Goal: Information Seeking & Learning: Learn about a topic

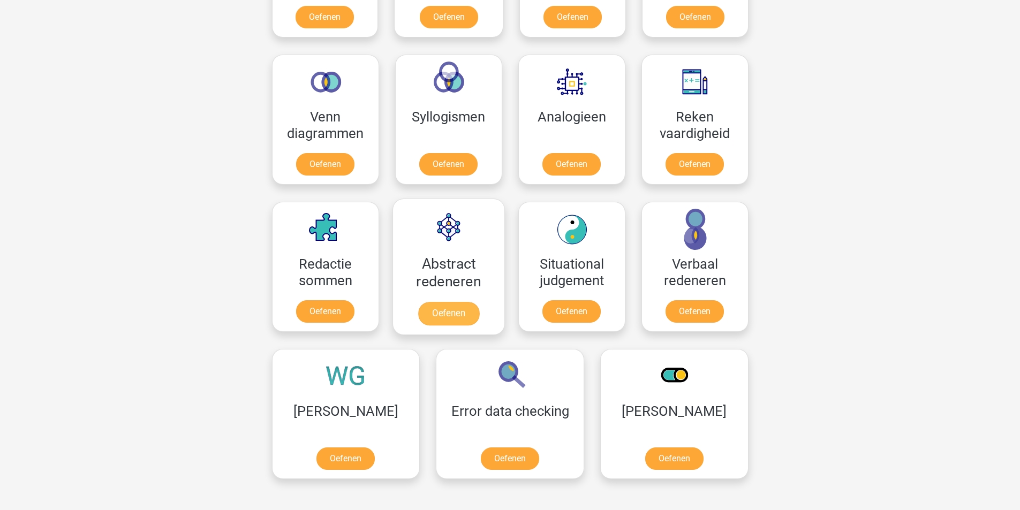
scroll to position [696, 0]
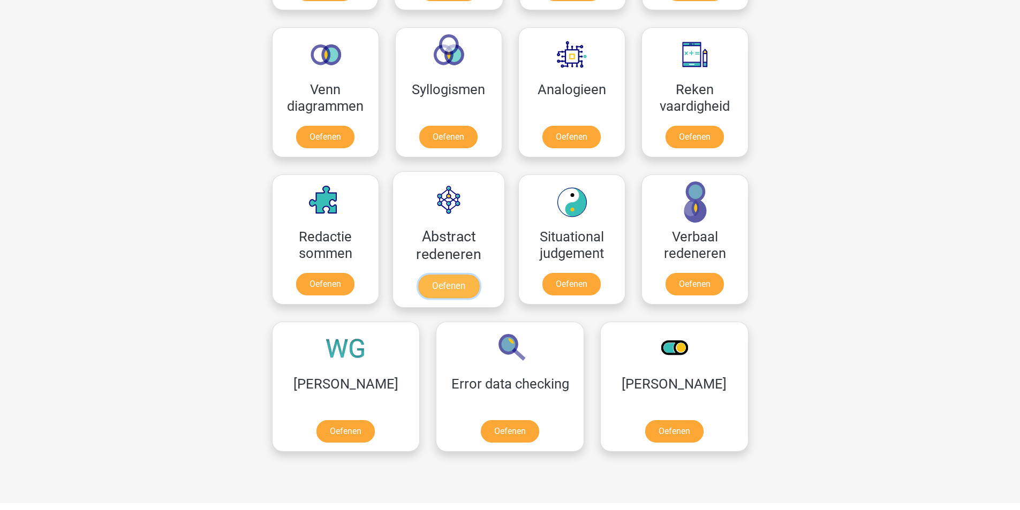
click at [451, 292] on link "Oefenen" at bounding box center [448, 287] width 61 height 24
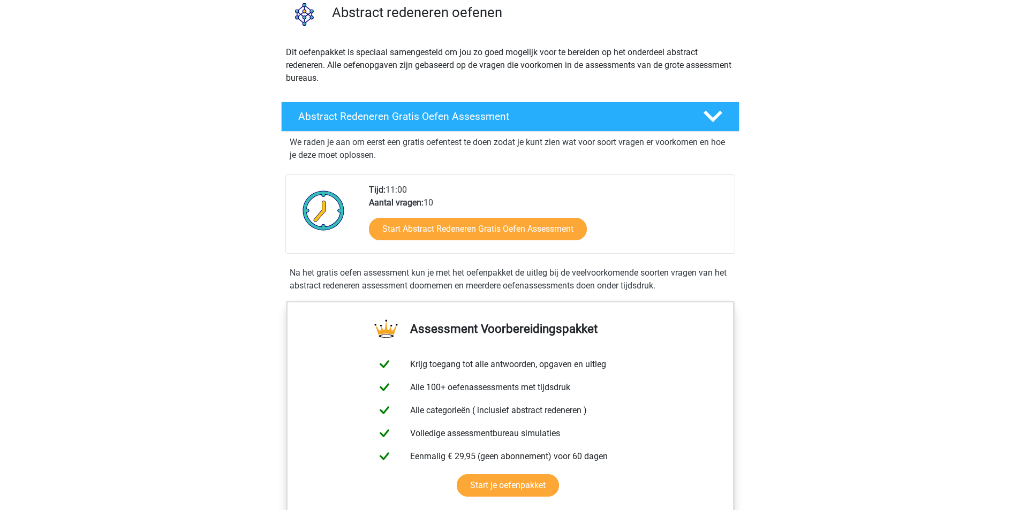
scroll to position [107, 0]
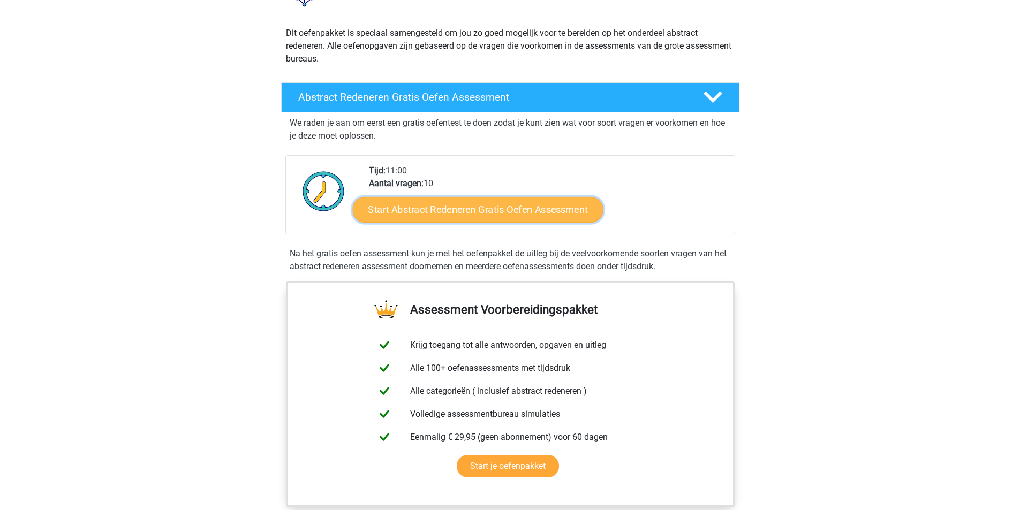
click at [460, 213] on link "Start Abstract Redeneren Gratis Oefen Assessment" at bounding box center [477, 210] width 251 height 26
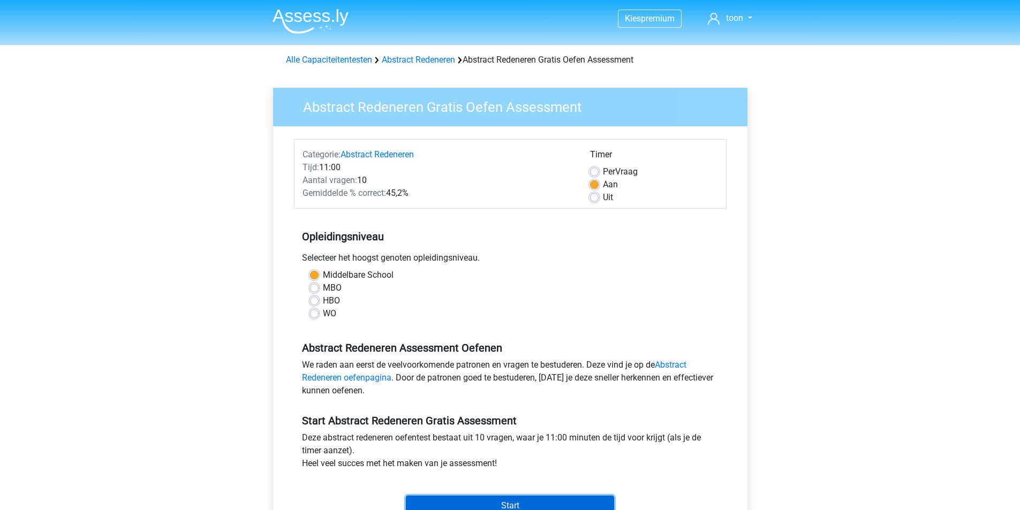
click at [515, 503] on input "Start" at bounding box center [510, 506] width 208 height 20
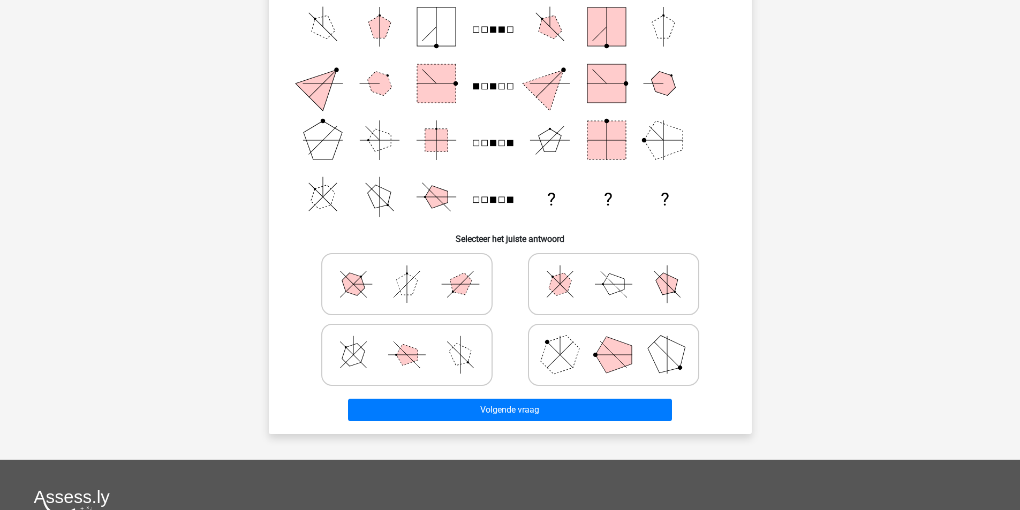
scroll to position [107, 0]
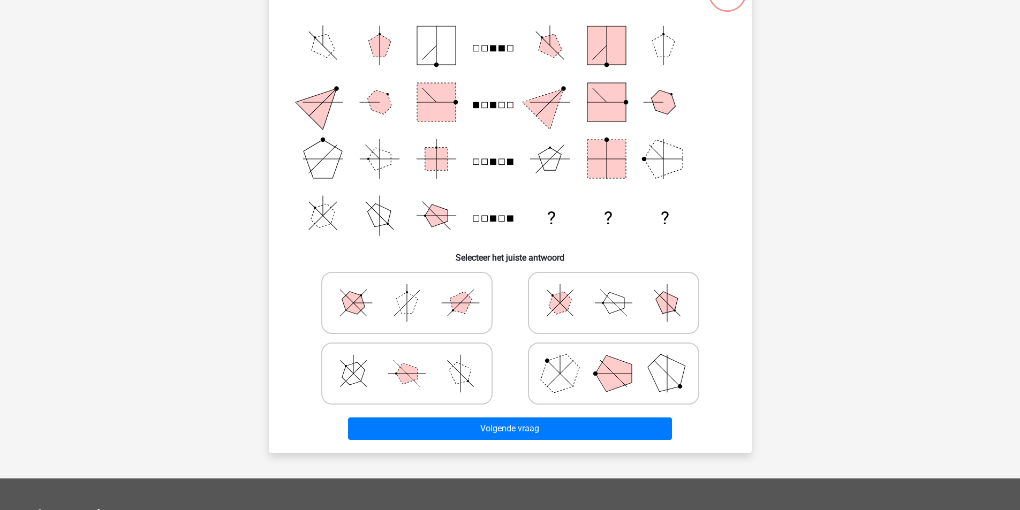
click at [409, 377] on polygon at bounding box center [406, 373] width 21 height 21
click at [409, 360] on input "radio" at bounding box center [410, 357] width 7 height 7
radio input "true"
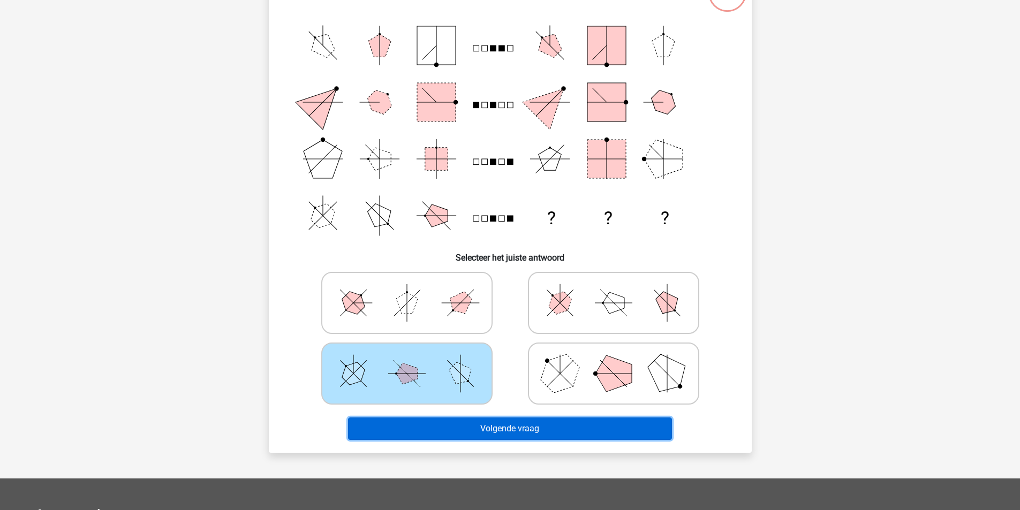
click at [483, 424] on button "Volgende vraag" at bounding box center [510, 429] width 324 height 22
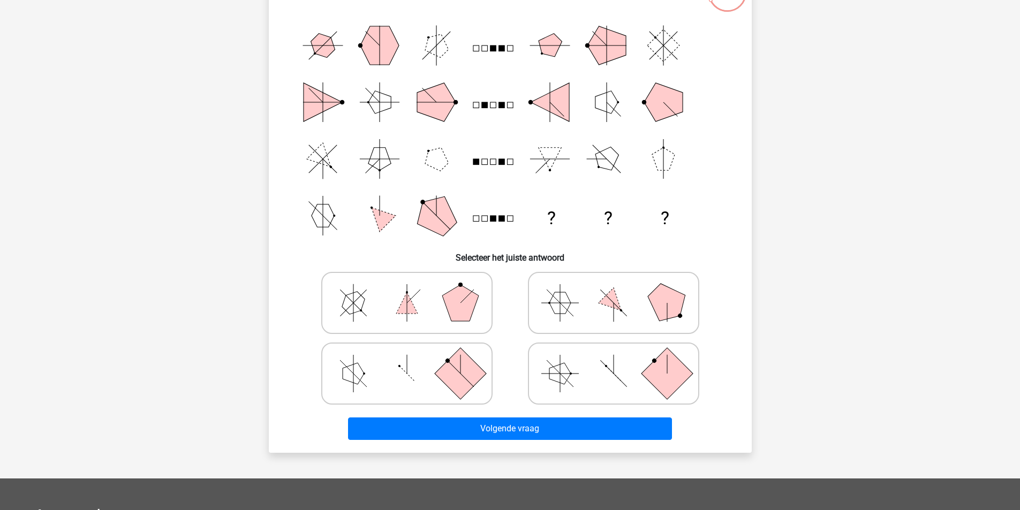
click at [457, 308] on polygon at bounding box center [460, 303] width 36 height 36
click at [414, 290] on input "radio" at bounding box center [410, 286] width 7 height 7
radio input "true"
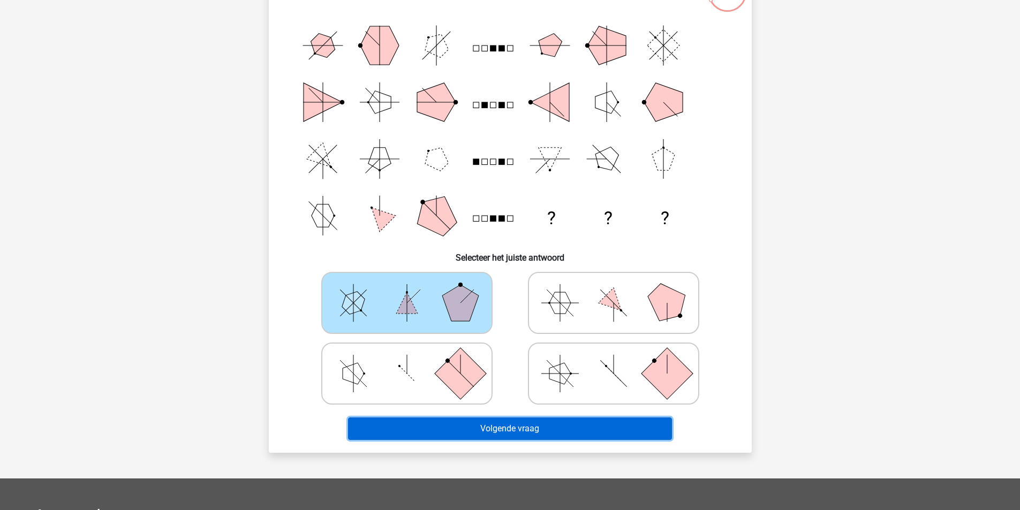
click at [519, 427] on button "Volgende vraag" at bounding box center [510, 429] width 324 height 22
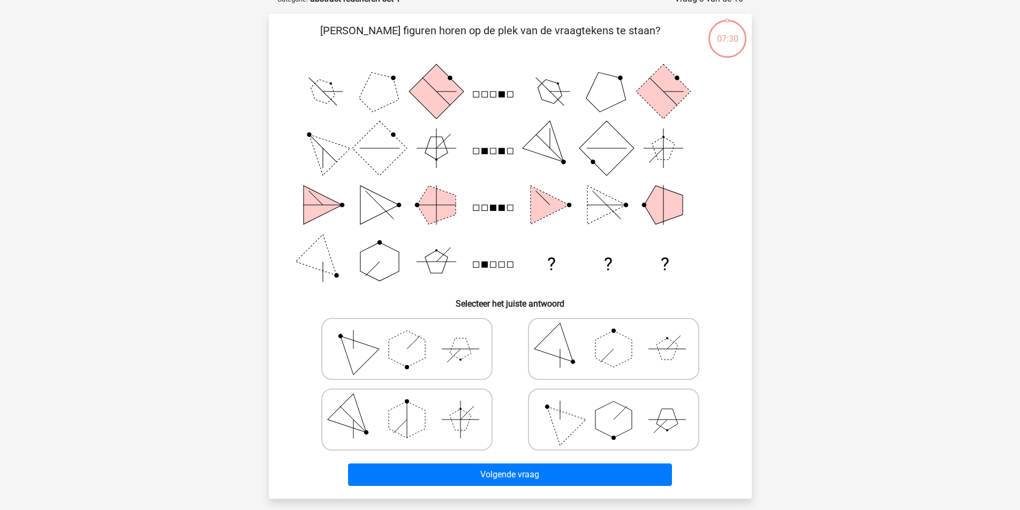
scroll to position [54, 0]
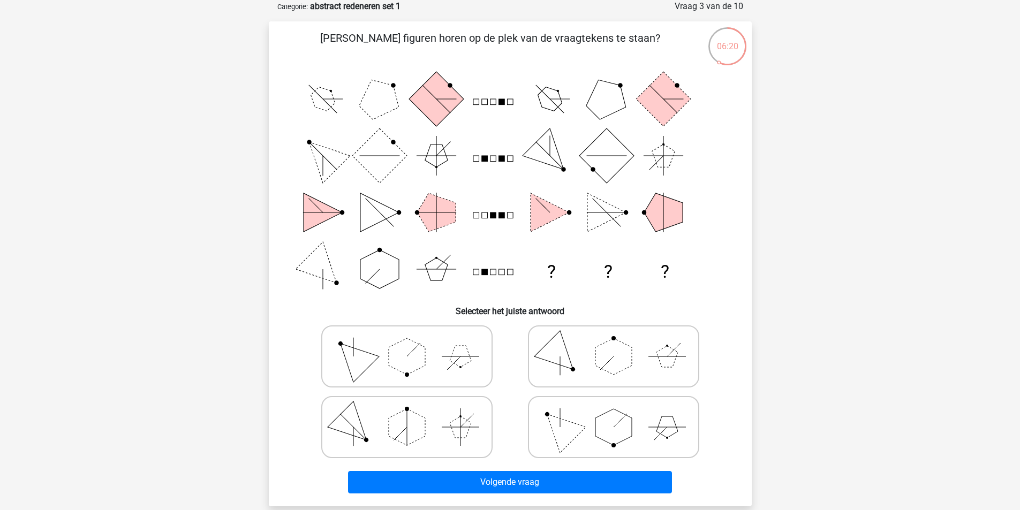
click at [606, 413] on polygon at bounding box center [614, 427] width 36 height 36
click at [614, 413] on input "radio" at bounding box center [617, 410] width 7 height 7
radio input "true"
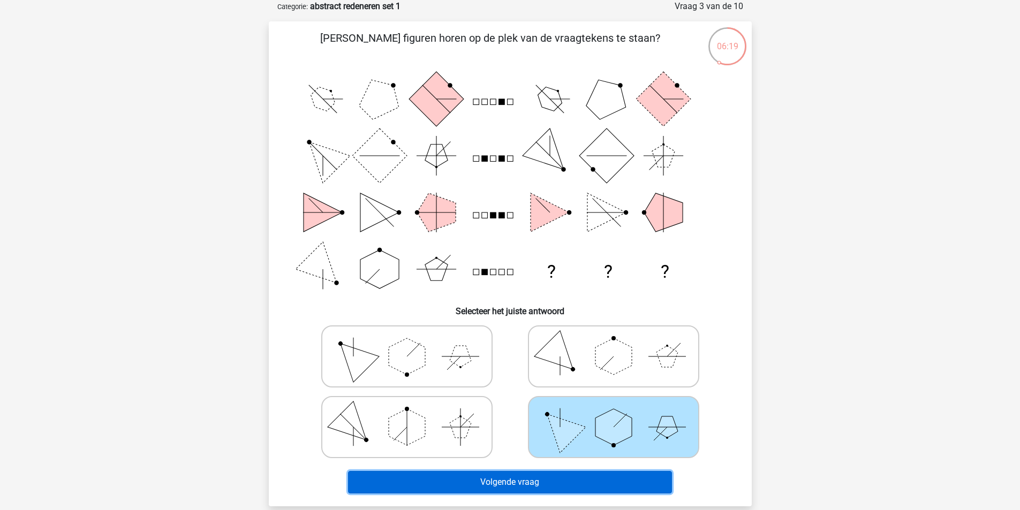
click at [562, 489] on button "Volgende vraag" at bounding box center [510, 482] width 324 height 22
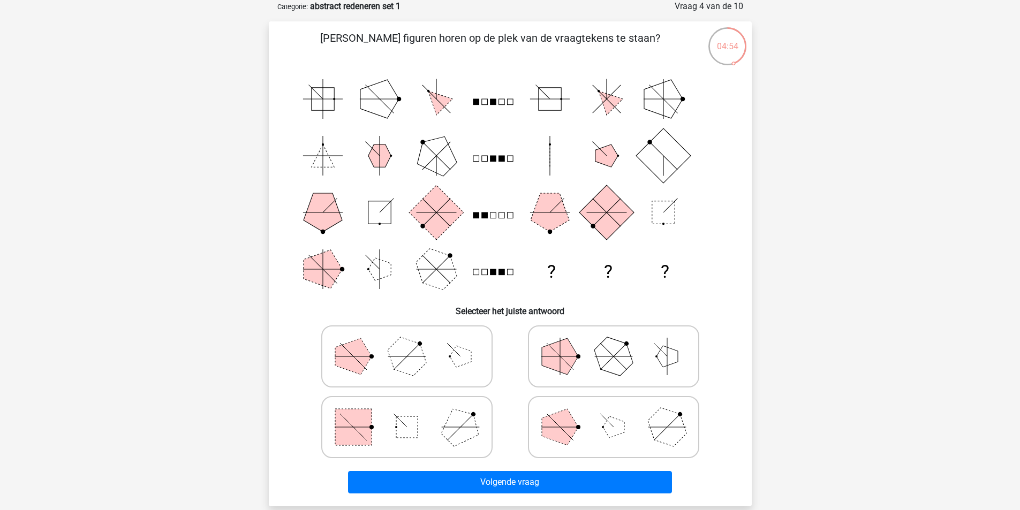
click at [418, 430] on icon at bounding box center [407, 428] width 161 height 54
click at [414, 414] on input "radio" at bounding box center [410, 410] width 7 height 7
radio input "true"
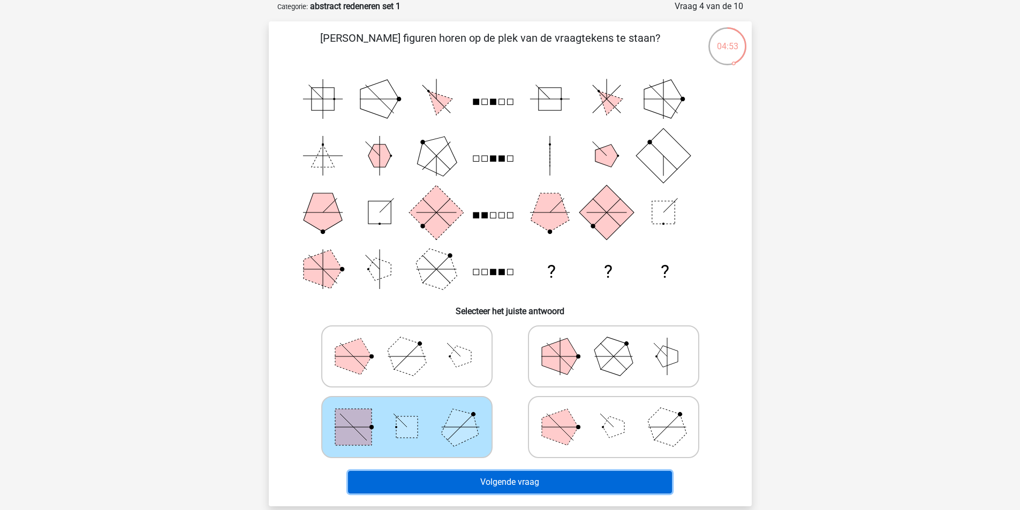
click at [490, 474] on button "Volgende vraag" at bounding box center [510, 482] width 324 height 22
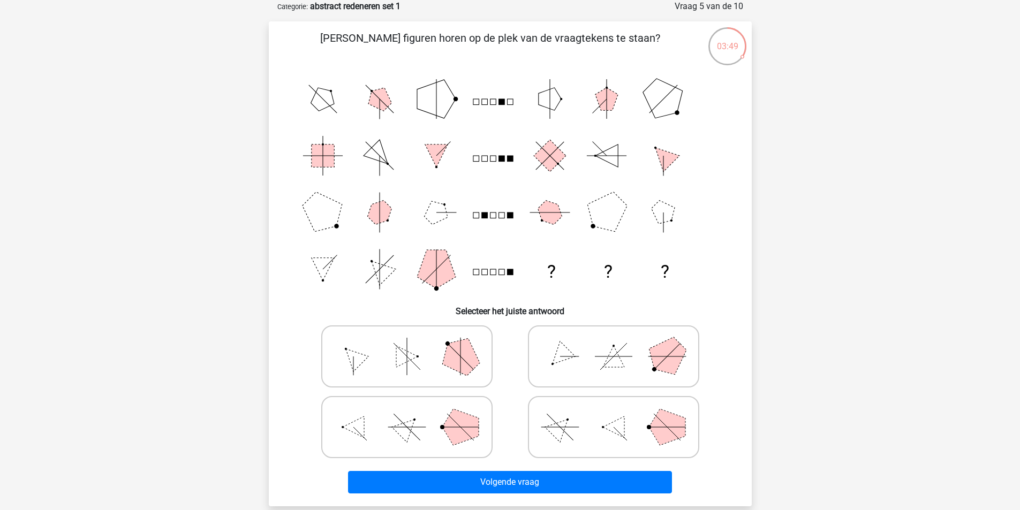
click at [582, 416] on icon at bounding box center [614, 428] width 161 height 54
click at [614, 414] on input "radio" at bounding box center [617, 410] width 7 height 7
radio input "true"
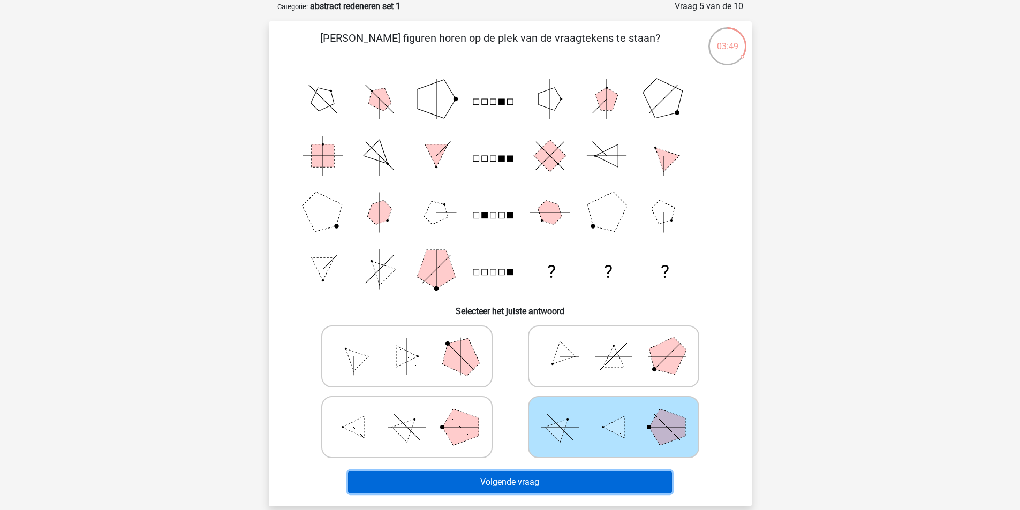
click at [576, 477] on button "Volgende vraag" at bounding box center [510, 482] width 324 height 22
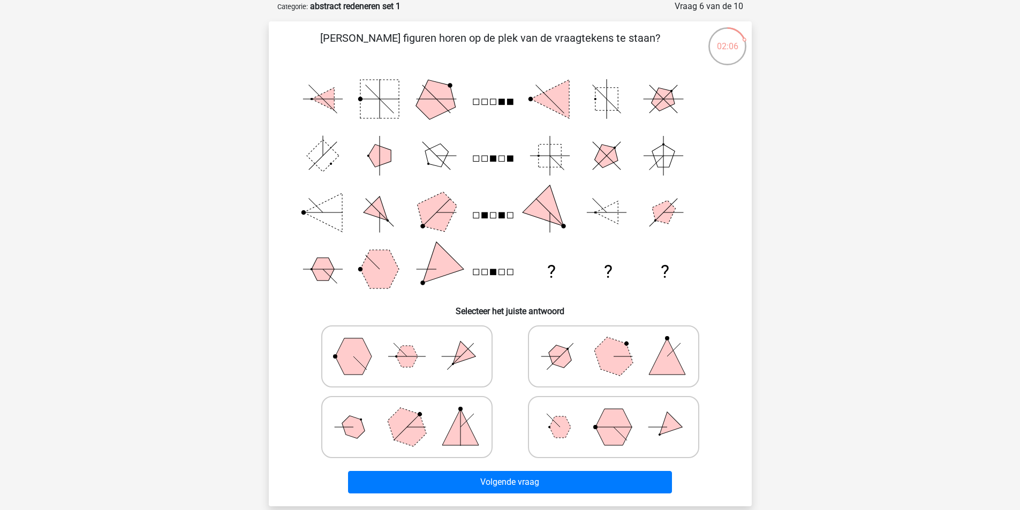
click at [416, 363] on icon at bounding box center [407, 357] width 161 height 54
click at [414, 343] on input "radio" at bounding box center [410, 339] width 7 height 7
radio input "true"
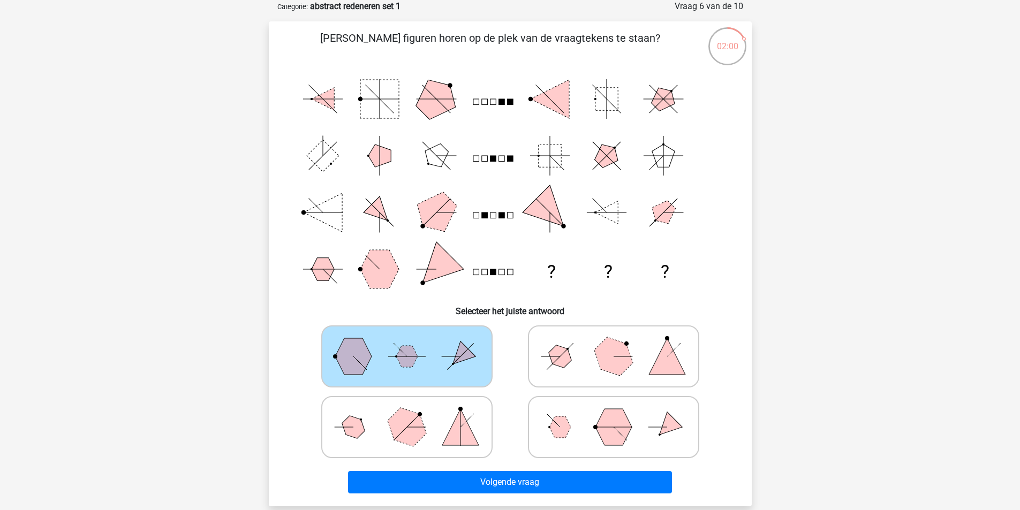
click at [585, 425] on icon at bounding box center [614, 428] width 161 height 54
click at [614, 414] on input "radio" at bounding box center [617, 410] width 7 height 7
radio input "true"
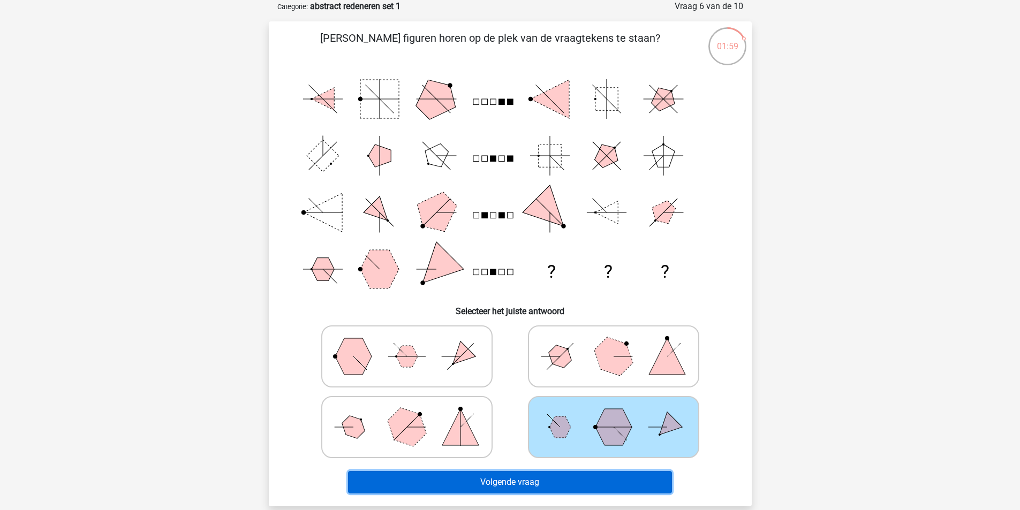
click at [537, 484] on button "Volgende vraag" at bounding box center [510, 482] width 324 height 22
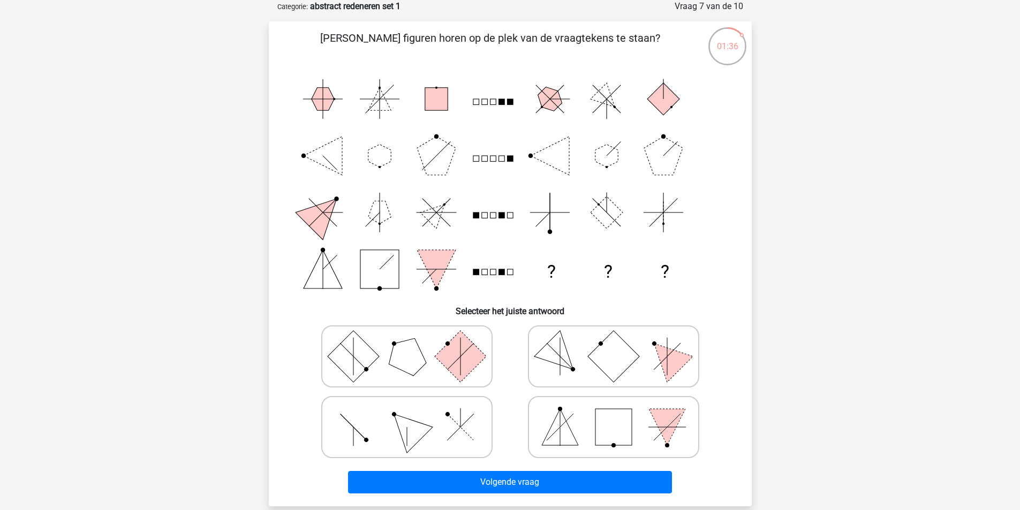
click at [401, 432] on polygon at bounding box center [406, 426] width 51 height 51
click at [407, 414] on input "radio" at bounding box center [410, 410] width 7 height 7
radio input "true"
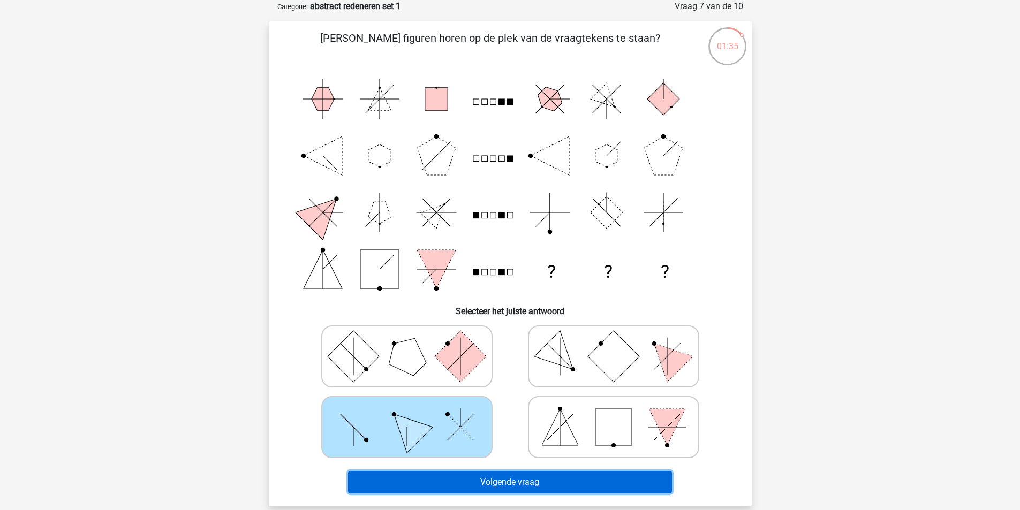
click at [557, 479] on button "Volgende vraag" at bounding box center [510, 482] width 324 height 22
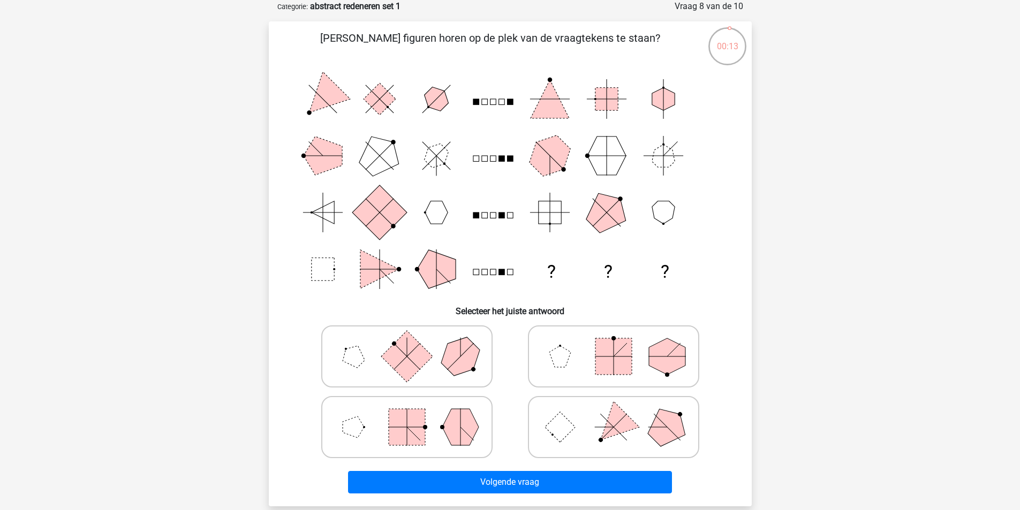
click at [468, 365] on polygon at bounding box center [459, 355] width 51 height 51
click at [414, 343] on input "radio" at bounding box center [410, 339] width 7 height 7
radio input "true"
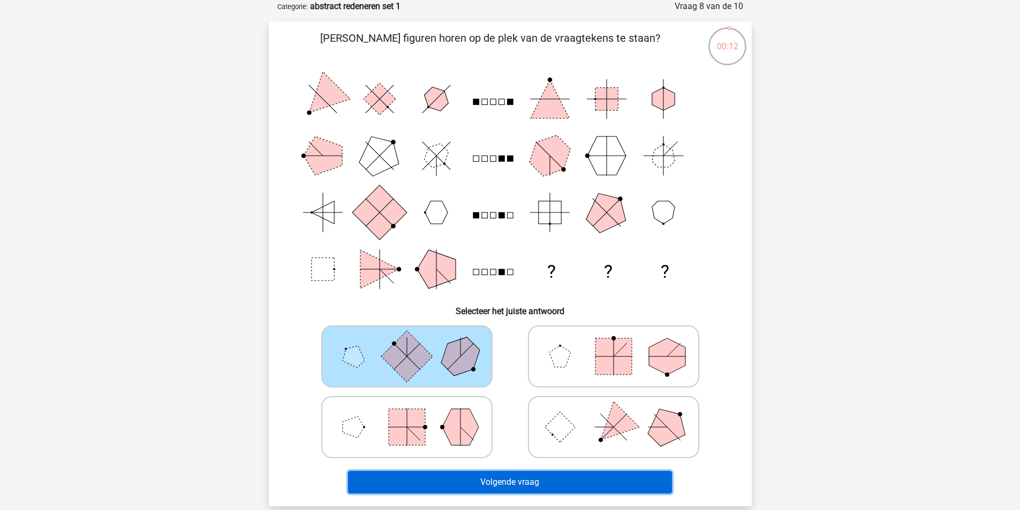
click at [512, 480] on button "Volgende vraag" at bounding box center [510, 482] width 324 height 22
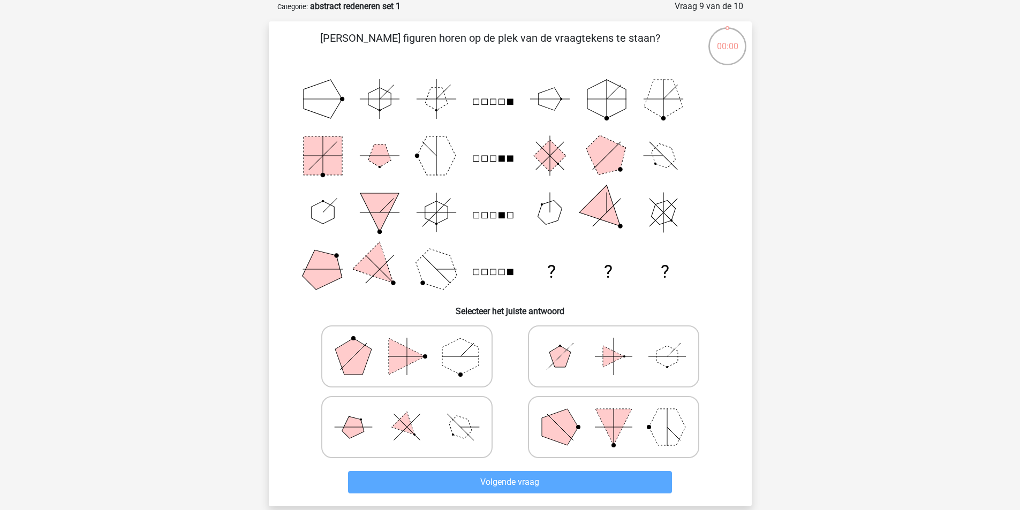
click at [438, 424] on icon at bounding box center [407, 428] width 161 height 54
click at [414, 414] on input "radio" at bounding box center [410, 410] width 7 height 7
radio input "true"
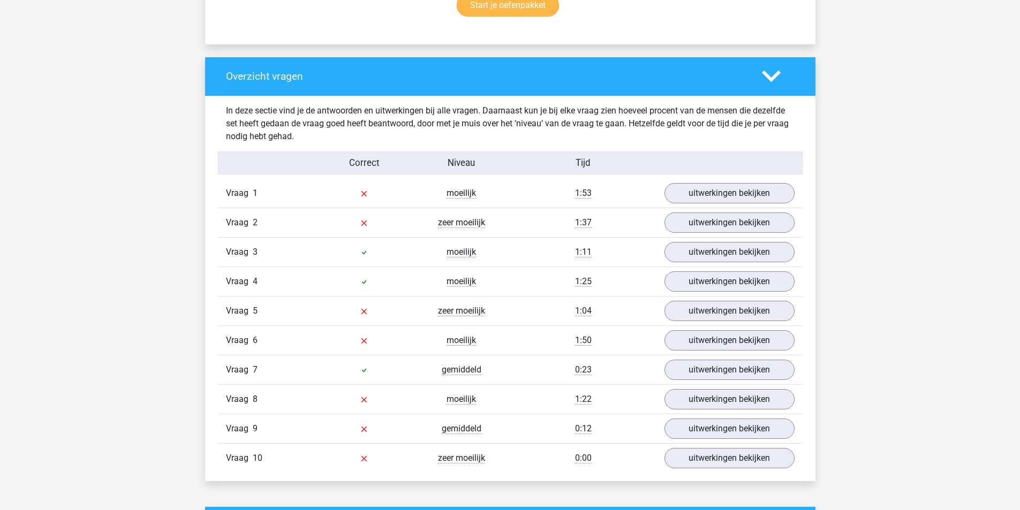
scroll to position [803, 0]
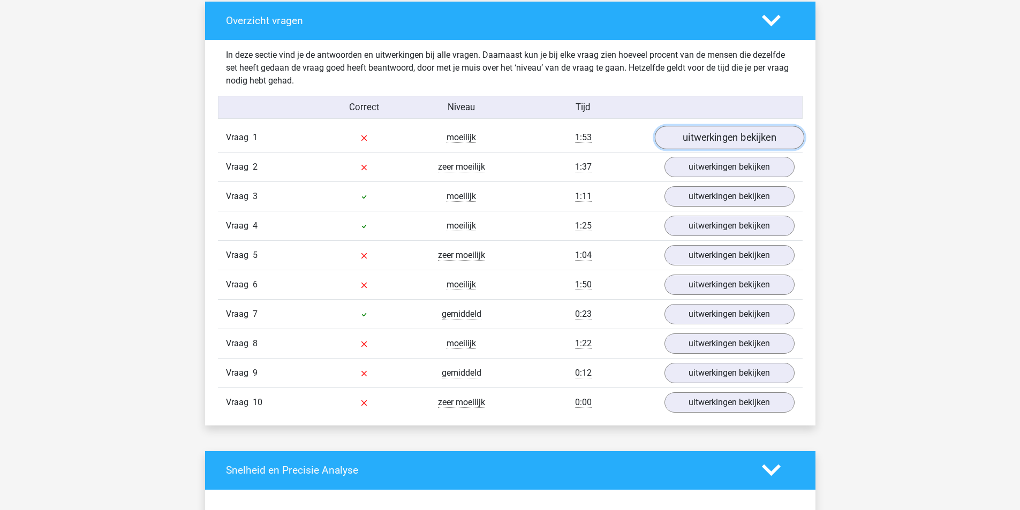
click at [733, 138] on link "uitwerkingen bekijken" at bounding box center [729, 138] width 149 height 24
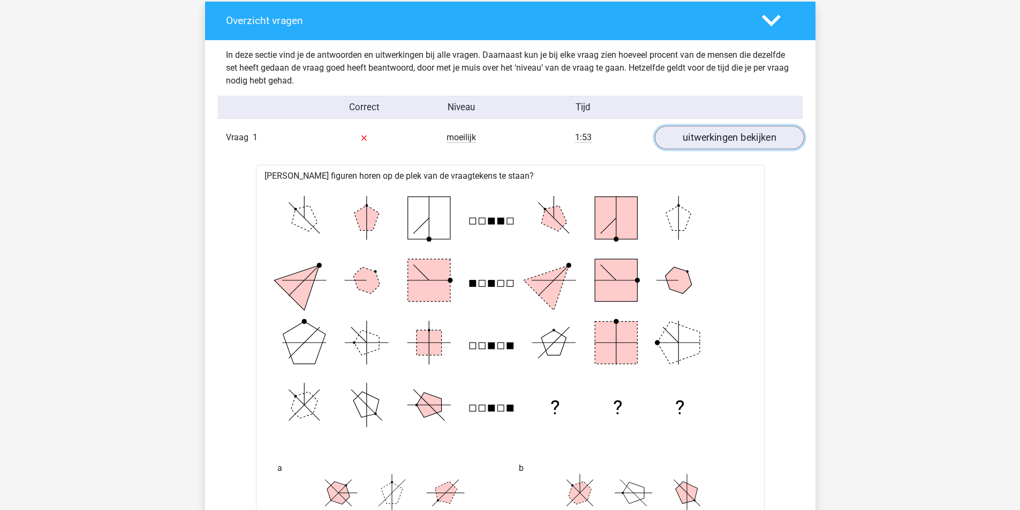
click at [718, 136] on link "uitwerkingen bekijken" at bounding box center [729, 138] width 149 height 24
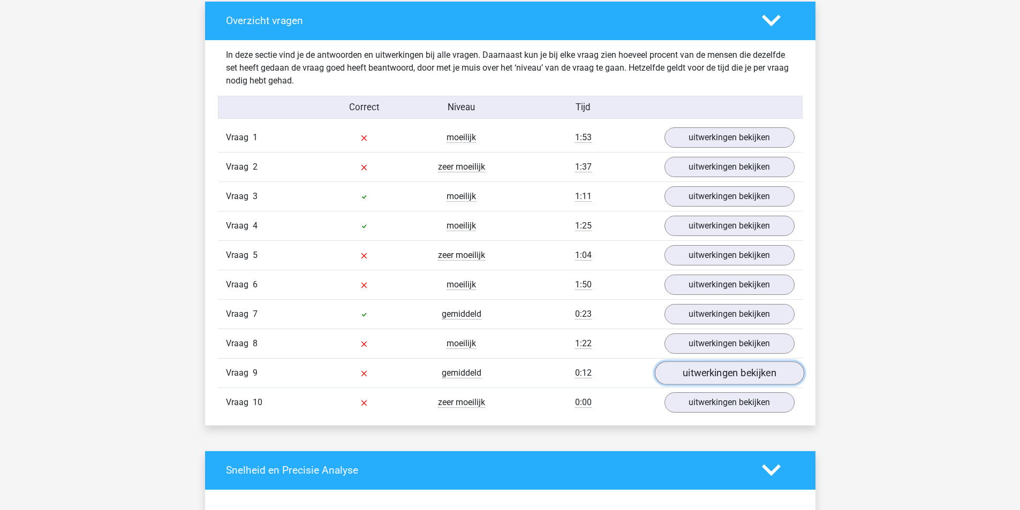
click at [694, 372] on link "uitwerkingen bekijken" at bounding box center [729, 374] width 149 height 24
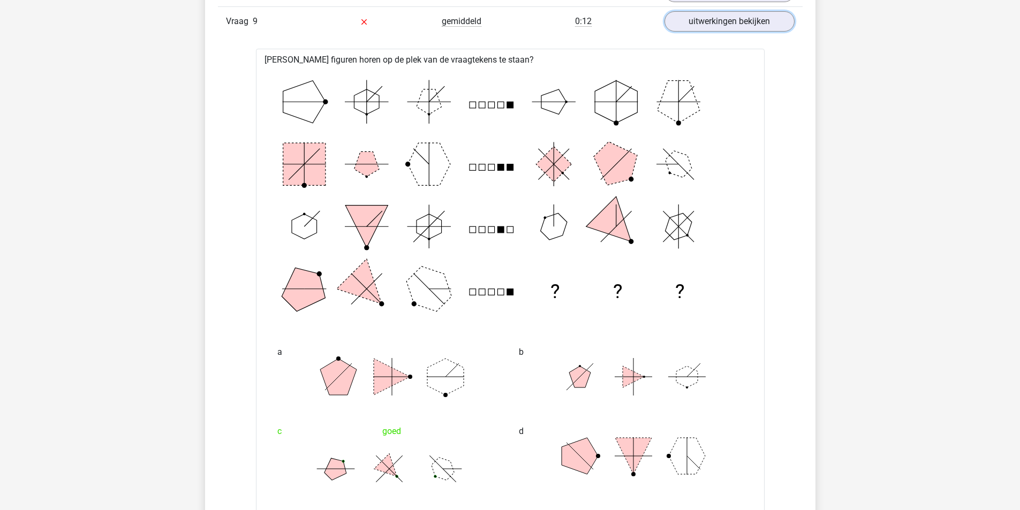
scroll to position [1018, 0]
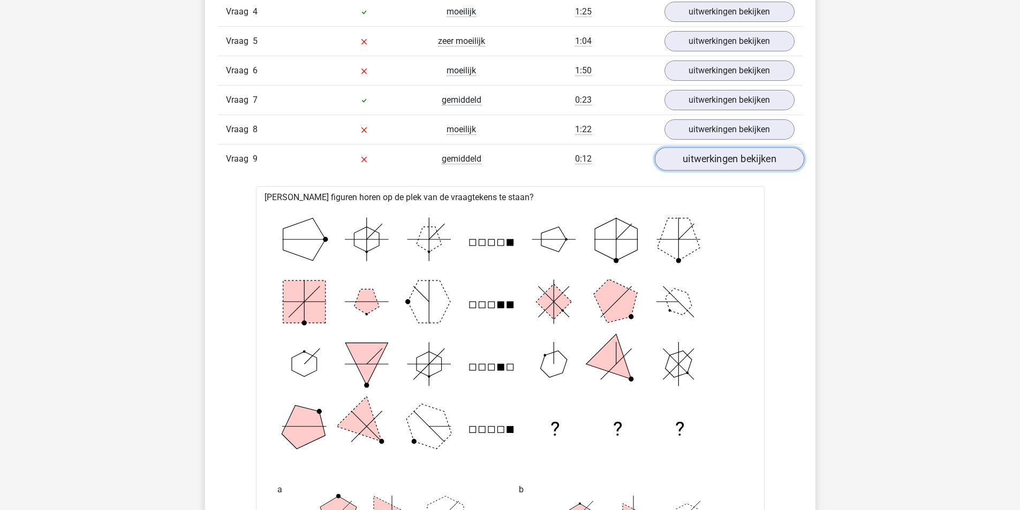
click at [723, 159] on link "uitwerkingen bekijken" at bounding box center [729, 159] width 149 height 24
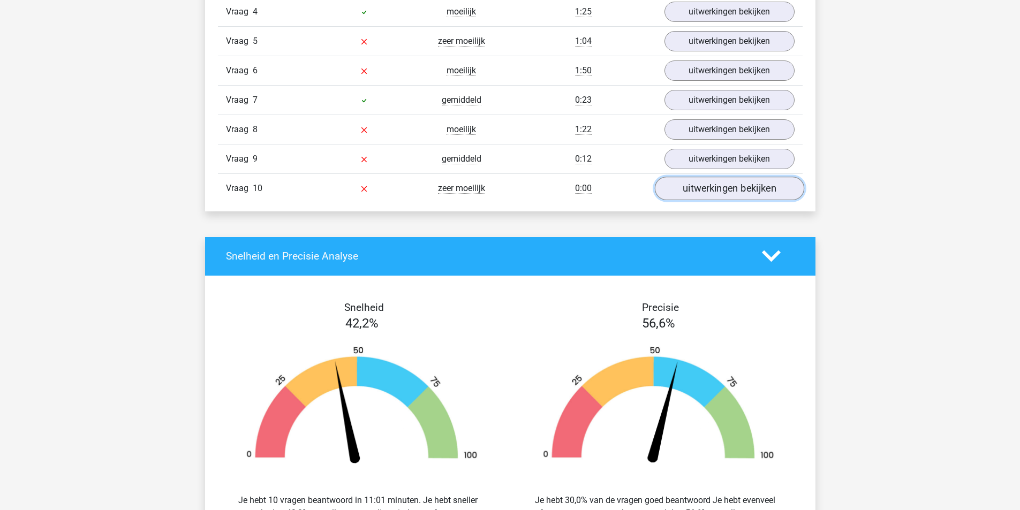
click at [703, 195] on link "uitwerkingen bekijken" at bounding box center [729, 189] width 149 height 24
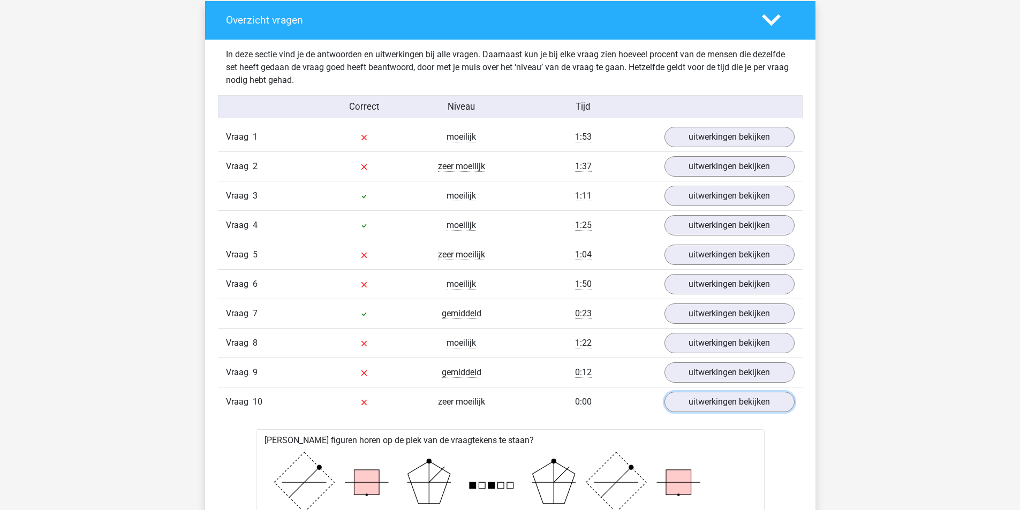
scroll to position [803, 0]
click at [708, 139] on link "uitwerkingen bekijken" at bounding box center [729, 138] width 149 height 24
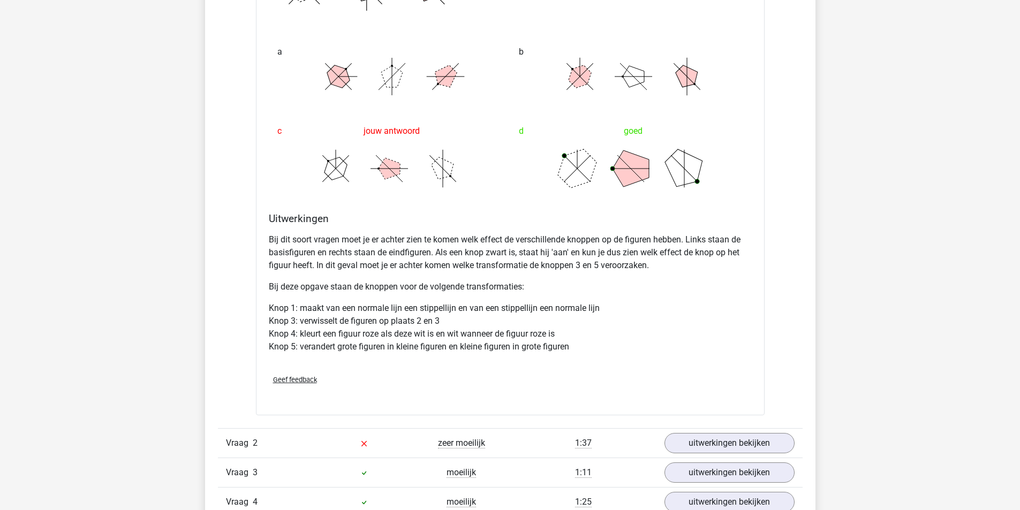
scroll to position [1339, 0]
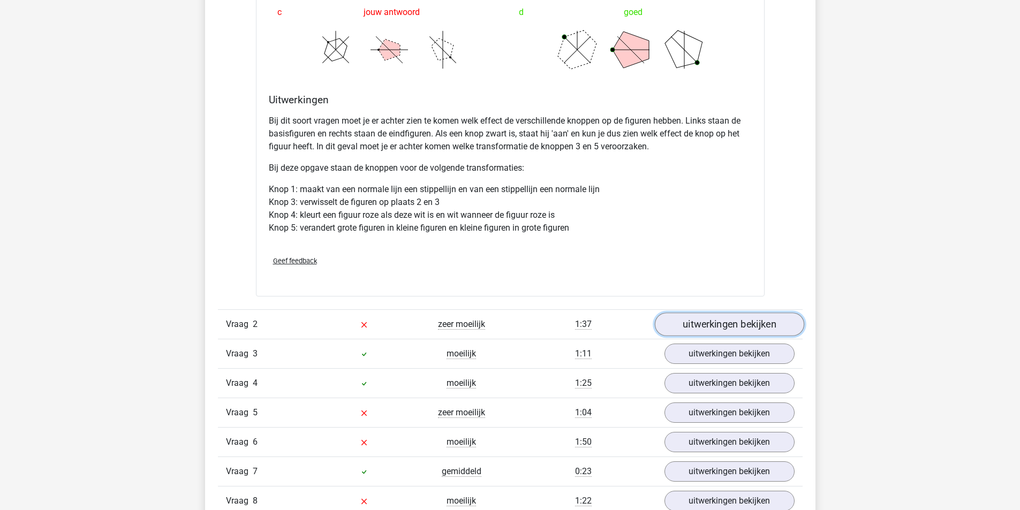
click at [739, 320] on link "uitwerkingen bekijken" at bounding box center [729, 325] width 149 height 24
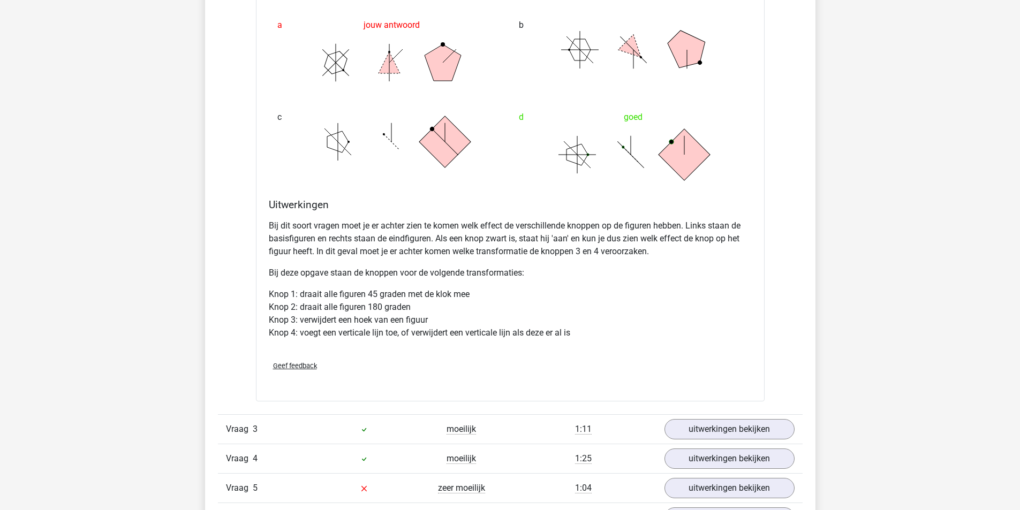
scroll to position [2089, 0]
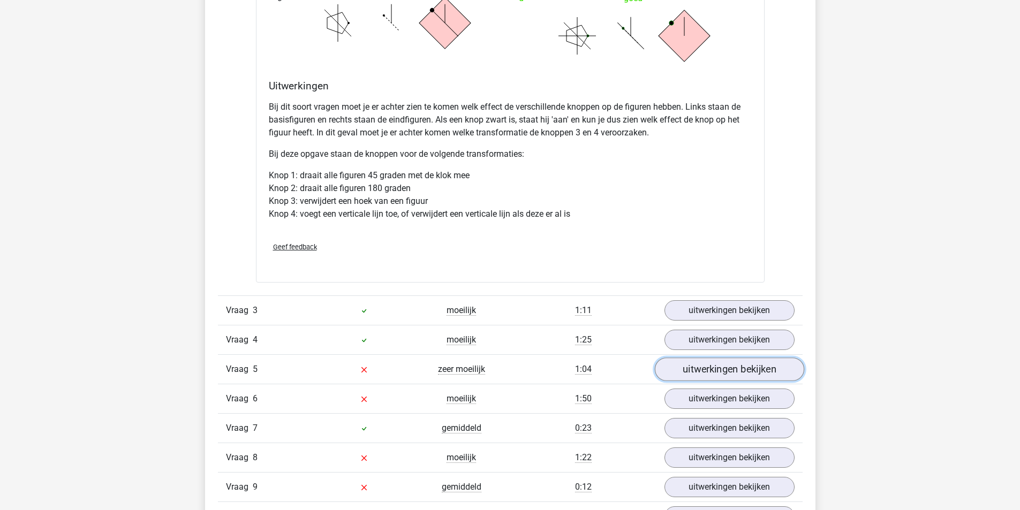
click at [719, 372] on link "uitwerkingen bekijken" at bounding box center [729, 370] width 149 height 24
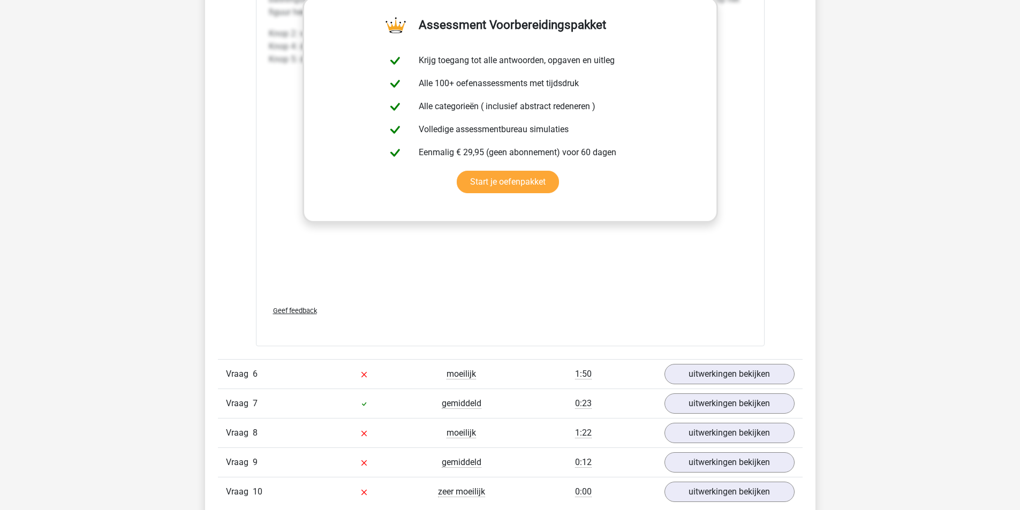
scroll to position [2946, 0]
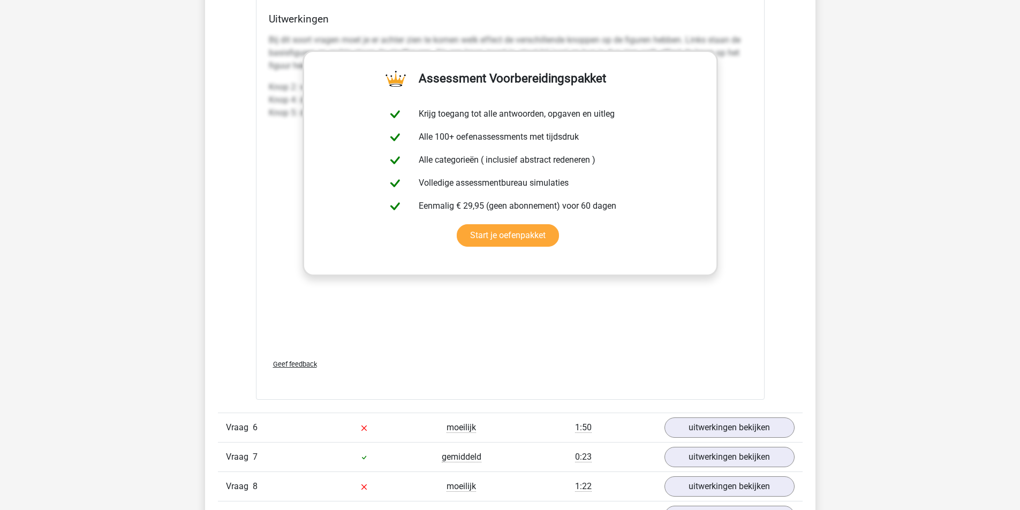
click at [411, 348] on div "Bij dit soort vragen moet je er achter zien te komen welk effect de verschillen…" at bounding box center [510, 189] width 483 height 321
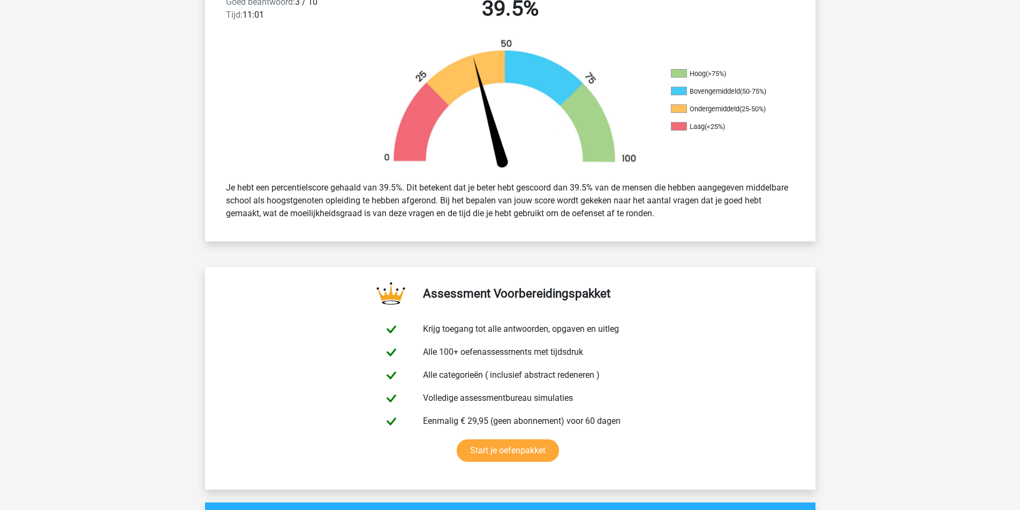
scroll to position [214, 0]
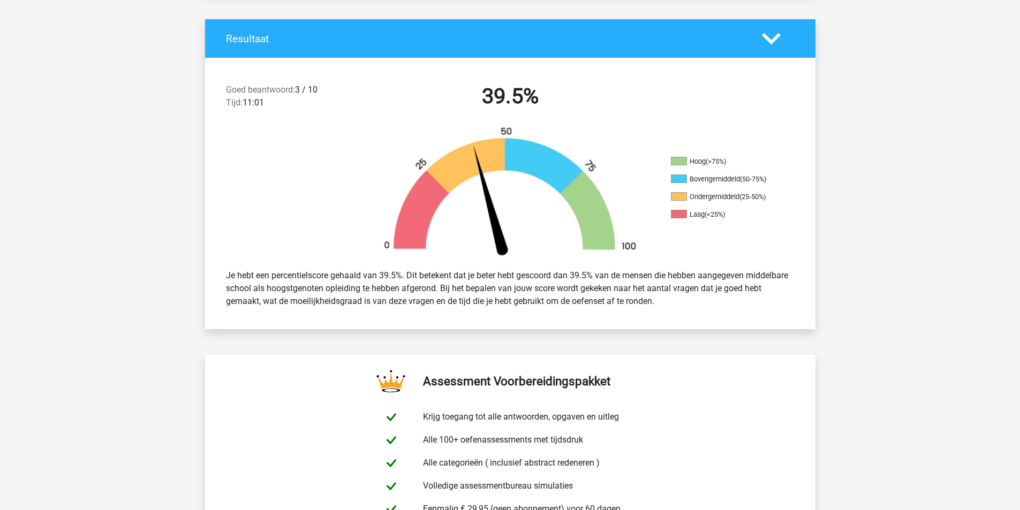
click at [772, 46] on icon at bounding box center [771, 38] width 19 height 19
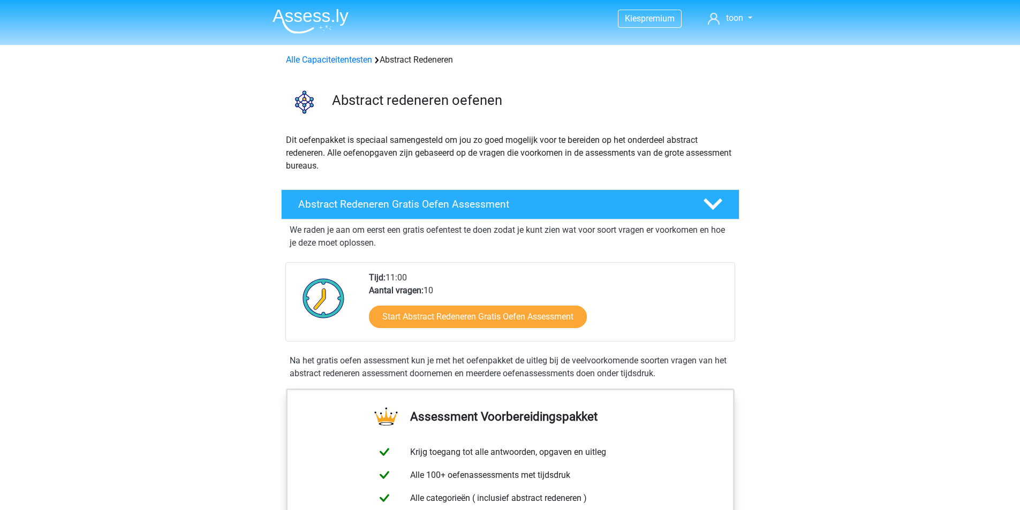
scroll to position [107, 0]
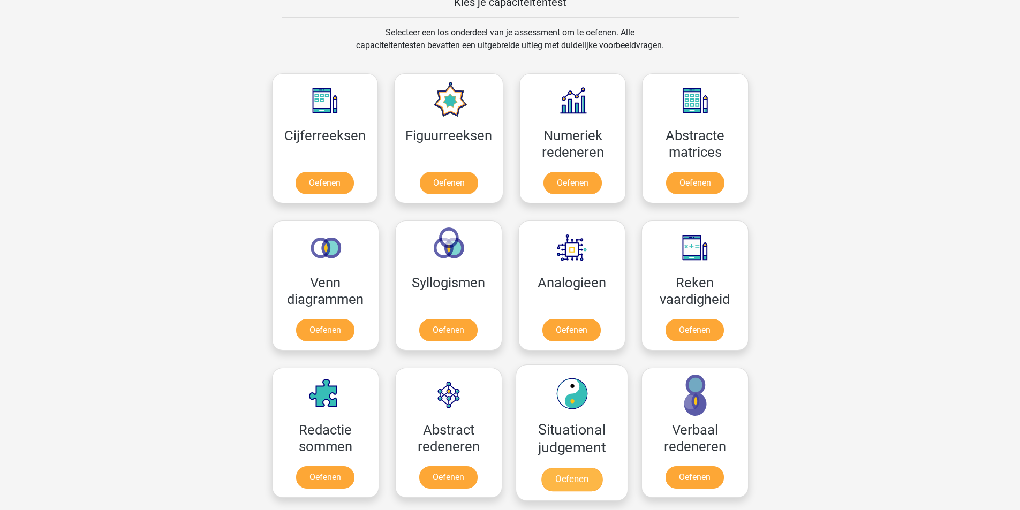
scroll to position [429, 0]
click at [705, 185] on link "Oefenen" at bounding box center [695, 186] width 61 height 24
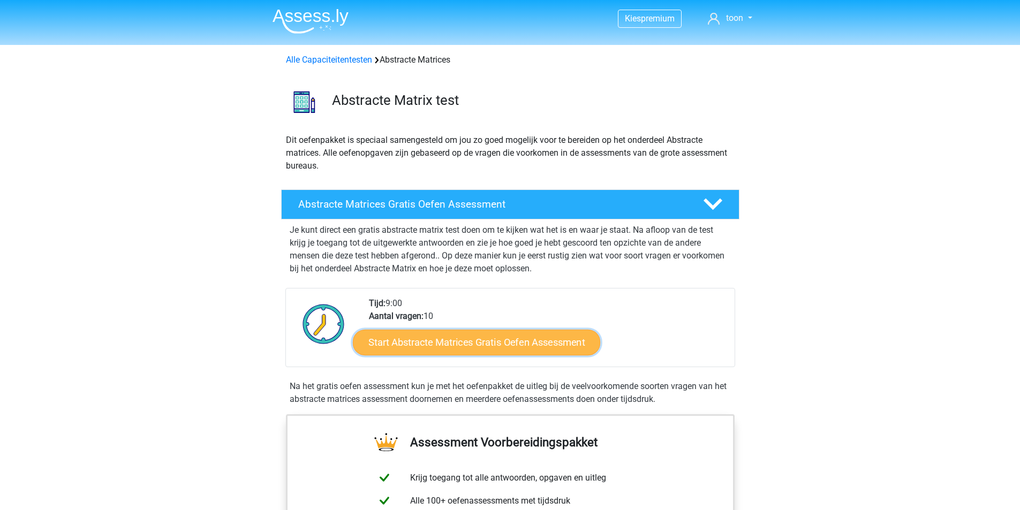
click at [493, 342] on link "Start Abstracte Matrices Gratis Oefen Assessment" at bounding box center [476, 342] width 247 height 26
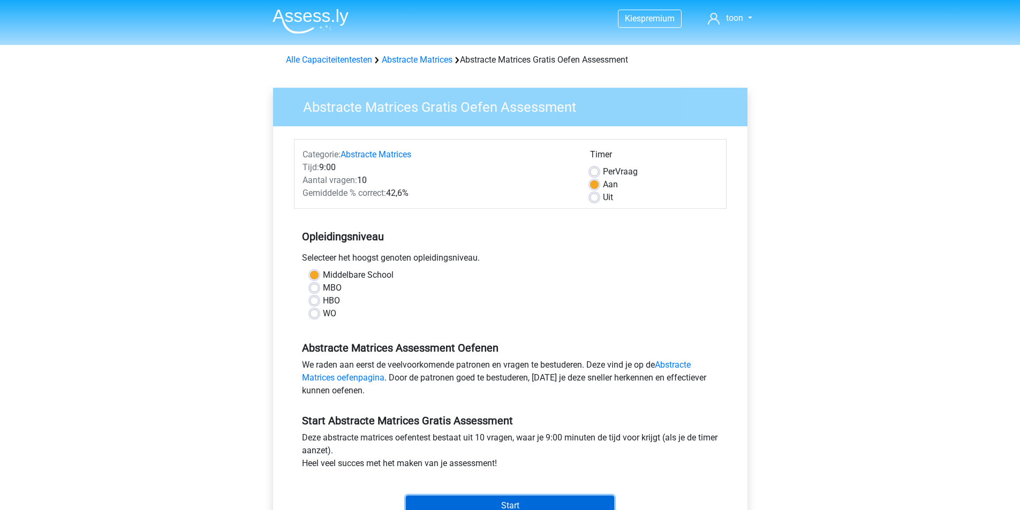
click at [552, 497] on input "Start" at bounding box center [510, 506] width 208 height 20
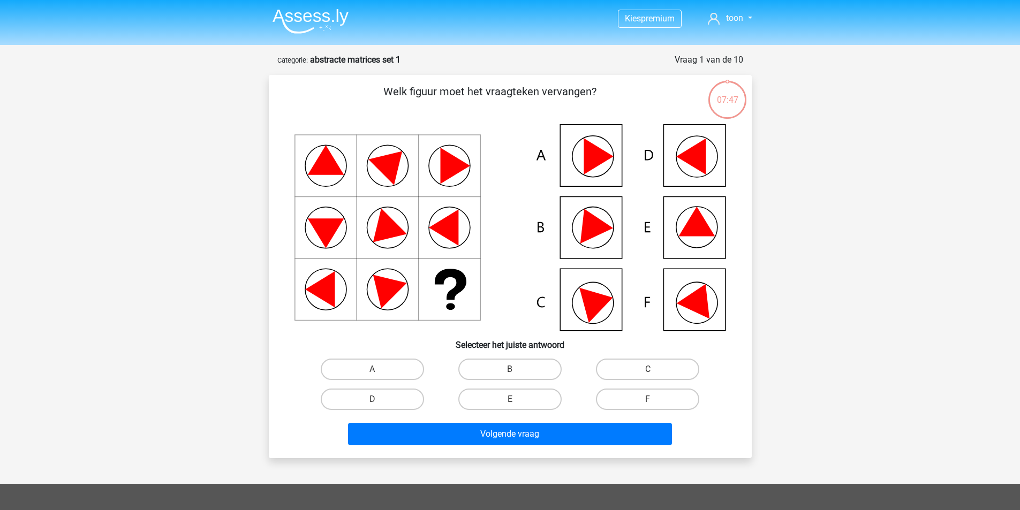
click at [707, 310] on icon at bounding box center [700, 298] width 46 height 42
click at [646, 401] on label "F" at bounding box center [647, 399] width 103 height 21
click at [648, 401] on input "F" at bounding box center [651, 403] width 7 height 7
radio input "true"
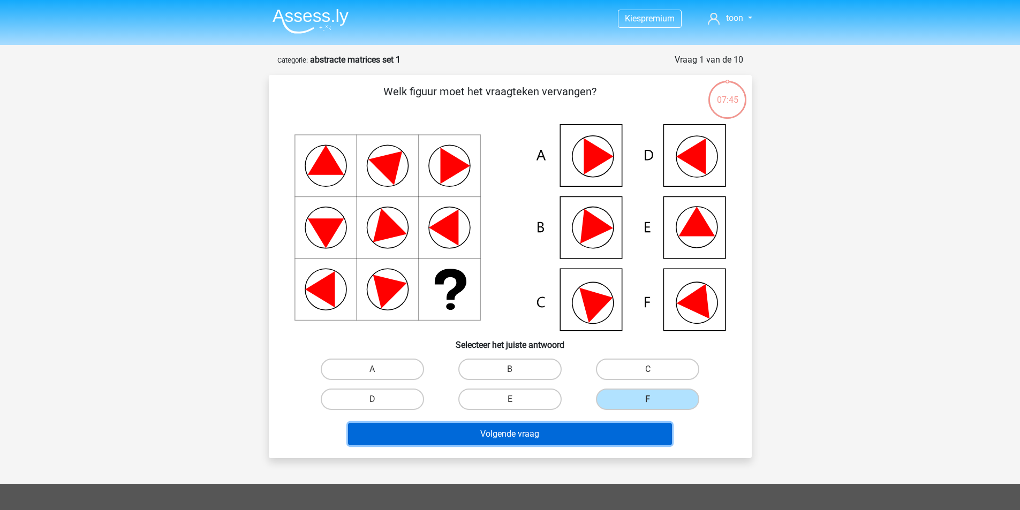
click at [577, 435] on button "Volgende vraag" at bounding box center [510, 434] width 324 height 22
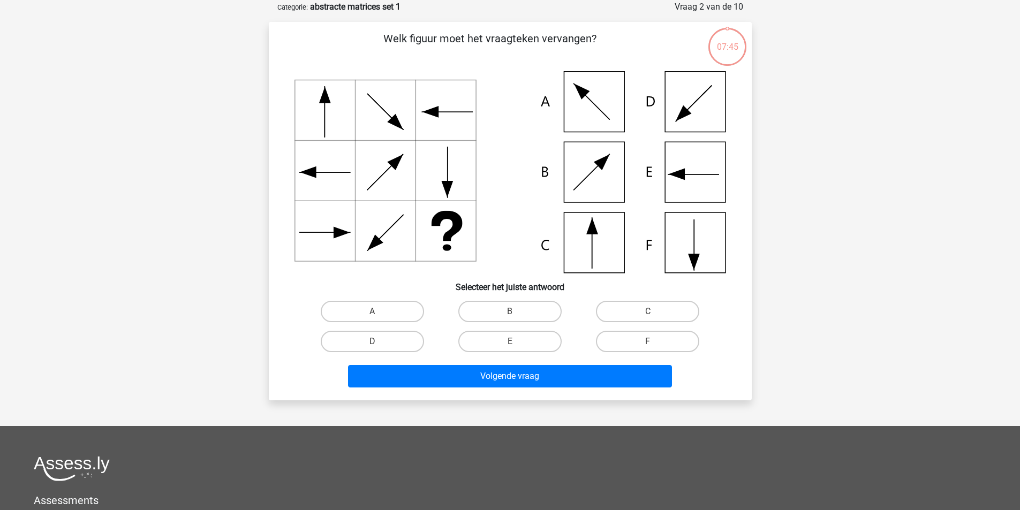
scroll to position [54, 0]
drag, startPoint x: 595, startPoint y: 245, endPoint x: 596, endPoint y: 254, distance: 9.1
click at [595, 246] on icon at bounding box center [511, 172] width 432 height 202
click at [608, 303] on label "C" at bounding box center [647, 310] width 103 height 21
click at [648, 311] on input "C" at bounding box center [651, 314] width 7 height 7
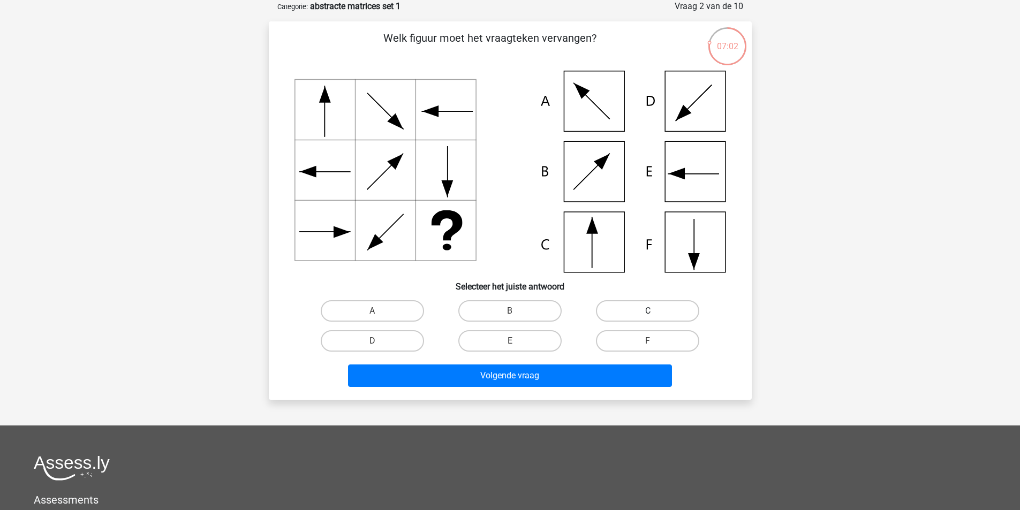
radio input "true"
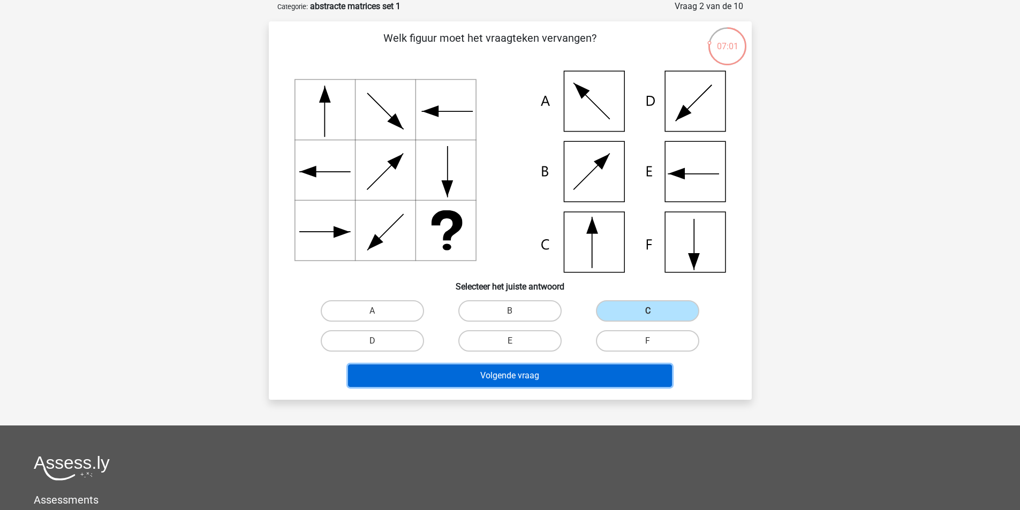
click at [543, 379] on button "Volgende vraag" at bounding box center [510, 376] width 324 height 22
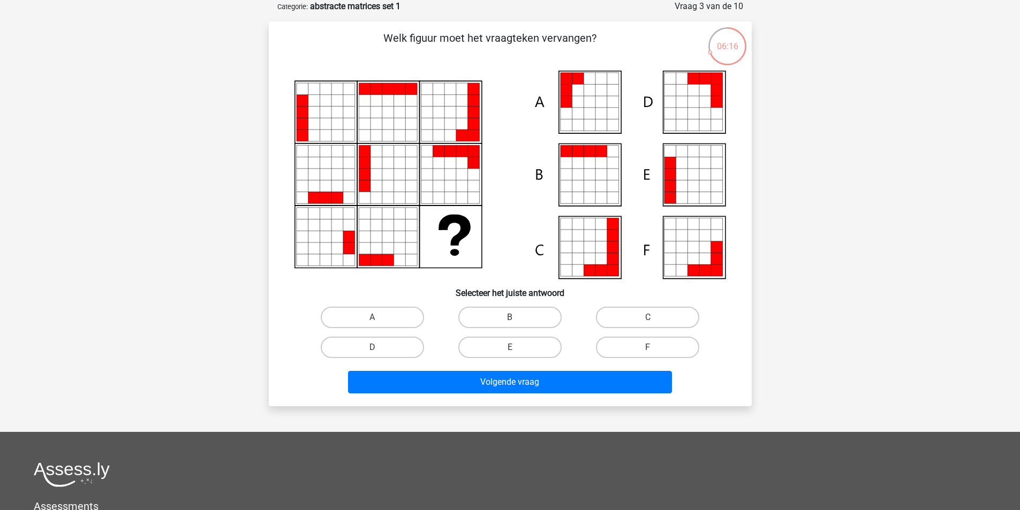
click at [596, 87] on icon at bounding box center [602, 91] width 12 height 12
click at [345, 318] on label "A" at bounding box center [372, 317] width 103 height 21
click at [372, 318] on input "A" at bounding box center [375, 321] width 7 height 7
radio input "true"
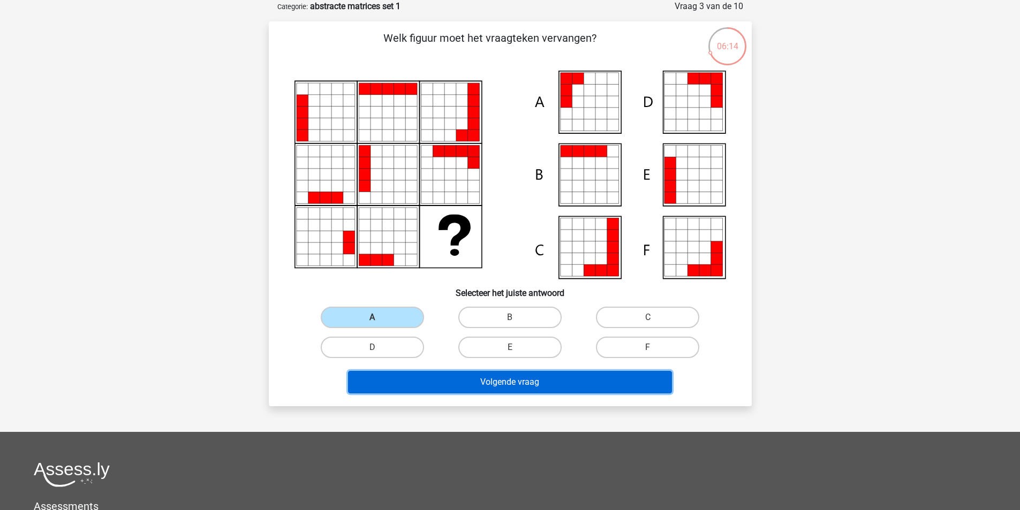
click at [454, 384] on button "Volgende vraag" at bounding box center [510, 382] width 324 height 22
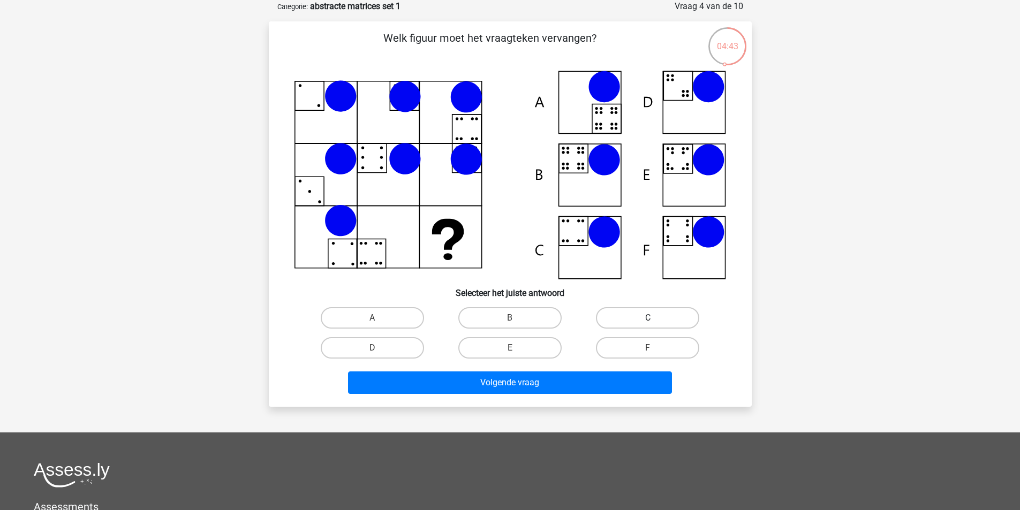
click at [644, 318] on label "C" at bounding box center [647, 317] width 103 height 21
click at [648, 318] on input "C" at bounding box center [651, 321] width 7 height 7
radio input "true"
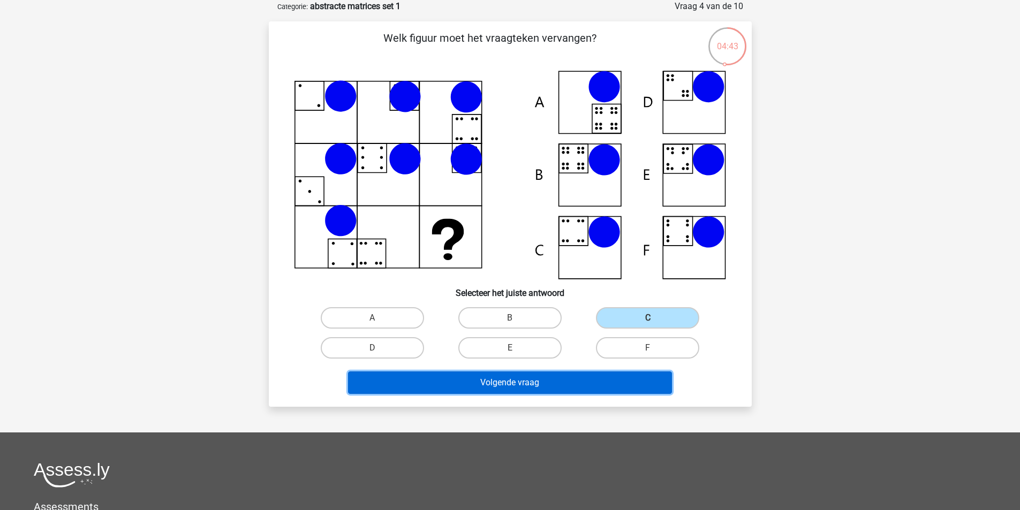
click at [574, 387] on button "Volgende vraag" at bounding box center [510, 383] width 324 height 22
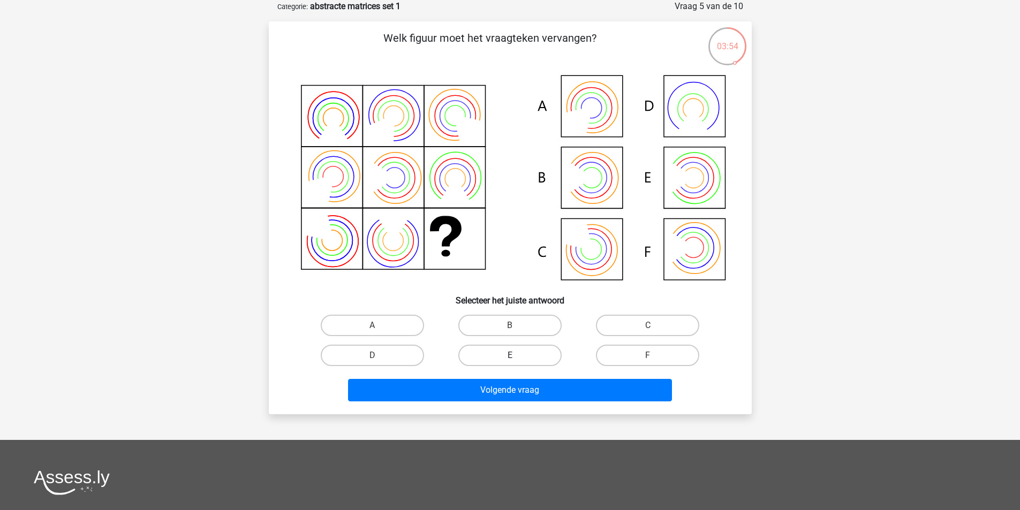
click at [505, 354] on label "E" at bounding box center [510, 355] width 103 height 21
click at [510, 356] on input "E" at bounding box center [513, 359] width 7 height 7
radio input "true"
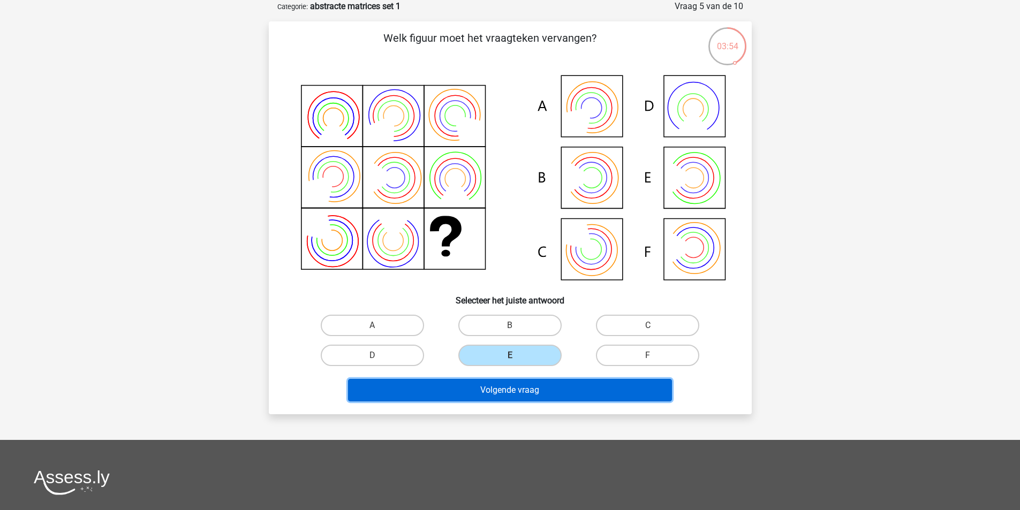
click at [527, 394] on button "Volgende vraag" at bounding box center [510, 390] width 324 height 22
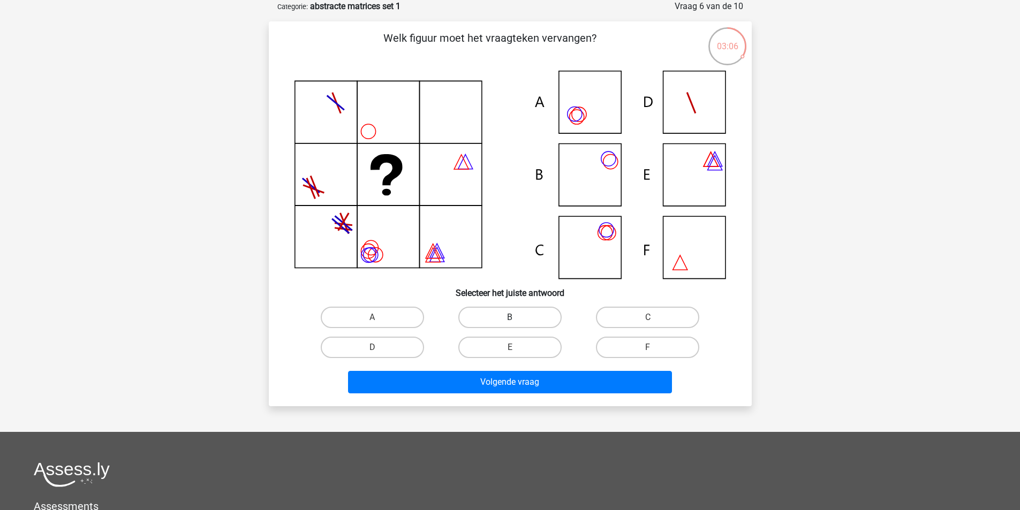
click at [506, 311] on label "B" at bounding box center [510, 317] width 103 height 21
click at [510, 318] on input "B" at bounding box center [513, 321] width 7 height 7
radio input "true"
click at [501, 394] on div "Volgende vraag" at bounding box center [511, 384] width 414 height 27
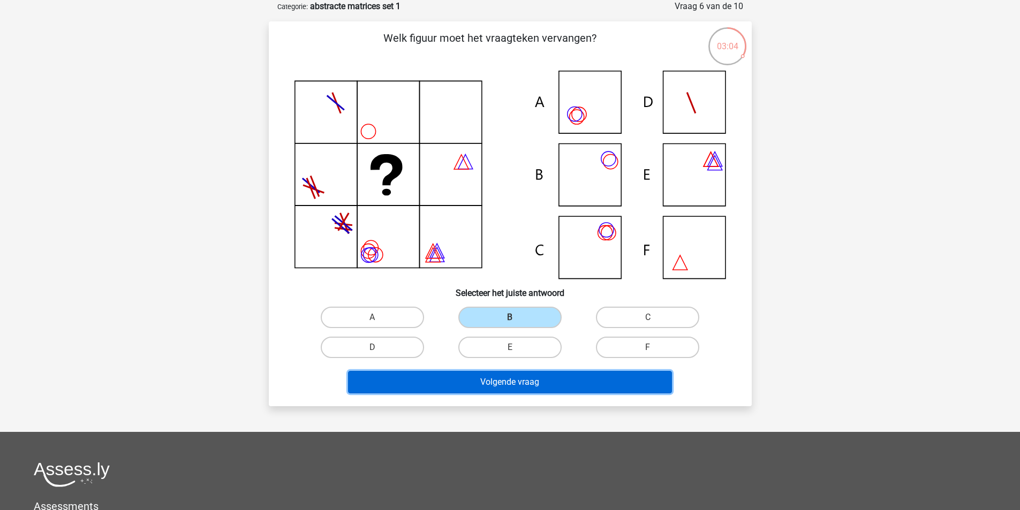
click at [505, 384] on button "Volgende vraag" at bounding box center [510, 382] width 324 height 22
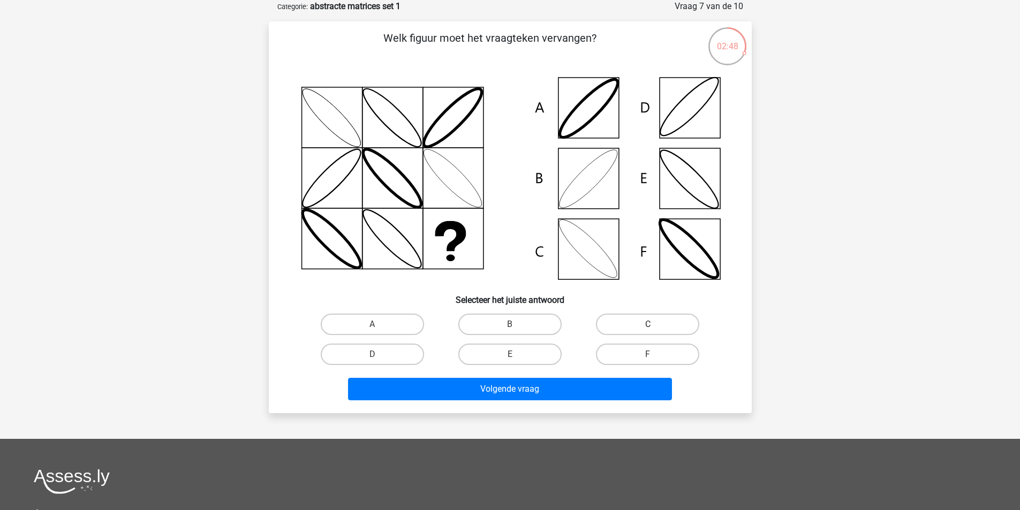
click at [603, 316] on label "C" at bounding box center [647, 324] width 103 height 21
click at [648, 325] on input "C" at bounding box center [651, 328] width 7 height 7
radio input "true"
click at [610, 320] on label "C" at bounding box center [647, 324] width 103 height 21
click at [648, 325] on input "C" at bounding box center [651, 328] width 7 height 7
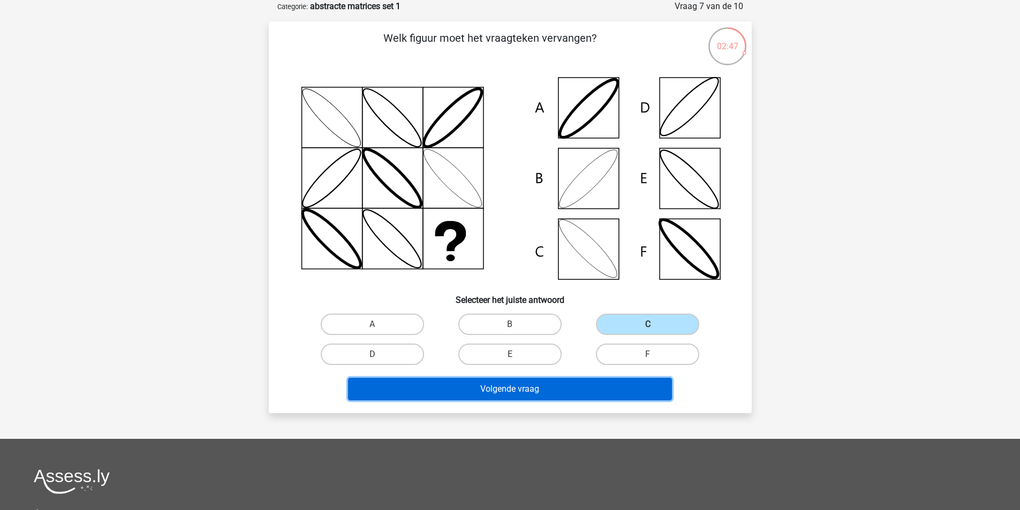
click at [574, 395] on button "Volgende vraag" at bounding box center [510, 389] width 324 height 22
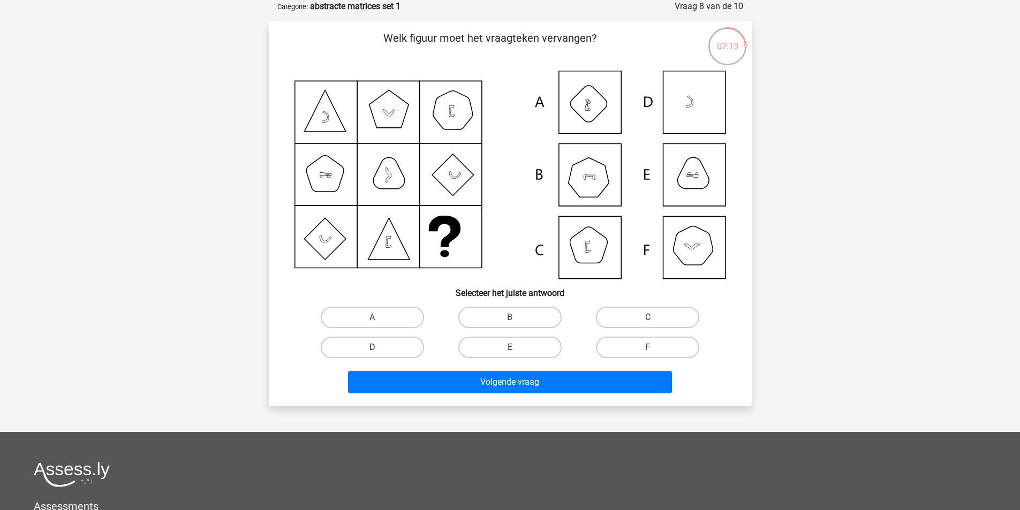
click at [388, 348] on label "D" at bounding box center [372, 347] width 103 height 21
click at [379, 348] on input "D" at bounding box center [375, 351] width 7 height 7
radio input "true"
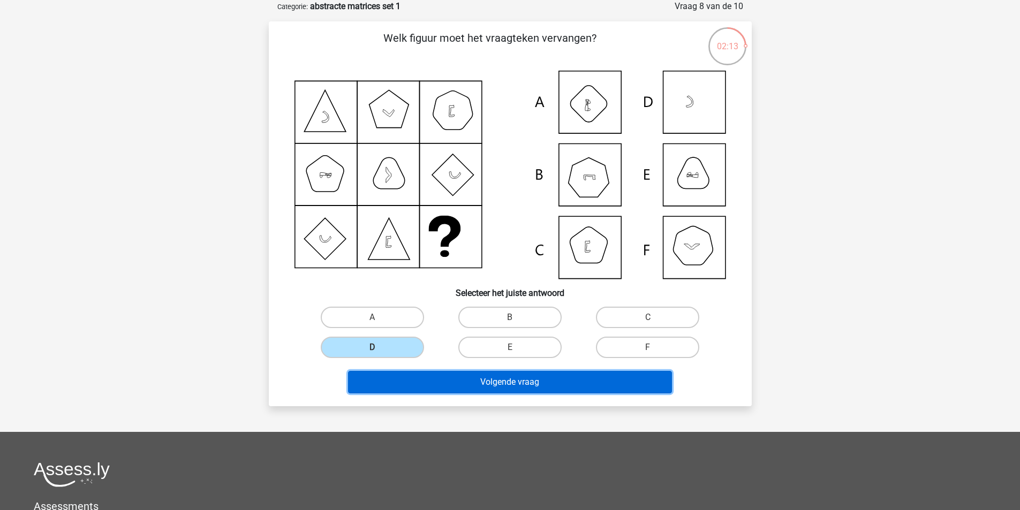
click at [492, 386] on button "Volgende vraag" at bounding box center [510, 382] width 324 height 22
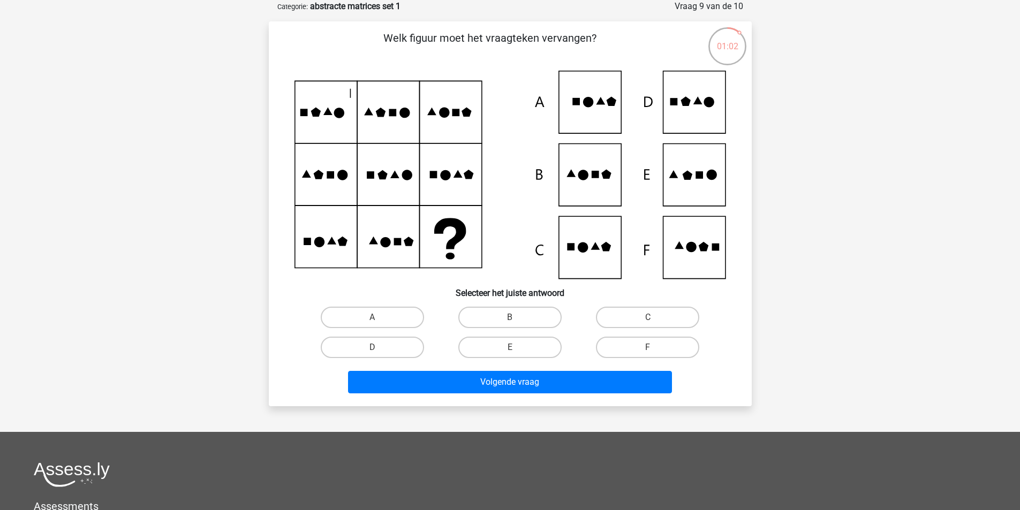
click at [522, 358] on div "E" at bounding box center [510, 348] width 138 height 30
click at [525, 349] on label "E" at bounding box center [510, 347] width 103 height 21
click at [517, 349] on input "E" at bounding box center [513, 351] width 7 height 7
radio input "true"
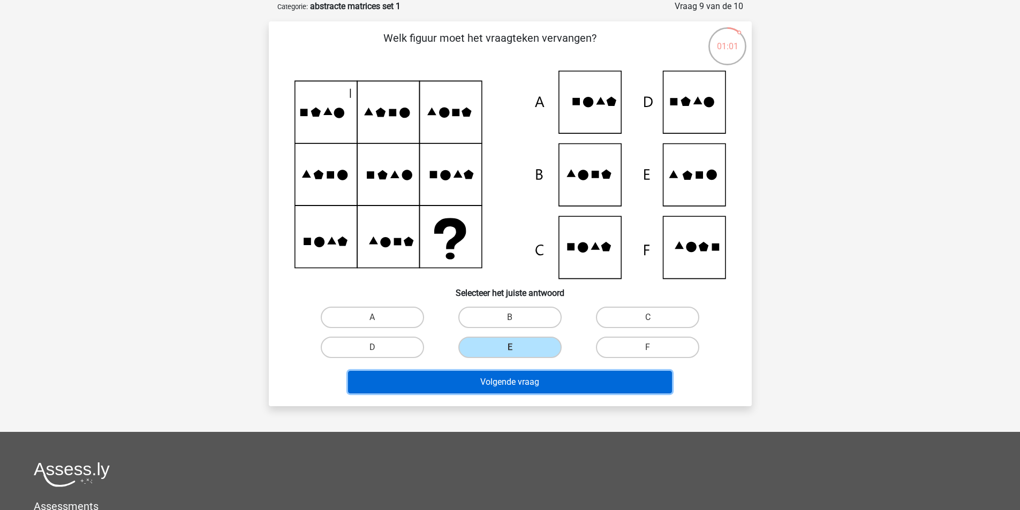
click at [524, 388] on button "Volgende vraag" at bounding box center [510, 382] width 324 height 22
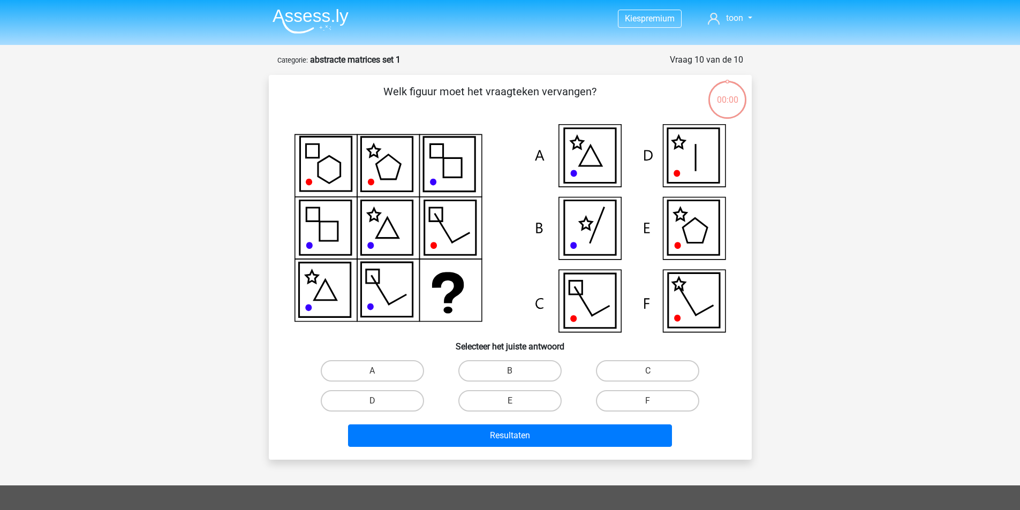
scroll to position [54, 0]
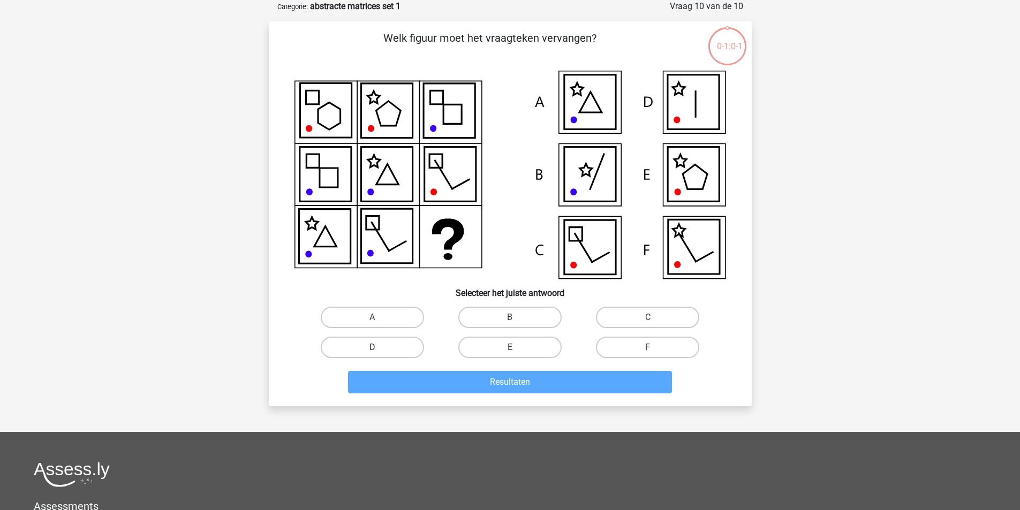
click at [382, 351] on label "D" at bounding box center [372, 347] width 103 height 21
click at [379, 351] on input "D" at bounding box center [375, 351] width 7 height 7
radio input "true"
click at [461, 367] on div "Resultaten" at bounding box center [510, 380] width 449 height 35
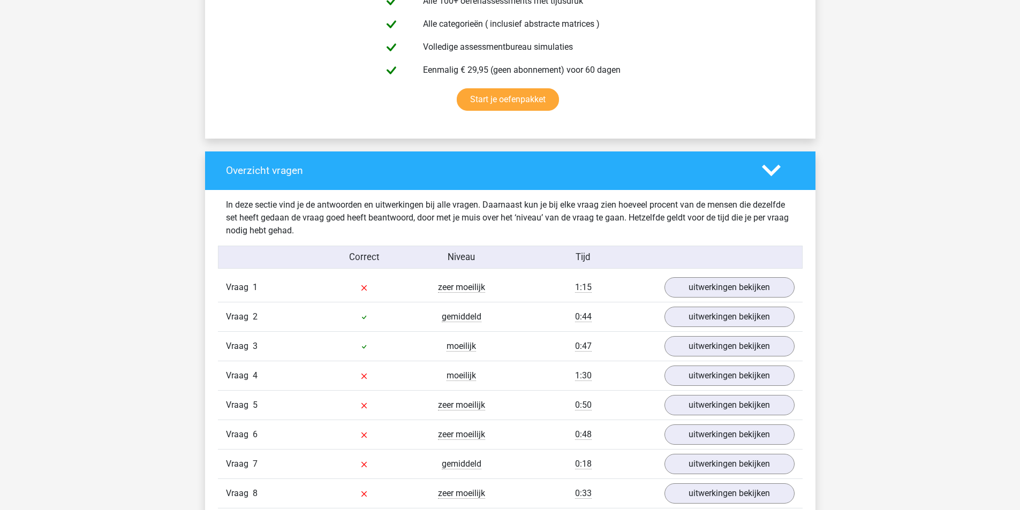
scroll to position [803, 0]
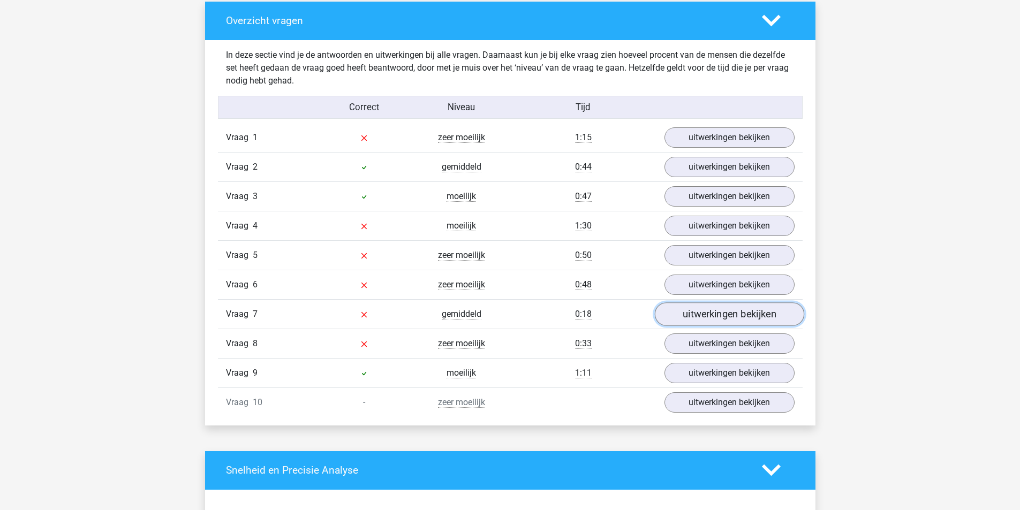
click at [718, 319] on link "uitwerkingen bekijken" at bounding box center [729, 315] width 149 height 24
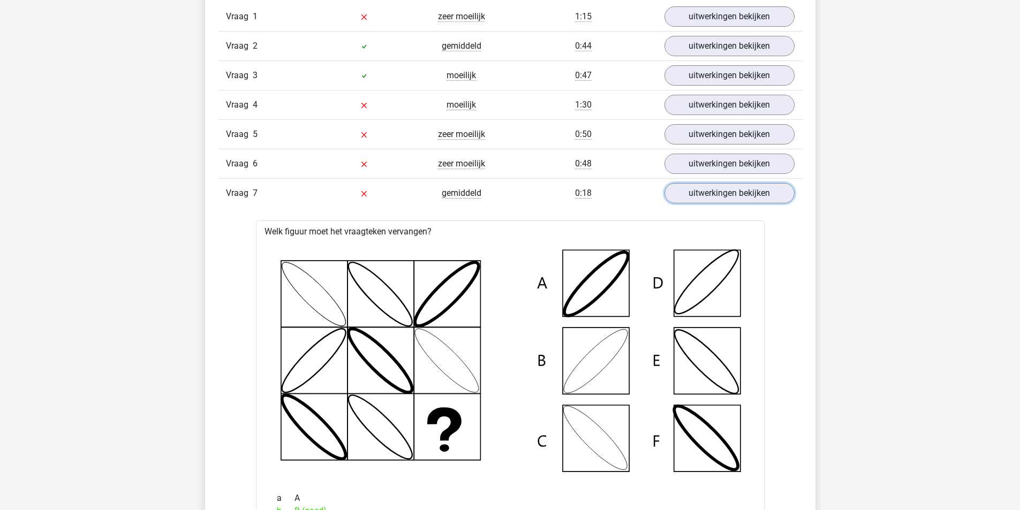
scroll to position [857, 0]
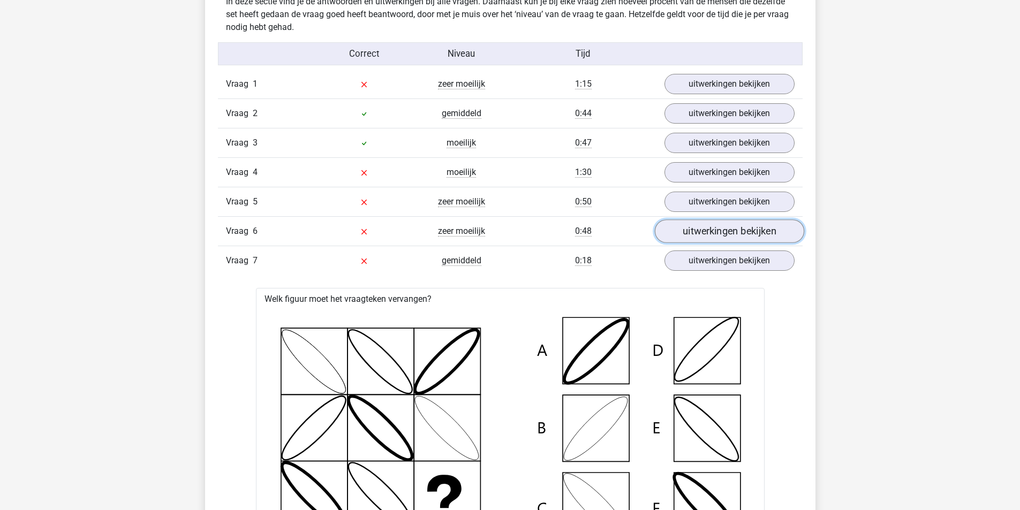
click at [728, 237] on link "uitwerkingen bekijken" at bounding box center [729, 232] width 149 height 24
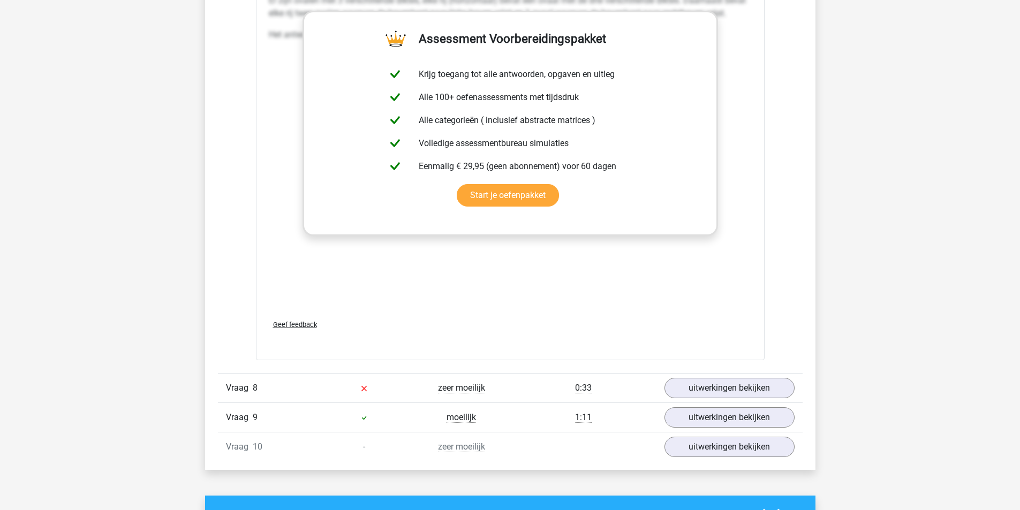
scroll to position [2143, 0]
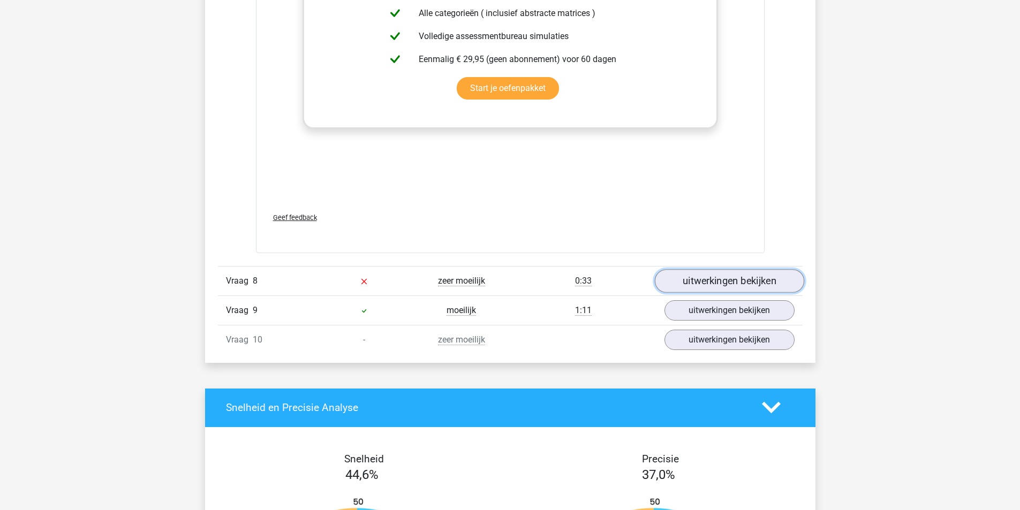
click at [737, 282] on link "uitwerkingen bekijken" at bounding box center [729, 281] width 149 height 24
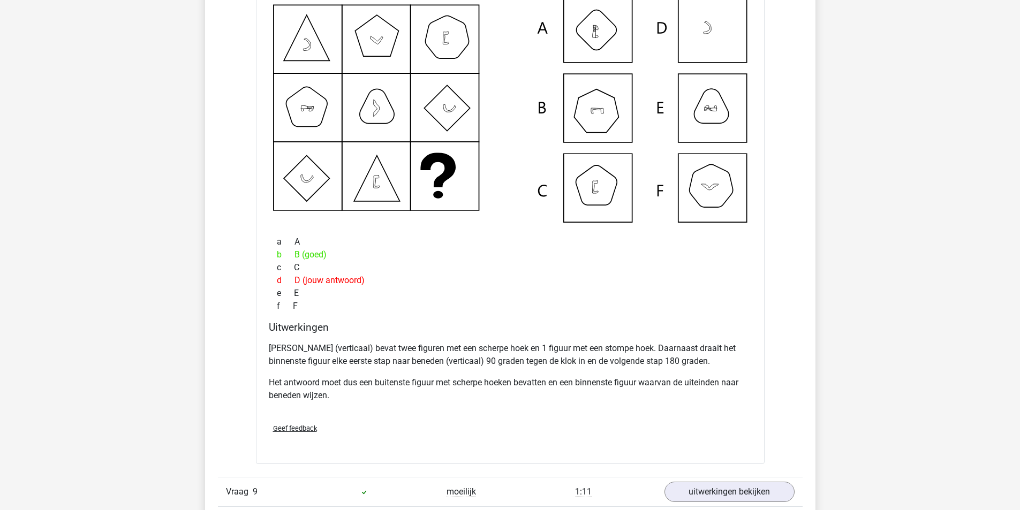
scroll to position [2732, 0]
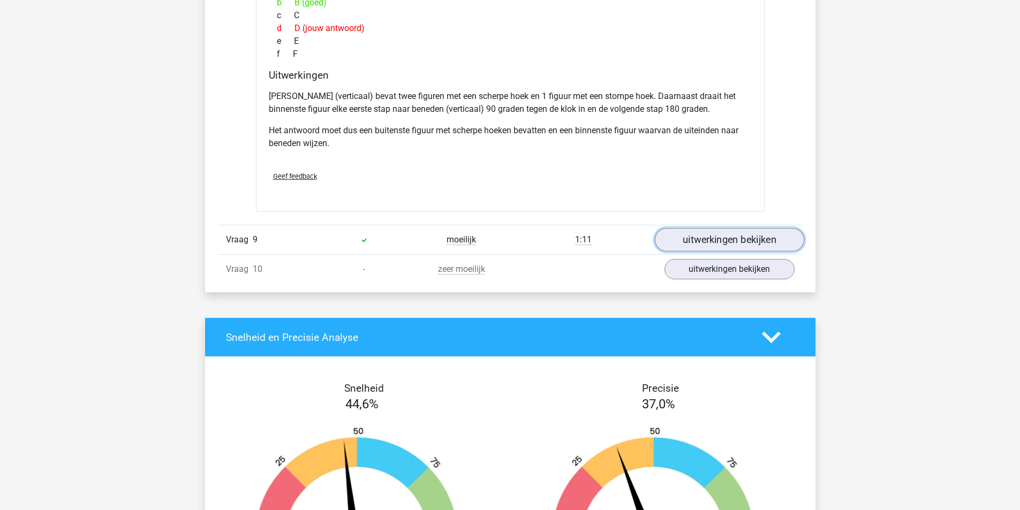
click at [707, 246] on link "uitwerkingen bekijken" at bounding box center [729, 240] width 149 height 24
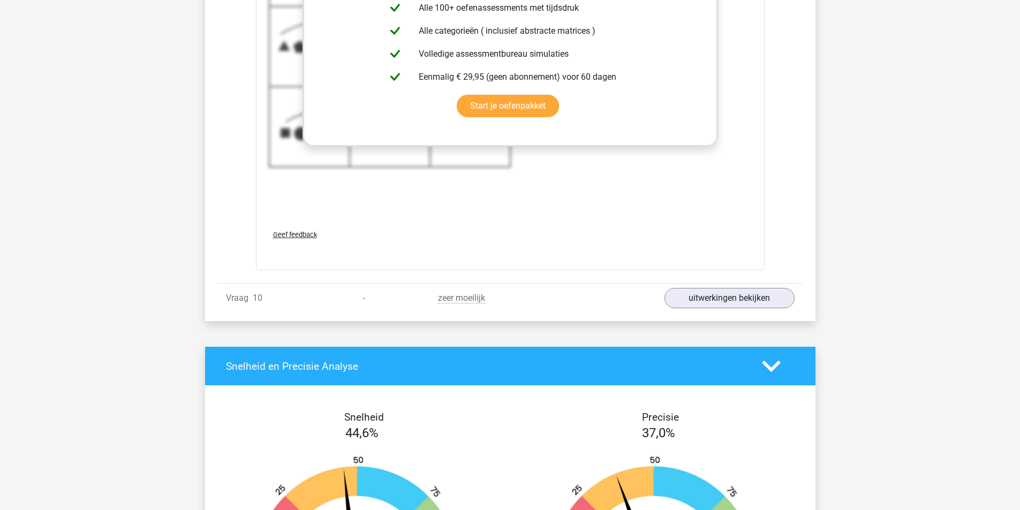
scroll to position [3482, 0]
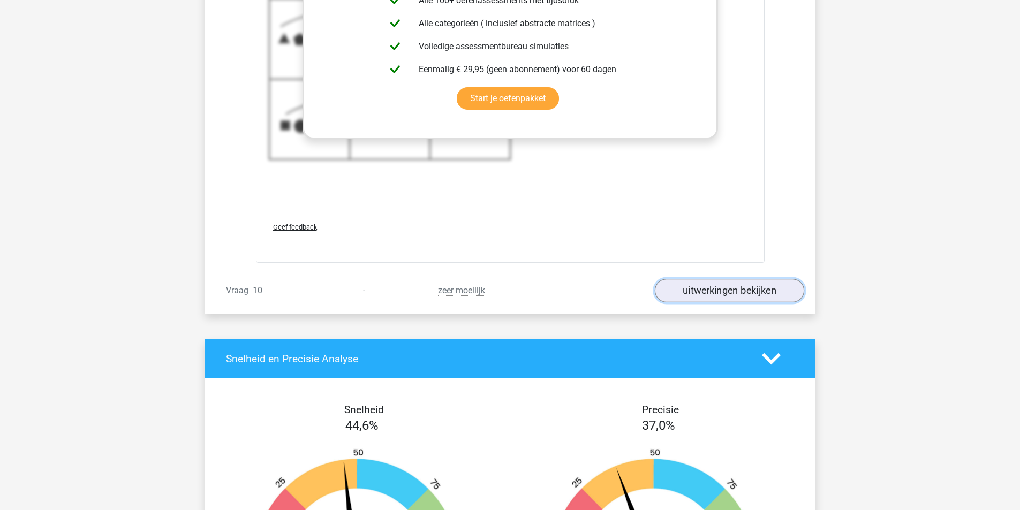
click at [741, 287] on link "uitwerkingen bekijken" at bounding box center [729, 292] width 149 height 24
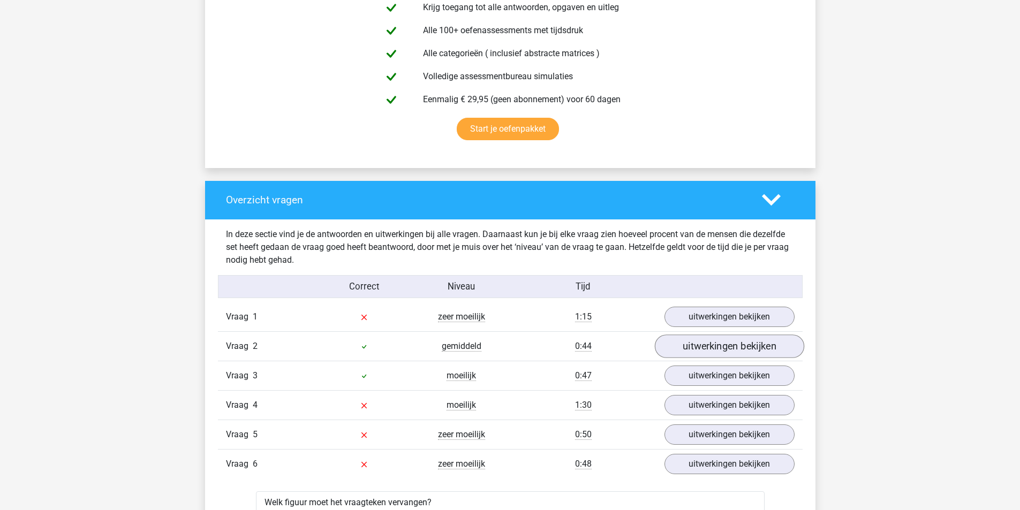
scroll to position [643, 0]
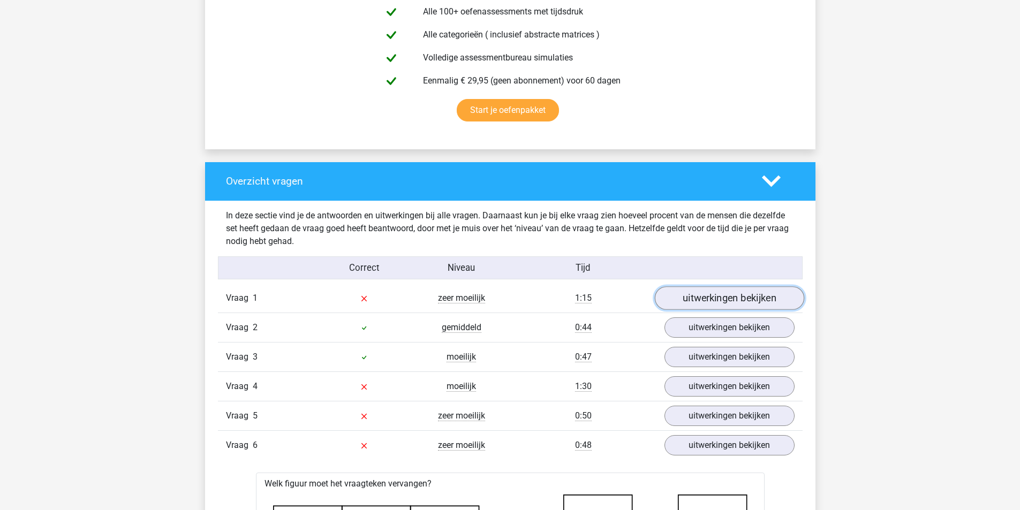
click at [701, 304] on link "uitwerkingen bekijken" at bounding box center [729, 299] width 149 height 24
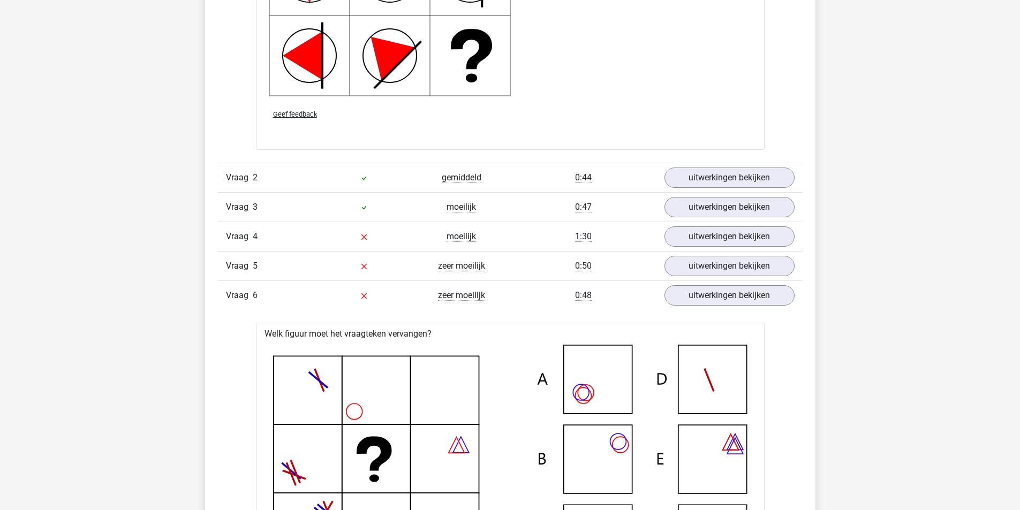
scroll to position [1553, 0]
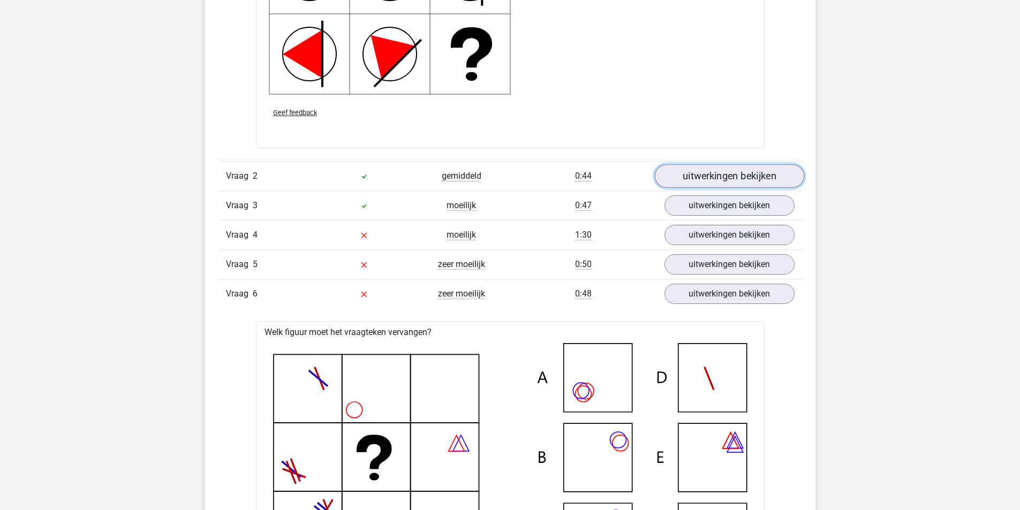
click at [757, 178] on link "uitwerkingen bekijken" at bounding box center [729, 176] width 149 height 24
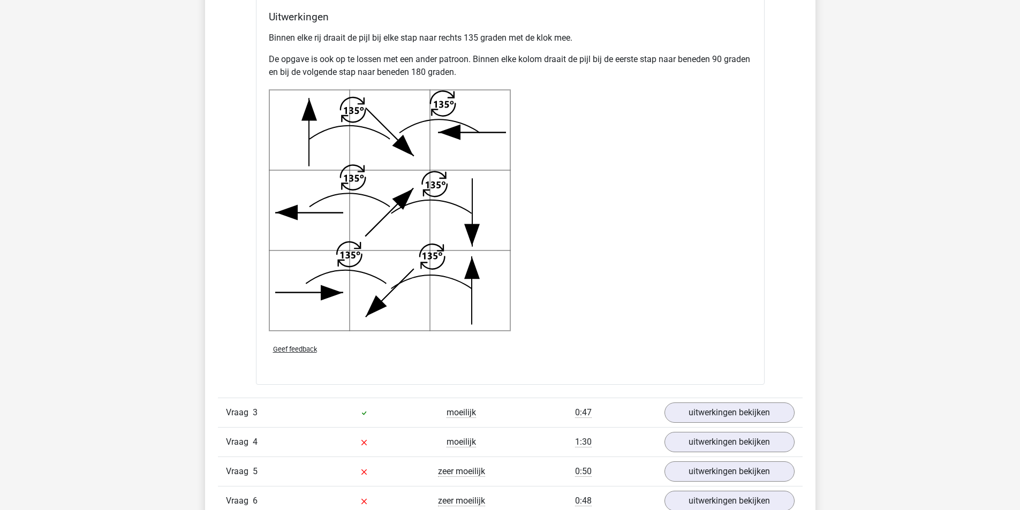
scroll to position [2250, 0]
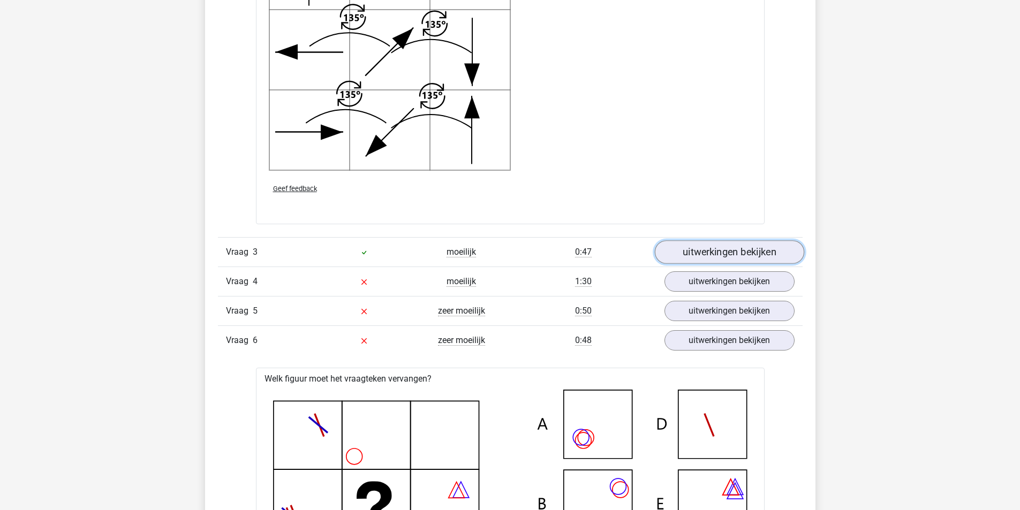
click at [745, 250] on link "uitwerkingen bekijken" at bounding box center [729, 253] width 149 height 24
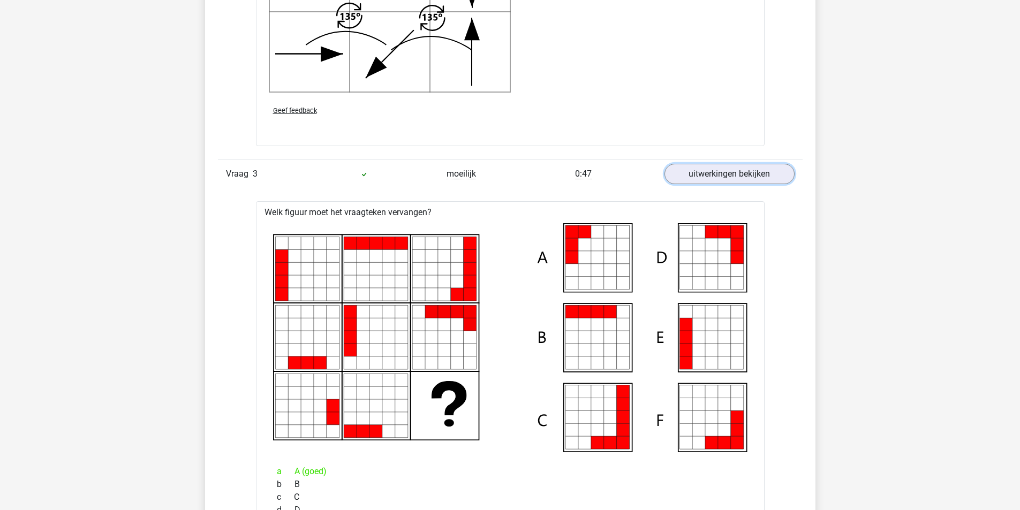
scroll to position [2196, 0]
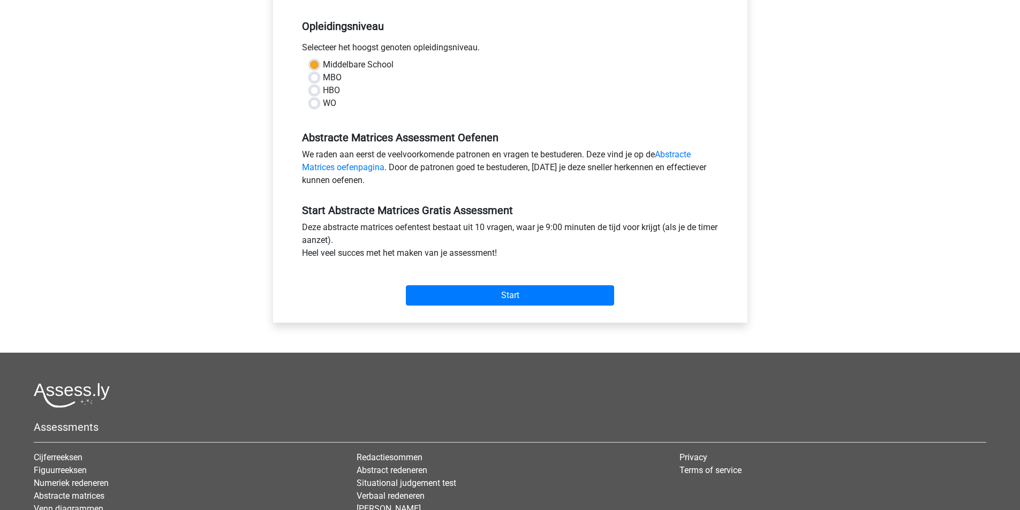
scroll to position [214, 0]
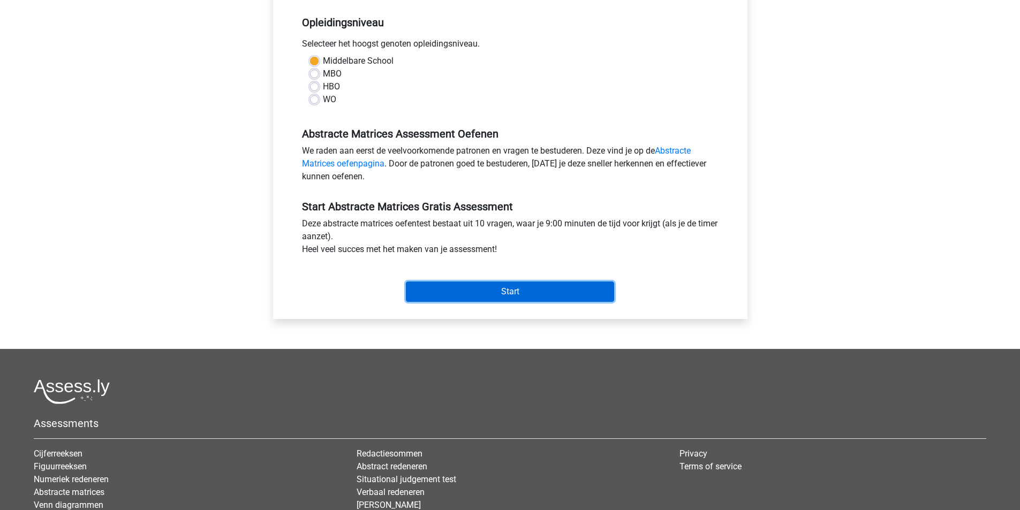
click at [528, 295] on input "Start" at bounding box center [510, 292] width 208 height 20
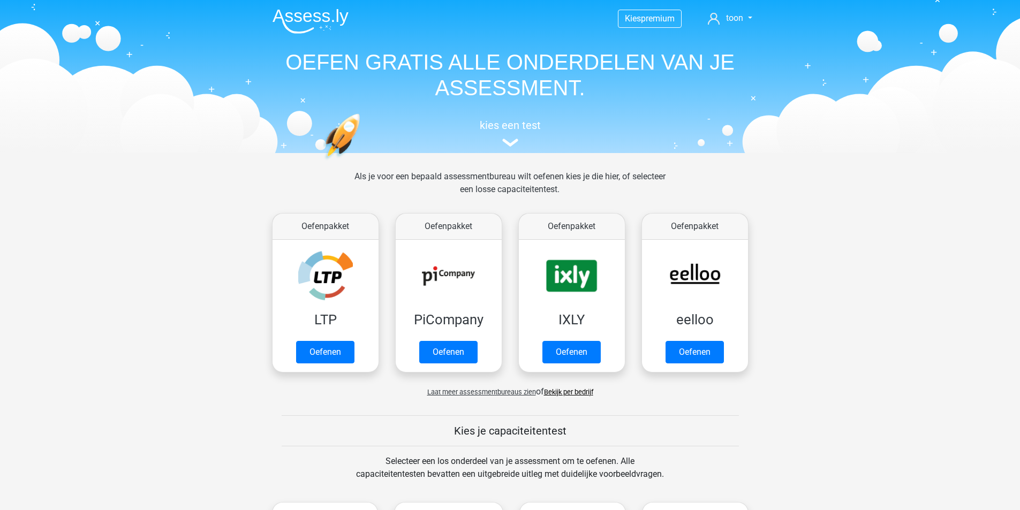
scroll to position [429, 0]
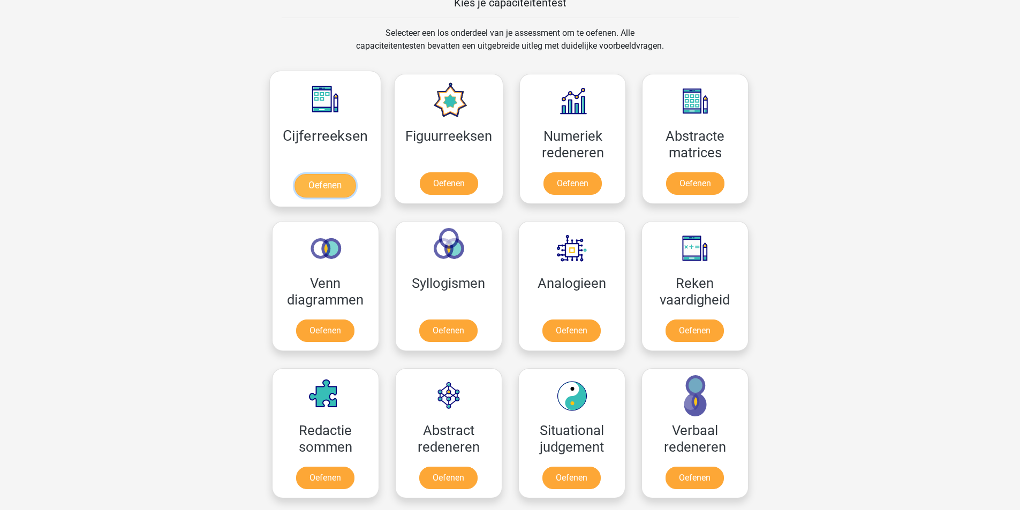
click at [327, 188] on link "Oefenen" at bounding box center [325, 186] width 61 height 24
click at [572, 183] on link "Oefenen" at bounding box center [572, 186] width 61 height 24
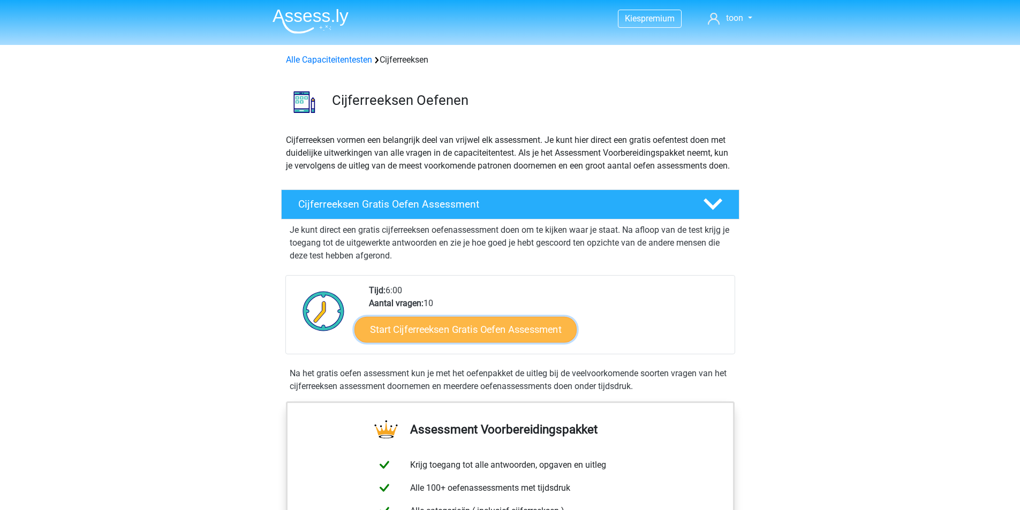
click at [474, 342] on link "Start Cijferreeksen Gratis Oefen Assessment" at bounding box center [466, 330] width 222 height 26
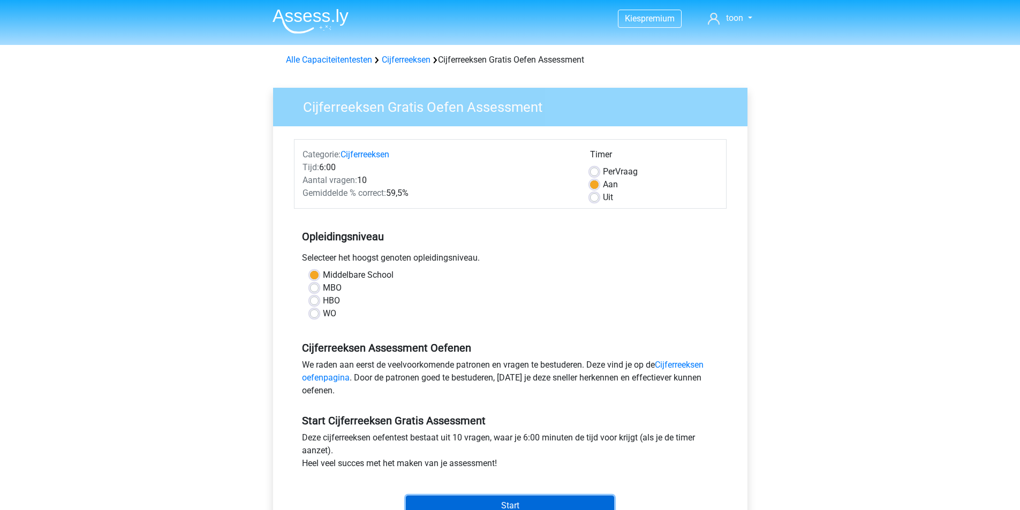
click at [521, 505] on input "Start" at bounding box center [510, 506] width 208 height 20
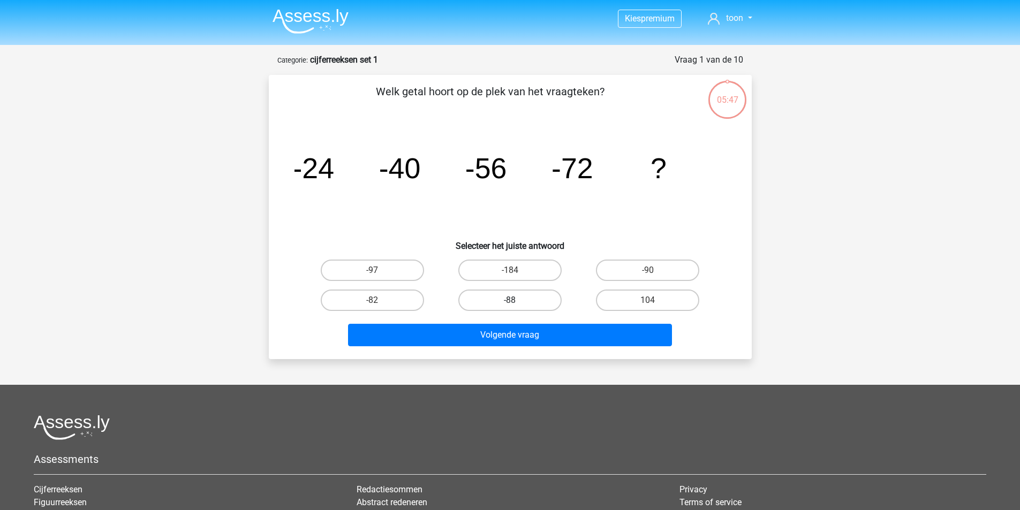
click at [532, 299] on label "-88" at bounding box center [510, 300] width 103 height 21
click at [517, 300] on input "-88" at bounding box center [513, 303] width 7 height 7
radio input "true"
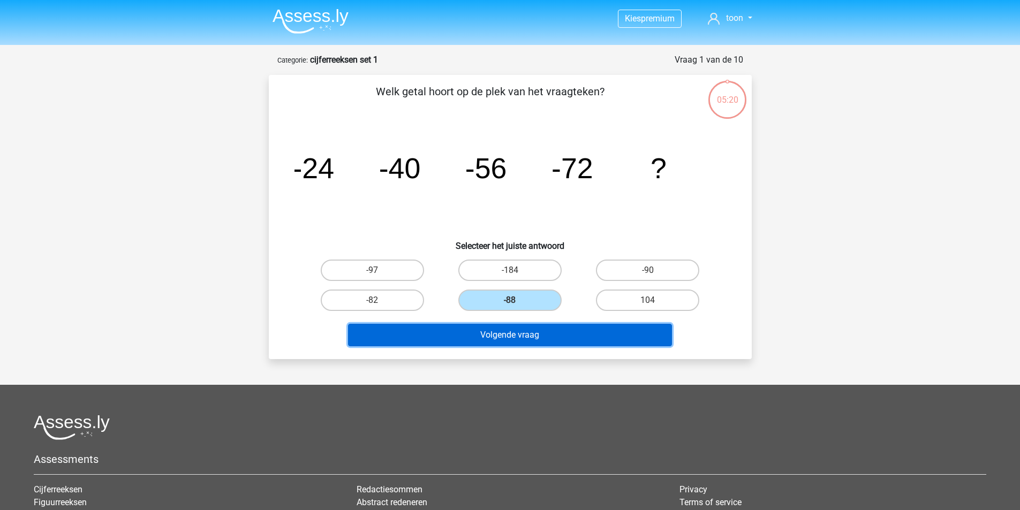
click at [539, 334] on button "Volgende vraag" at bounding box center [510, 335] width 324 height 22
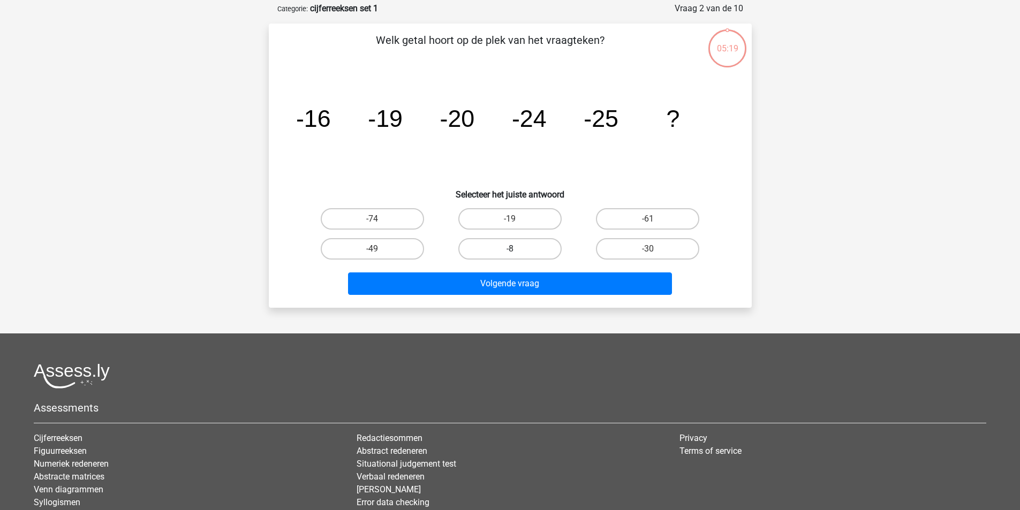
scroll to position [54, 0]
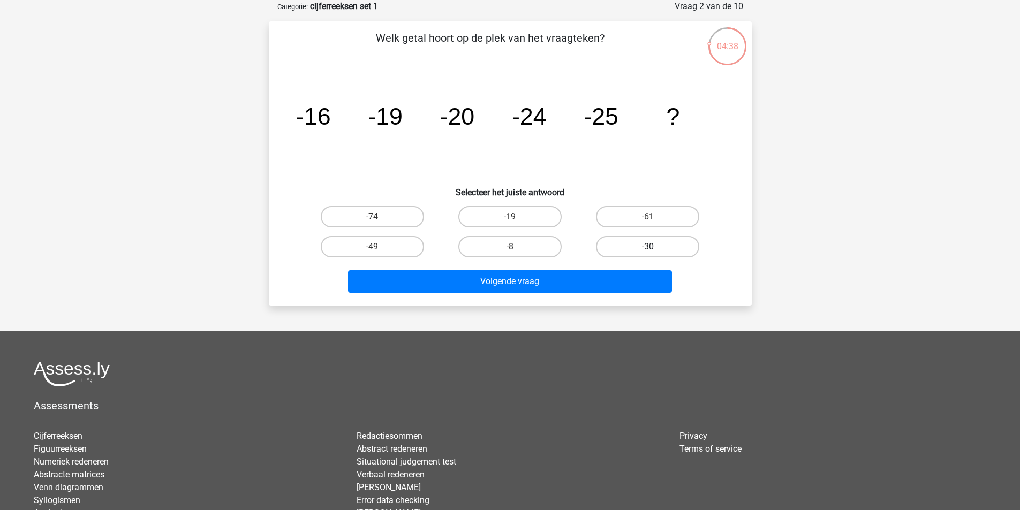
click at [647, 249] on label "-30" at bounding box center [647, 246] width 103 height 21
click at [648, 249] on input "-30" at bounding box center [651, 250] width 7 height 7
radio input "true"
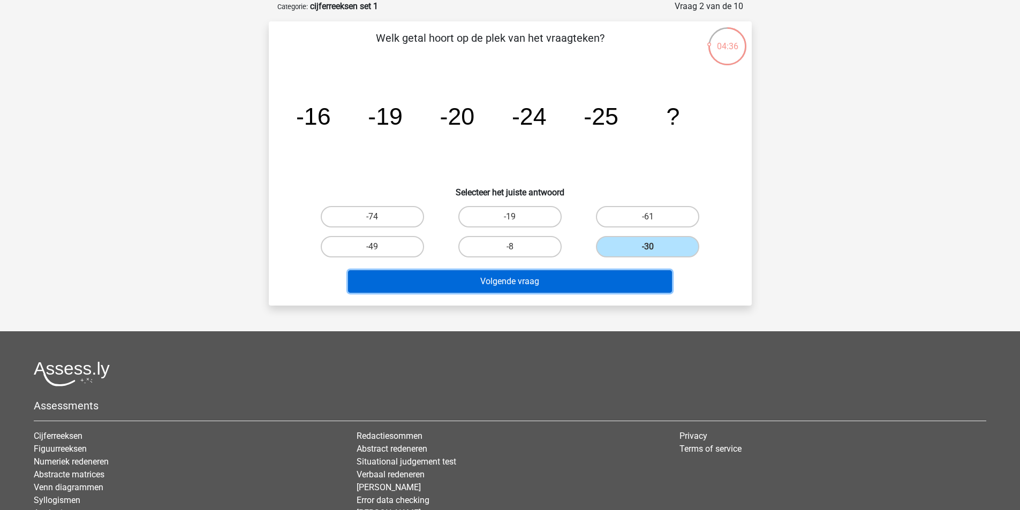
click at [515, 282] on button "Volgende vraag" at bounding box center [510, 282] width 324 height 22
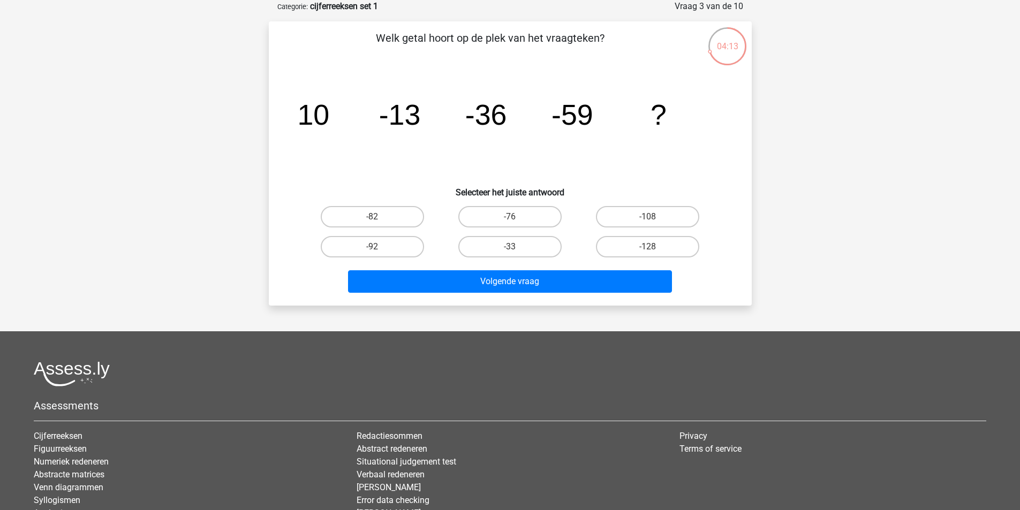
click at [378, 217] on input "-82" at bounding box center [375, 220] width 7 height 7
radio input "true"
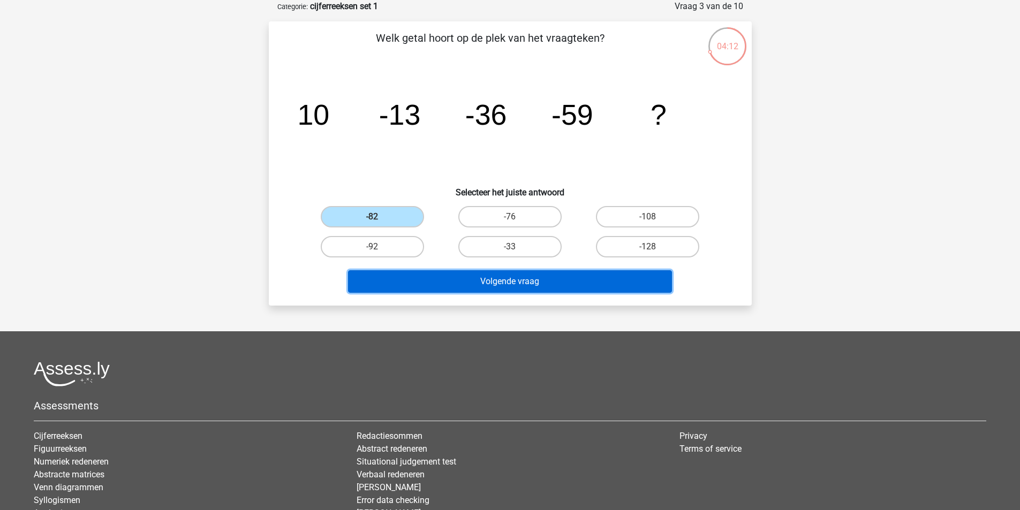
click at [470, 287] on button "Volgende vraag" at bounding box center [510, 282] width 324 height 22
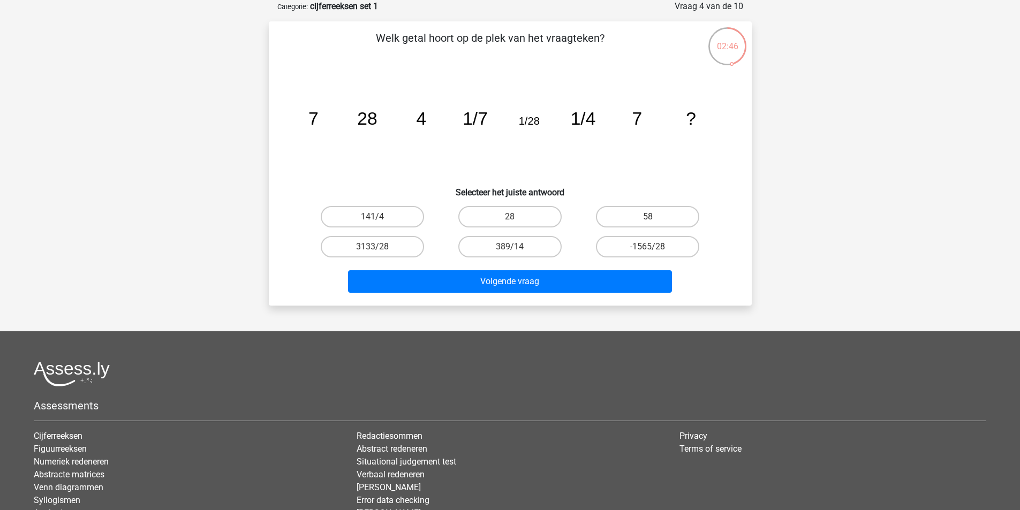
click at [507, 216] on label "28" at bounding box center [510, 216] width 103 height 21
click at [510, 217] on input "28" at bounding box center [513, 220] width 7 height 7
radio input "true"
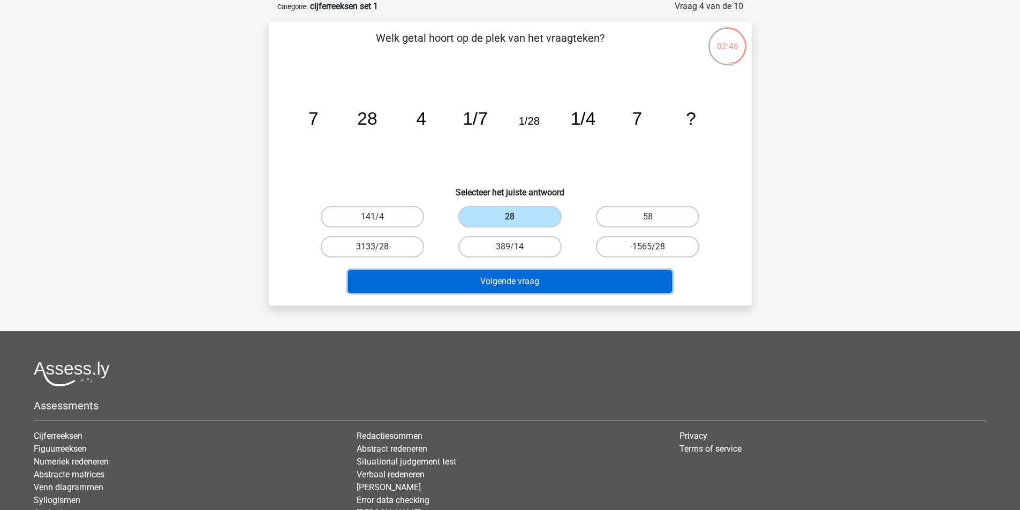
click at [514, 283] on button "Volgende vraag" at bounding box center [510, 282] width 324 height 22
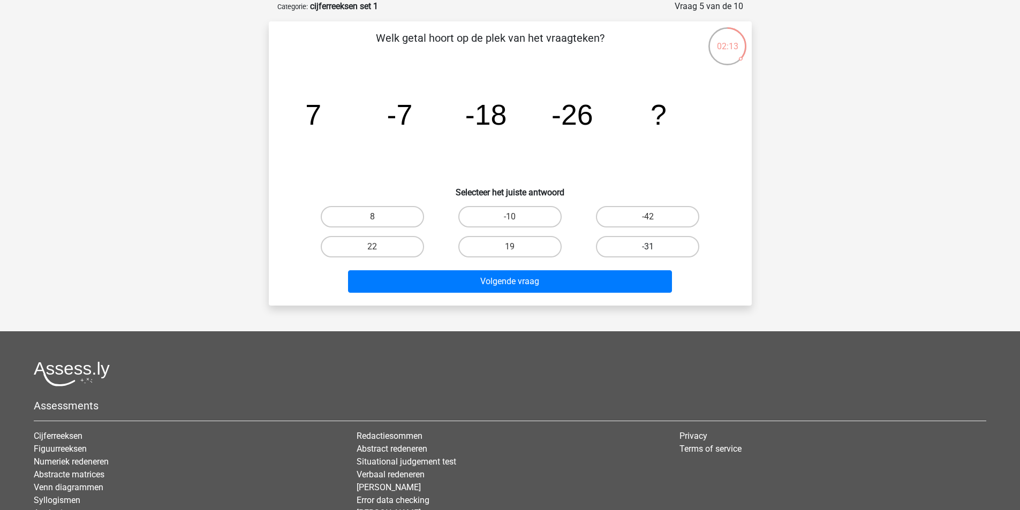
click at [640, 249] on label "-31" at bounding box center [647, 246] width 103 height 21
click at [648, 249] on input "-31" at bounding box center [651, 250] width 7 height 7
radio input "true"
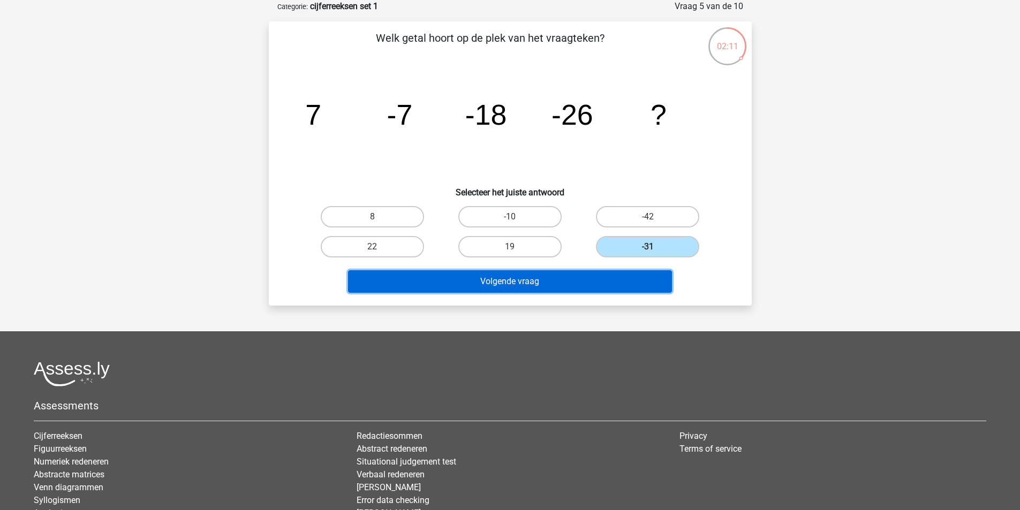
click at [551, 283] on button "Volgende vraag" at bounding box center [510, 282] width 324 height 22
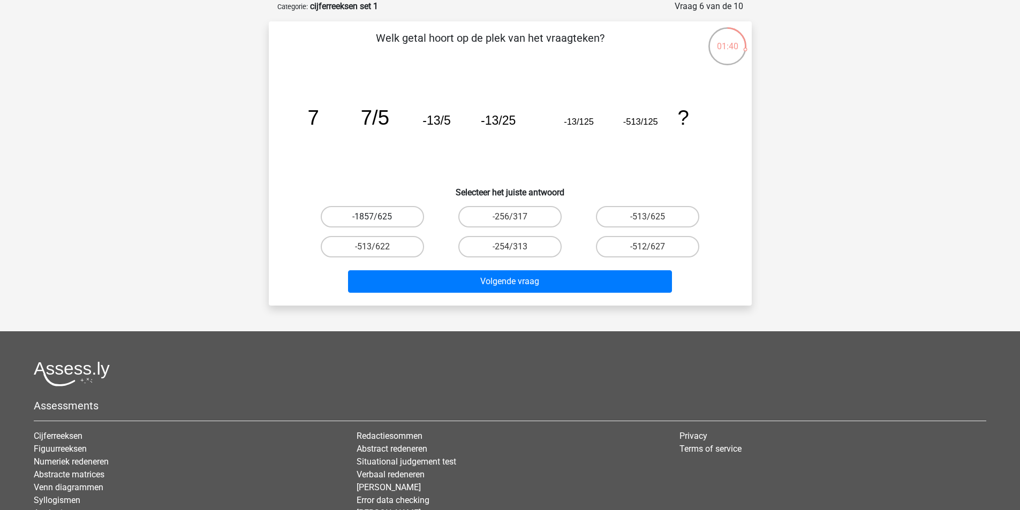
click at [397, 217] on label "-1857/625" at bounding box center [372, 216] width 103 height 21
click at [379, 217] on input "-1857/625" at bounding box center [375, 220] width 7 height 7
radio input "true"
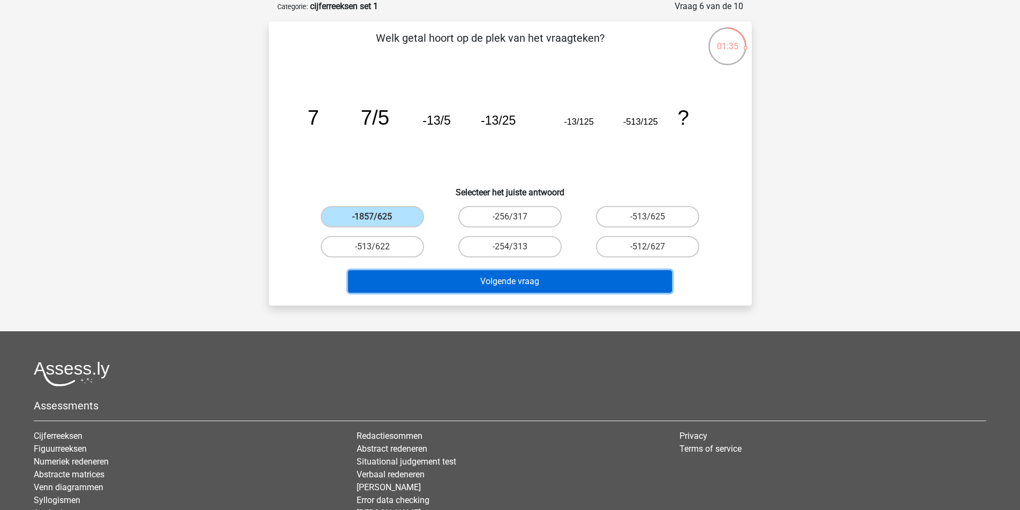
click at [500, 277] on button "Volgende vraag" at bounding box center [510, 282] width 324 height 22
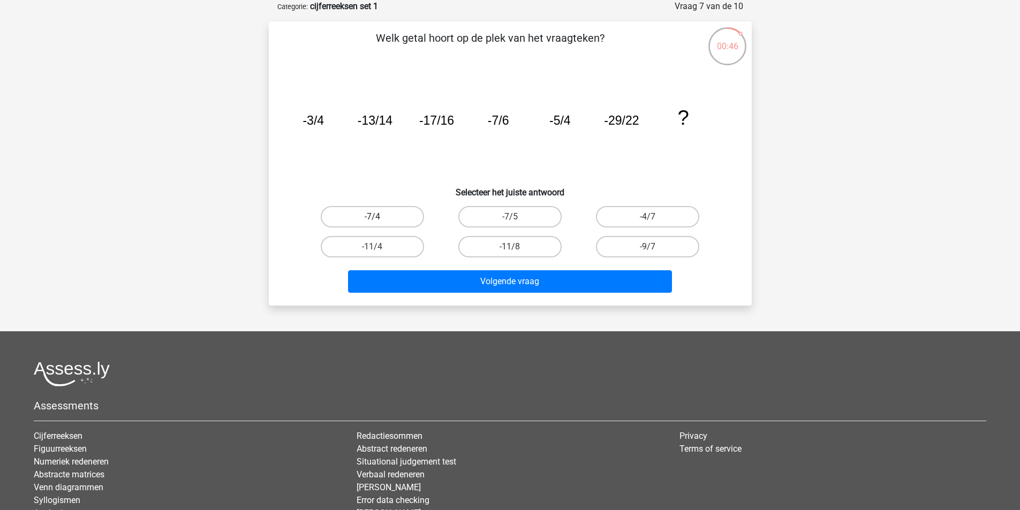
click at [386, 215] on label "-7/4" at bounding box center [372, 216] width 103 height 21
click at [379, 217] on input "-7/4" at bounding box center [375, 220] width 7 height 7
radio input "true"
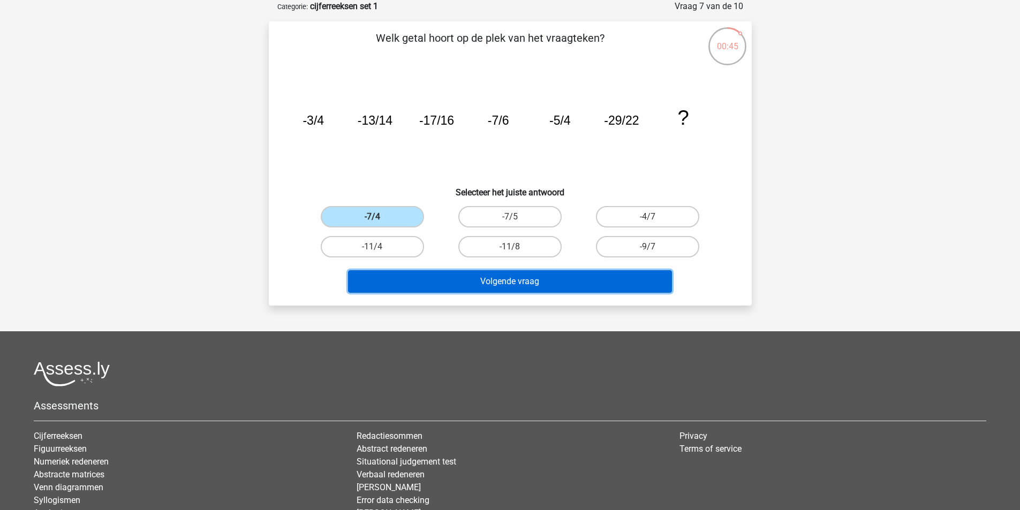
click at [456, 284] on button "Volgende vraag" at bounding box center [510, 282] width 324 height 22
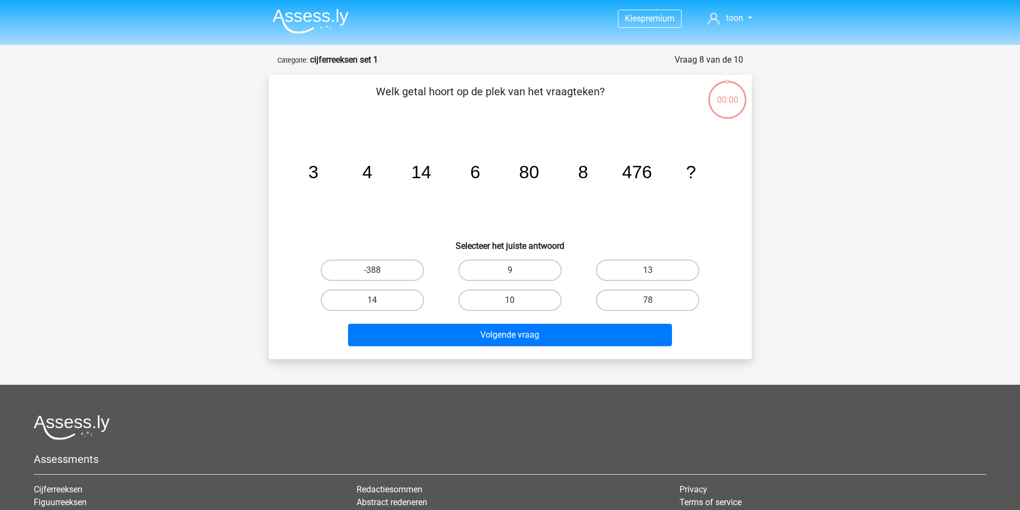
scroll to position [54, 0]
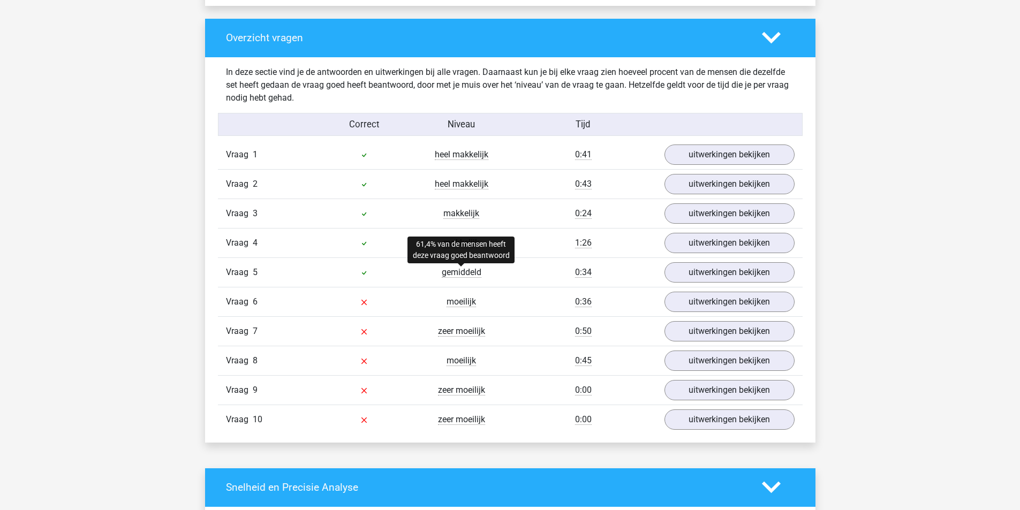
scroll to position [857, 0]
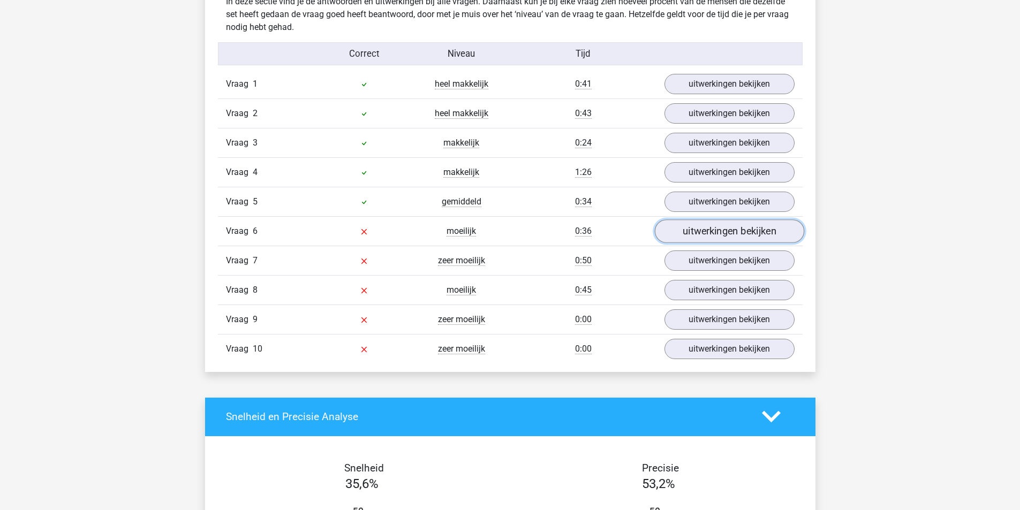
click at [707, 224] on link "uitwerkingen bekijken" at bounding box center [729, 232] width 149 height 24
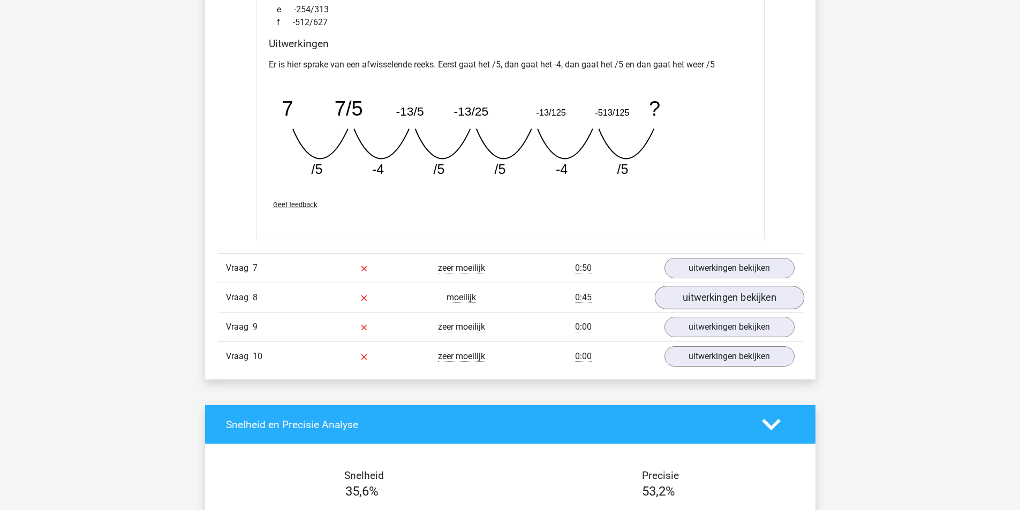
scroll to position [1339, 0]
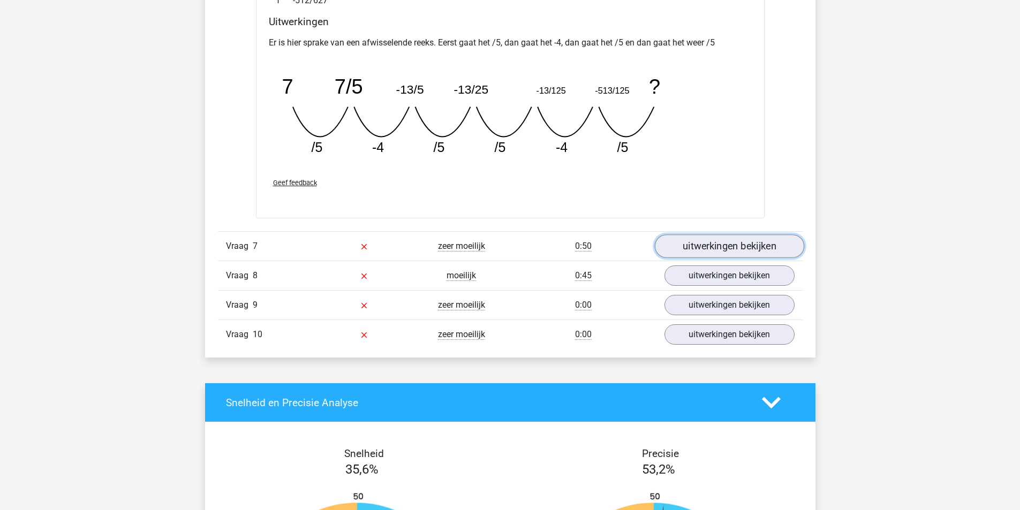
click at [710, 241] on link "uitwerkingen bekijken" at bounding box center [729, 247] width 149 height 24
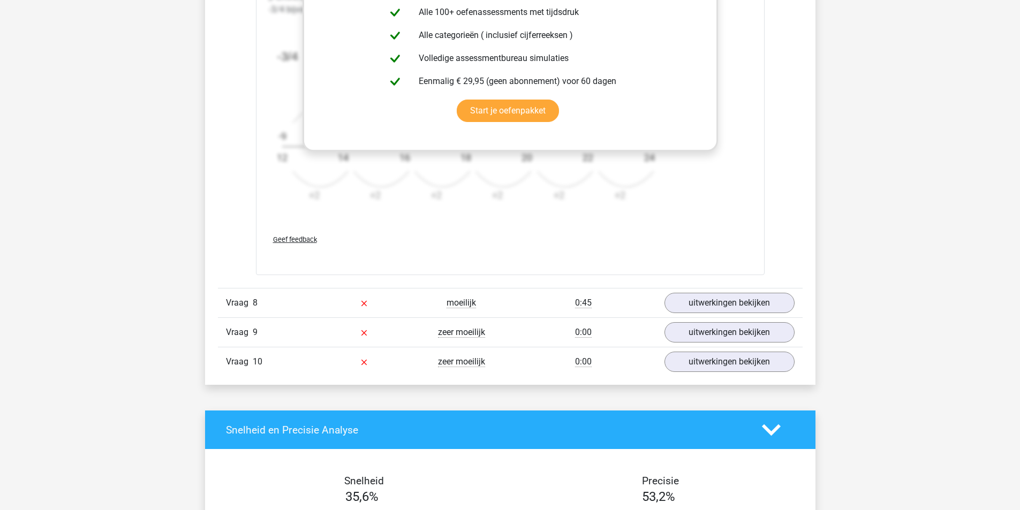
scroll to position [1982, 0]
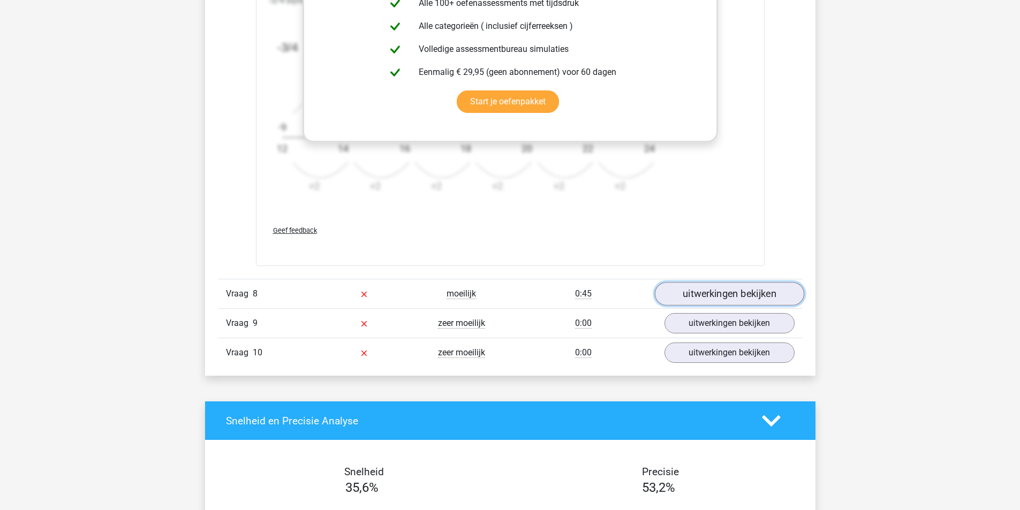
click at [749, 290] on link "uitwerkingen bekijken" at bounding box center [729, 294] width 149 height 24
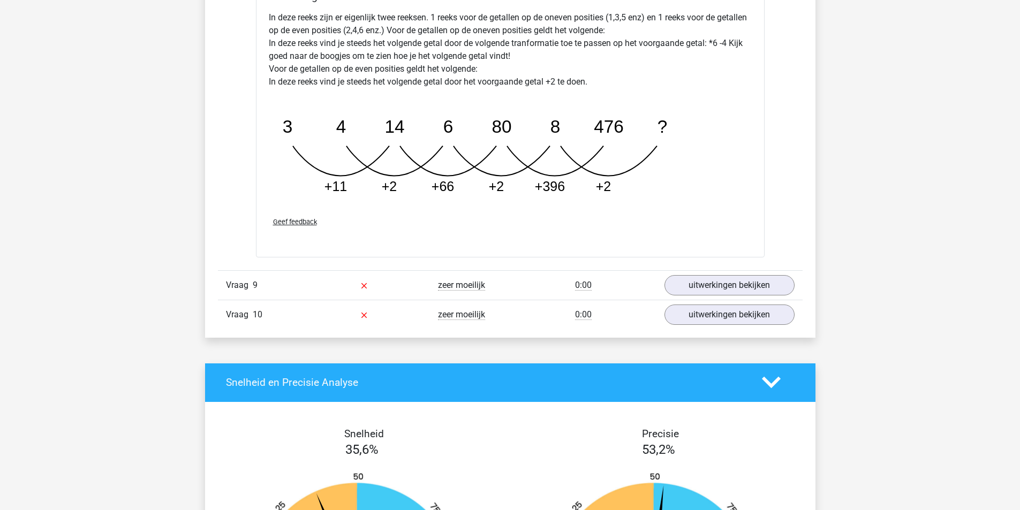
scroll to position [2571, 0]
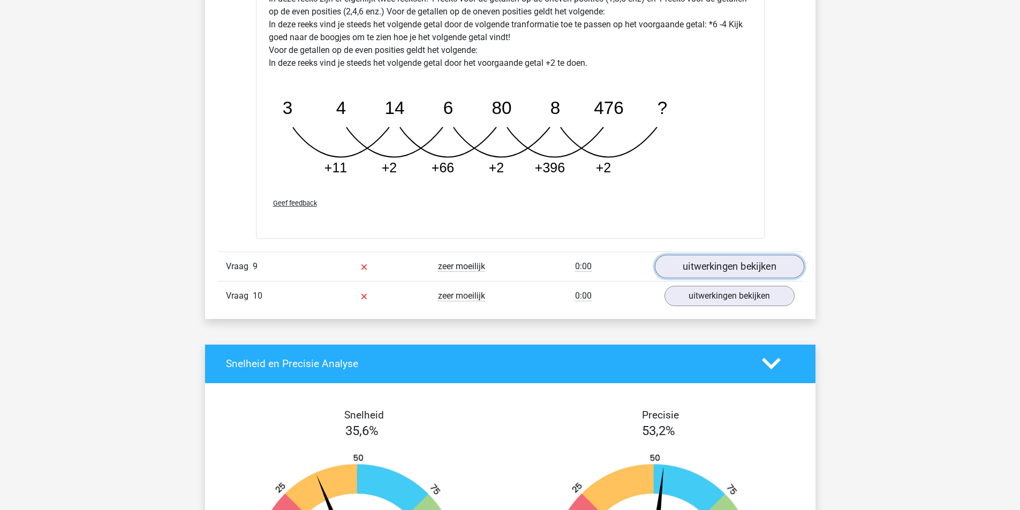
click at [709, 266] on link "uitwerkingen bekijken" at bounding box center [729, 267] width 149 height 24
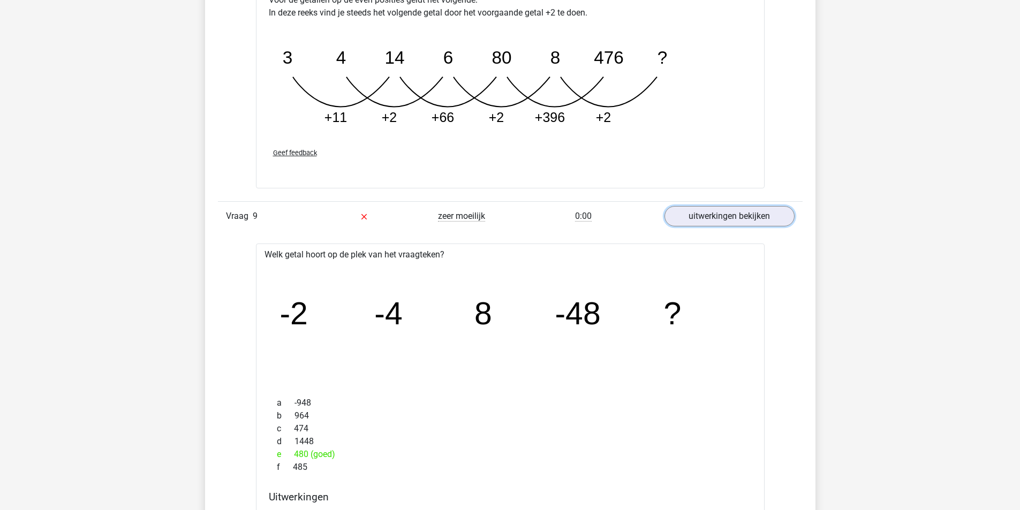
scroll to position [2785, 0]
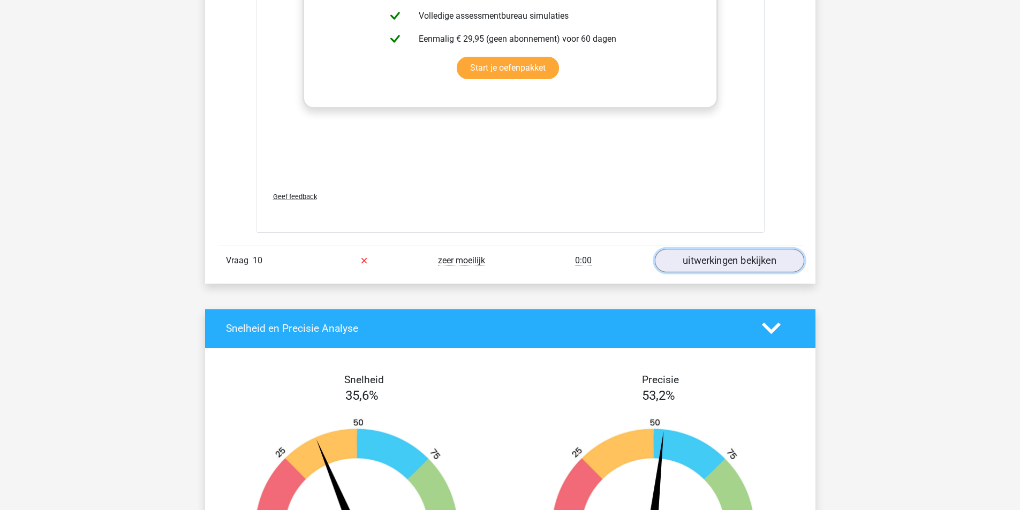
click at [702, 253] on link "uitwerkingen bekijken" at bounding box center [729, 261] width 149 height 24
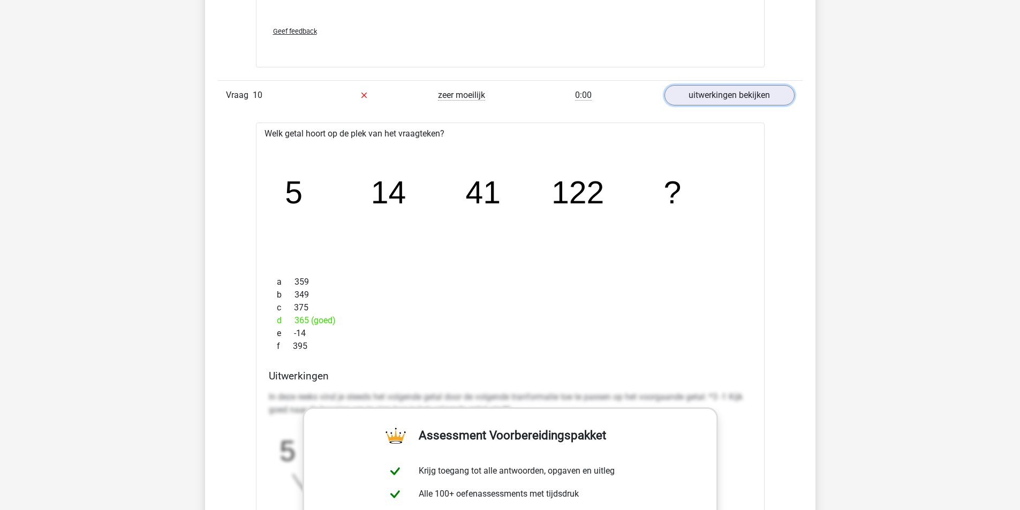
scroll to position [3428, 0]
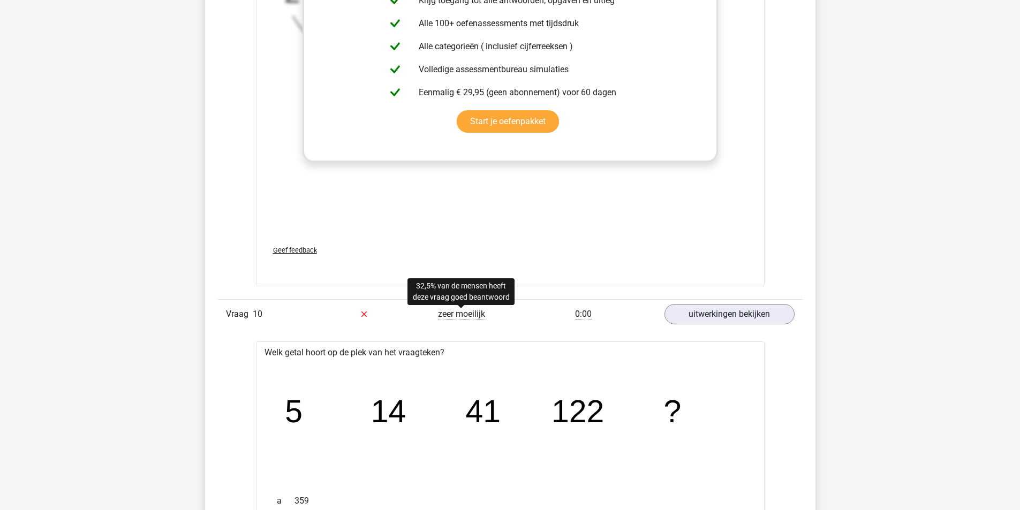
drag, startPoint x: 478, startPoint y: 312, endPoint x: 485, endPoint y: 321, distance: 10.7
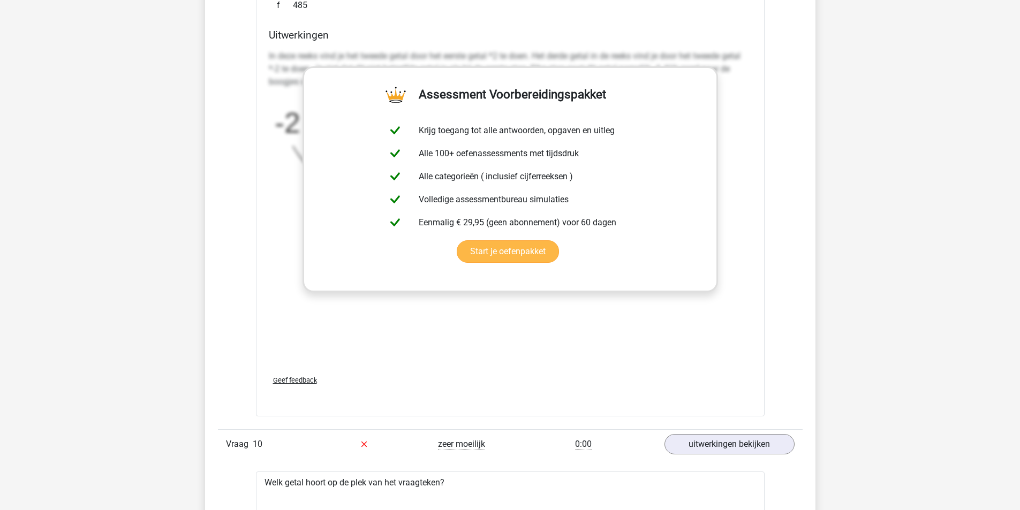
scroll to position [3030, 0]
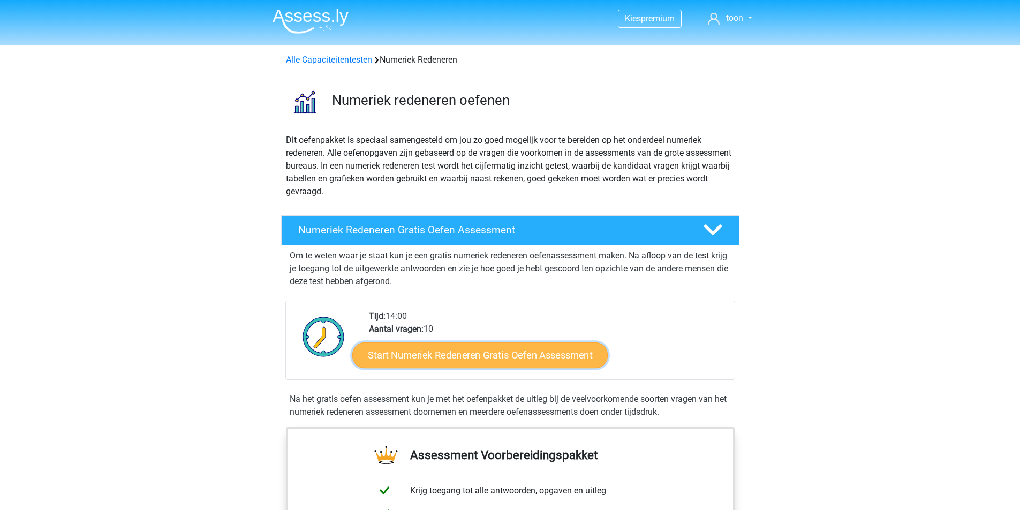
click at [520, 344] on link "Start Numeriek Redeneren Gratis Oefen Assessment" at bounding box center [480, 355] width 256 height 26
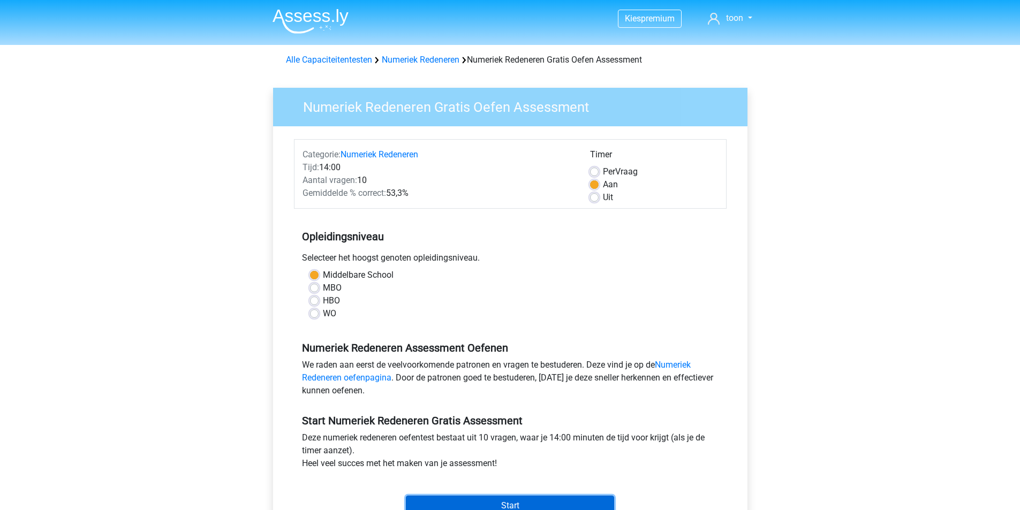
click at [507, 502] on input "Start" at bounding box center [510, 506] width 208 height 20
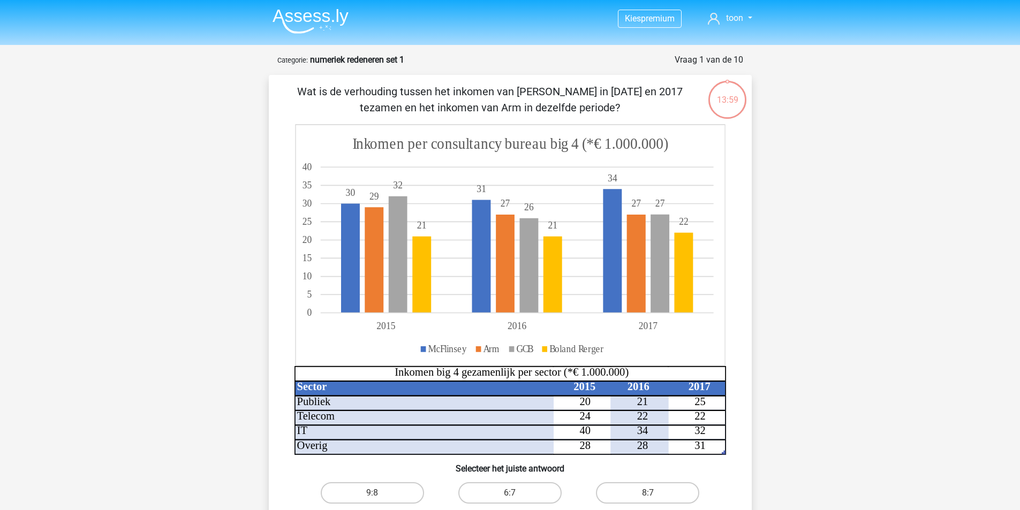
scroll to position [54, 0]
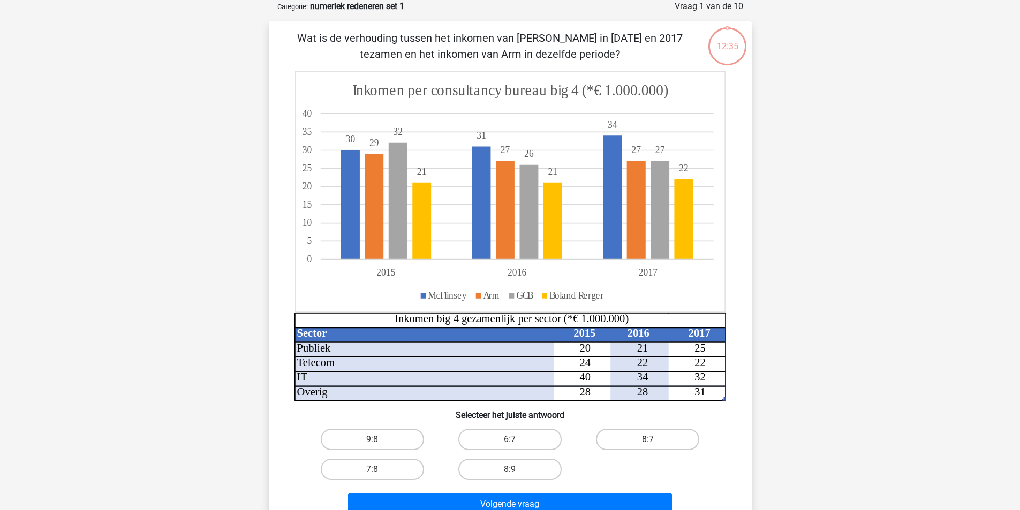
click at [645, 438] on label "8:7" at bounding box center [647, 439] width 103 height 21
click at [648, 440] on input "8:7" at bounding box center [651, 443] width 7 height 7
radio input "true"
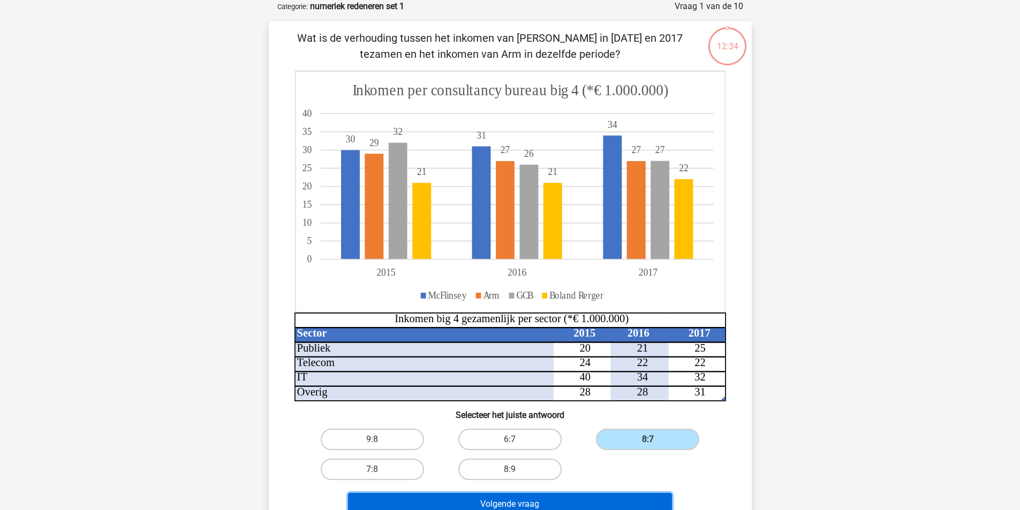
click at [549, 499] on button "Volgende vraag" at bounding box center [510, 504] width 324 height 22
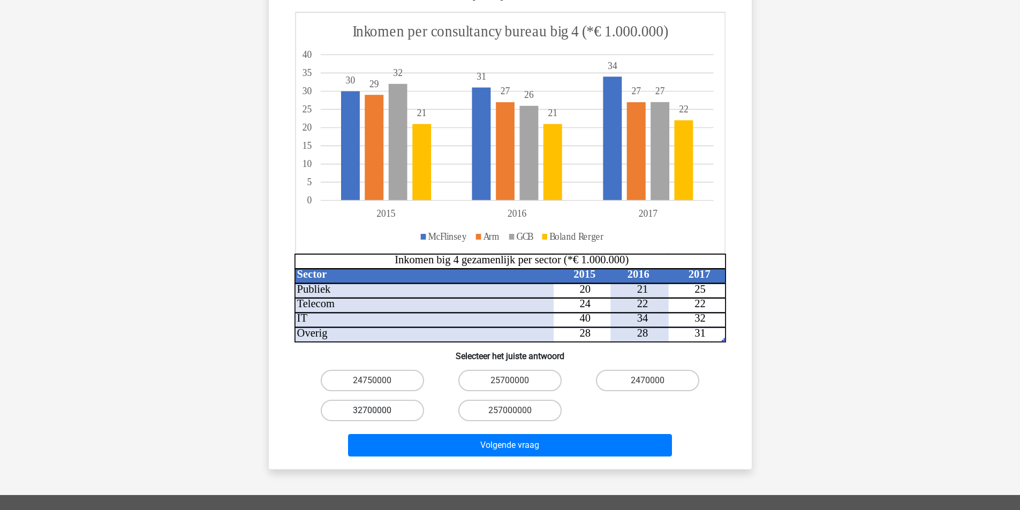
scroll to position [107, 0]
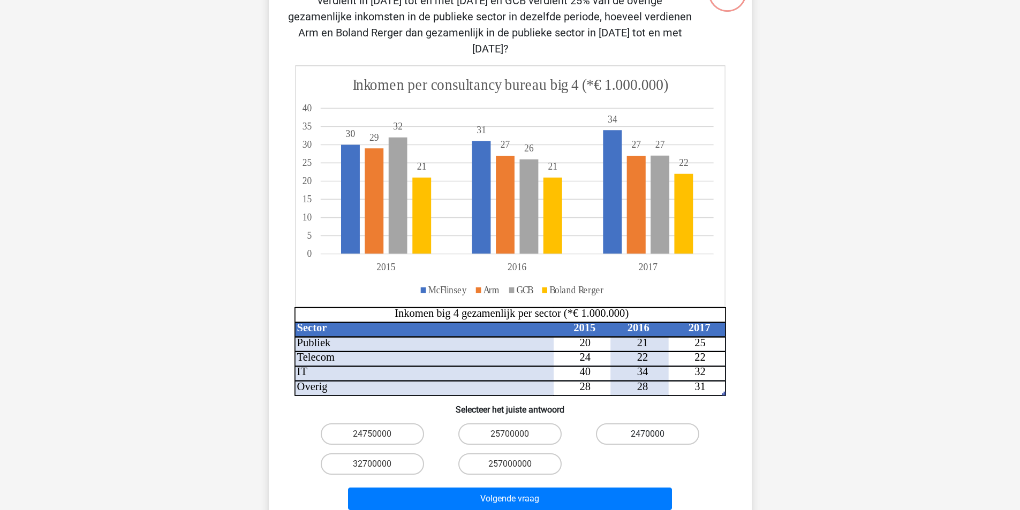
click at [630, 424] on label "2470000" at bounding box center [647, 434] width 103 height 21
click at [648, 434] on input "2470000" at bounding box center [651, 437] width 7 height 7
radio input "true"
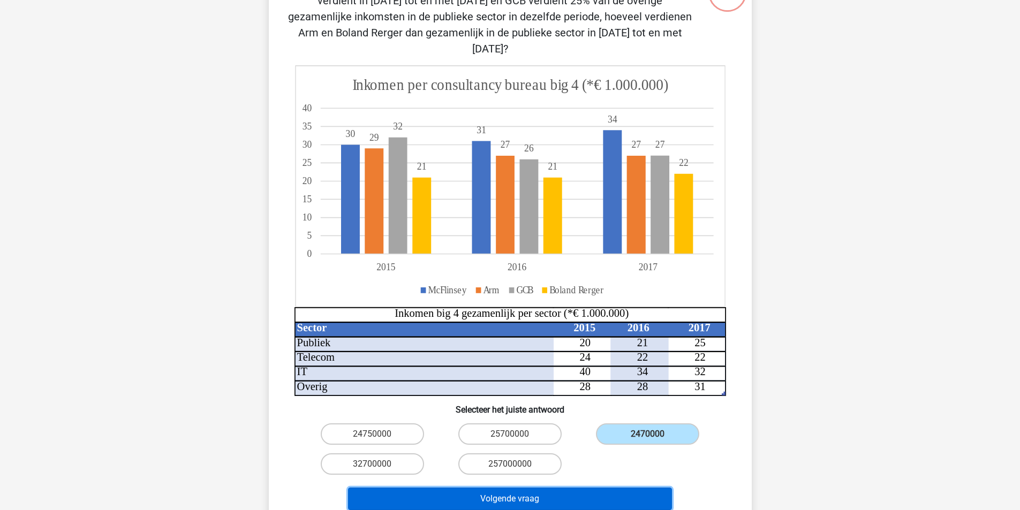
drag, startPoint x: 562, startPoint y: 474, endPoint x: 560, endPoint y: 479, distance: 5.5
click at [561, 488] on button "Volgende vraag" at bounding box center [510, 499] width 324 height 22
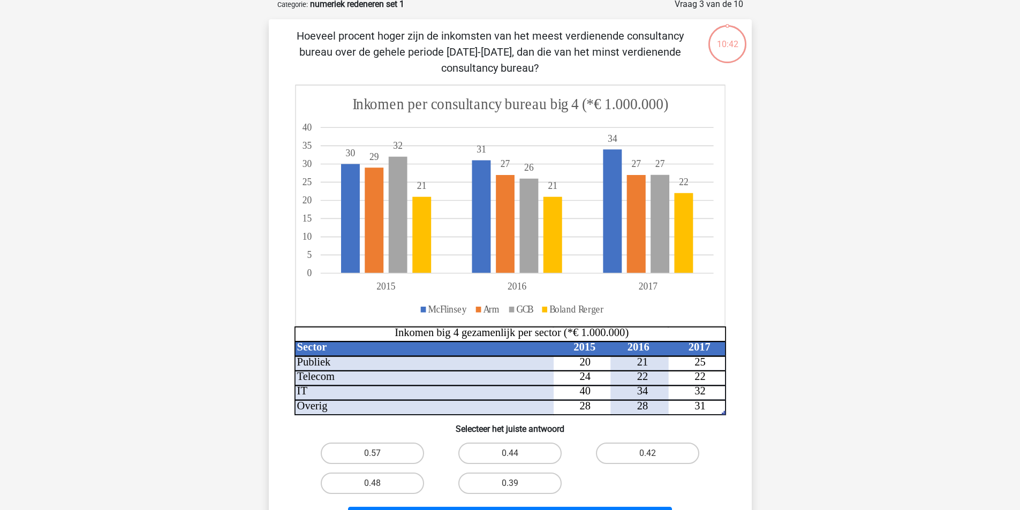
scroll to position [54, 0]
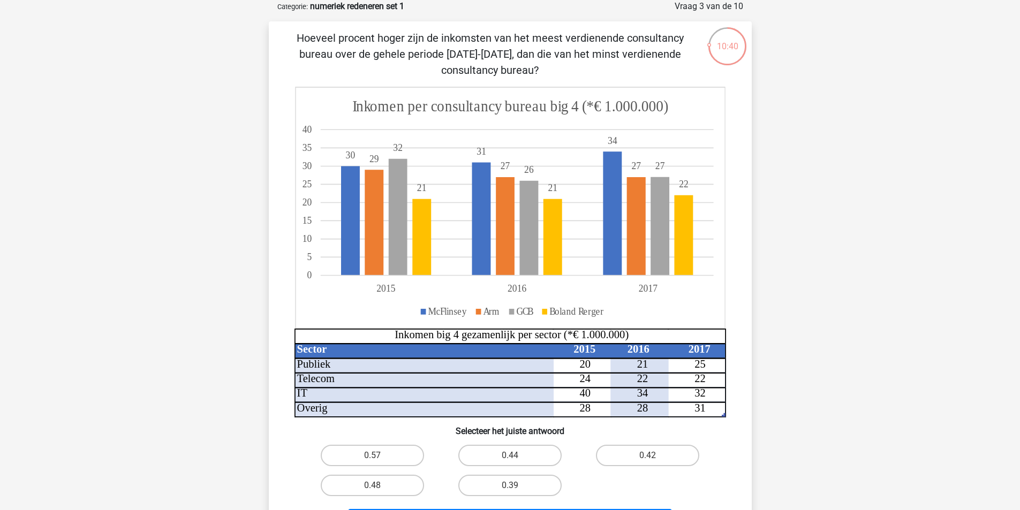
click at [16, 1] on div "Kies premium toon [EMAIL_ADDRESS][DOMAIN_NAME]" at bounding box center [510, 399] width 1020 height 907
